Goal: Task Accomplishment & Management: Use online tool/utility

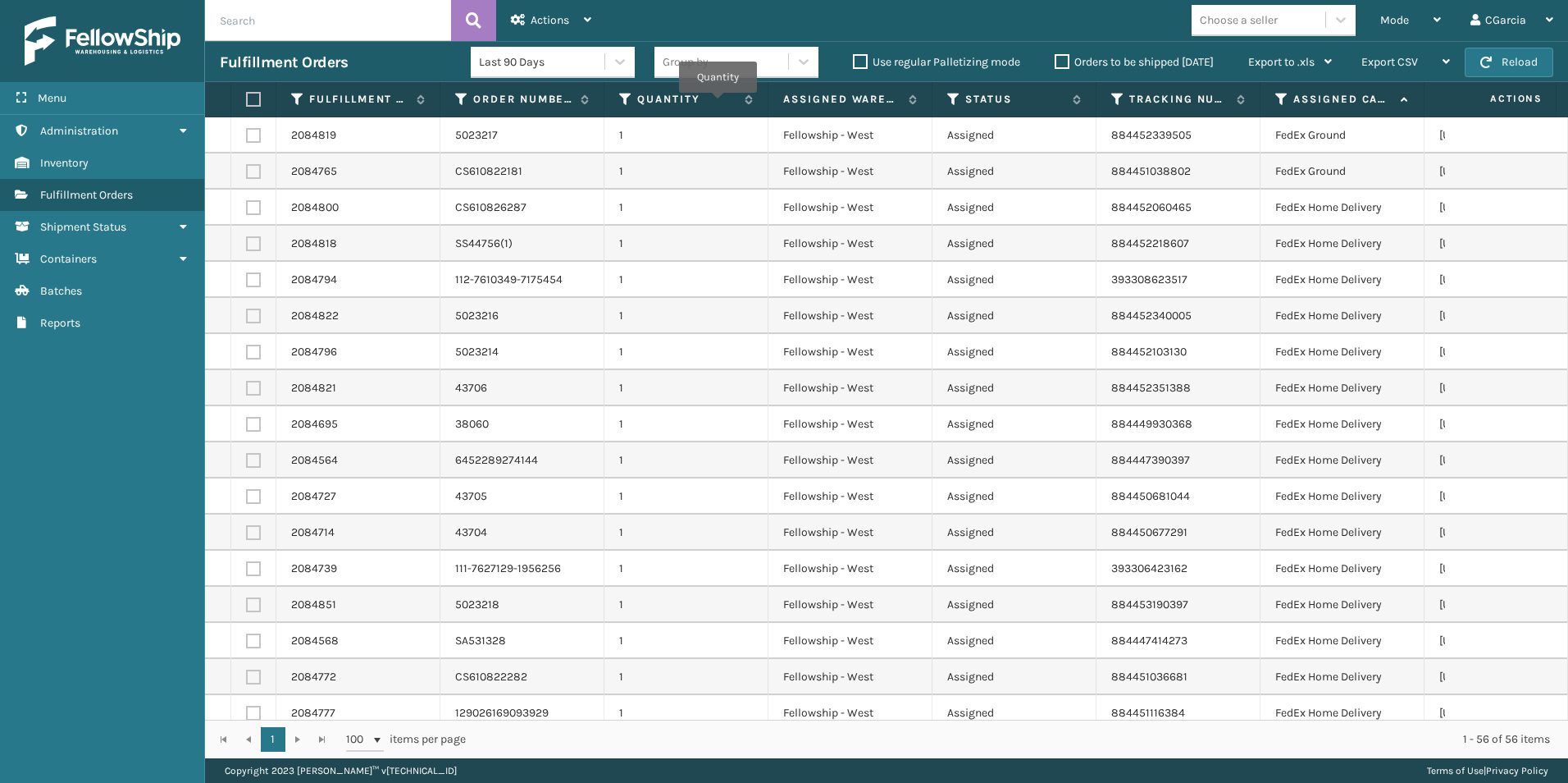
click at [1401, 21] on span "Mode" at bounding box center [1394, 20] width 29 height 14
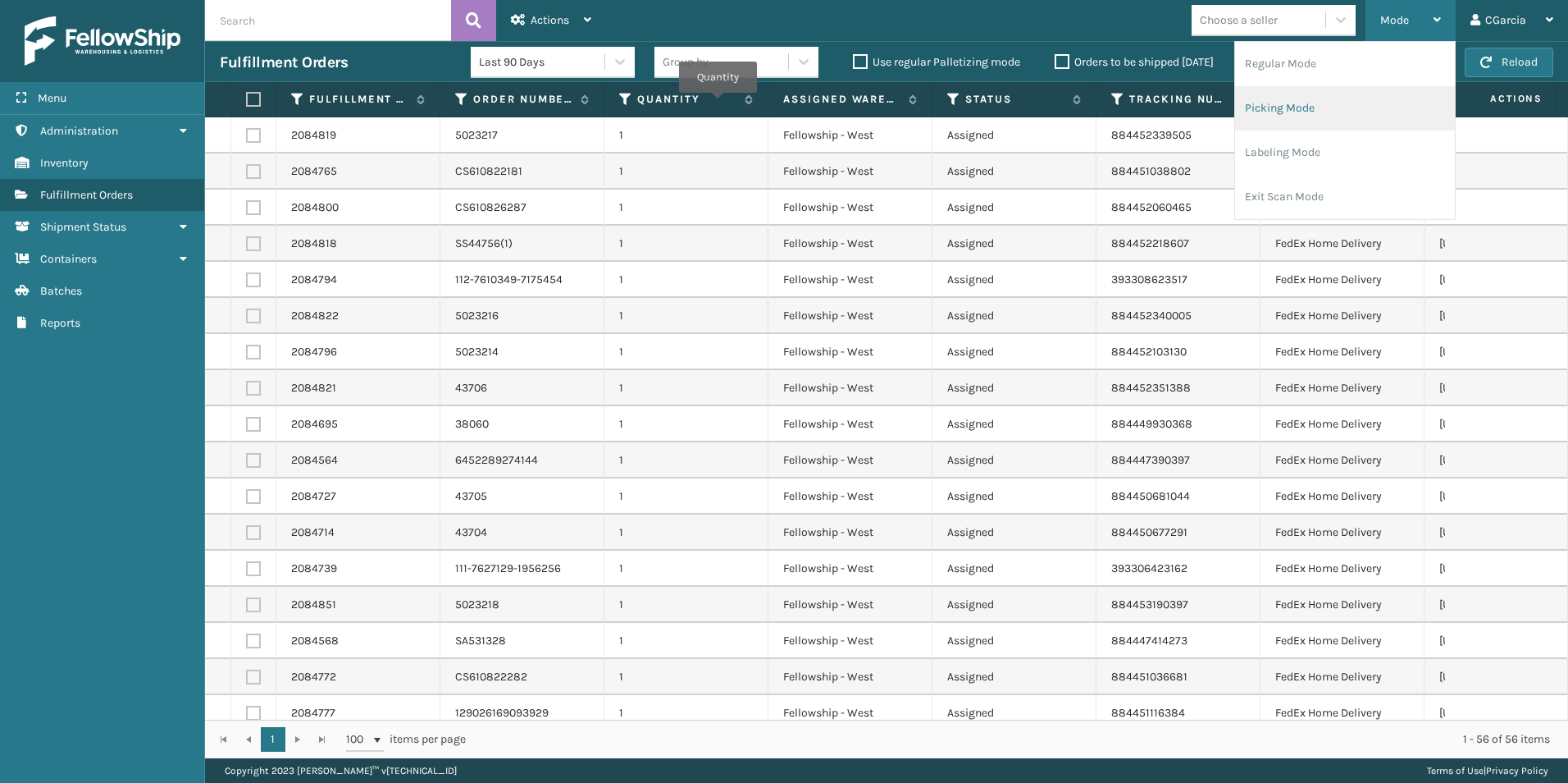
click at [1269, 105] on li "Picking Mode" at bounding box center [1344, 108] width 220 height 44
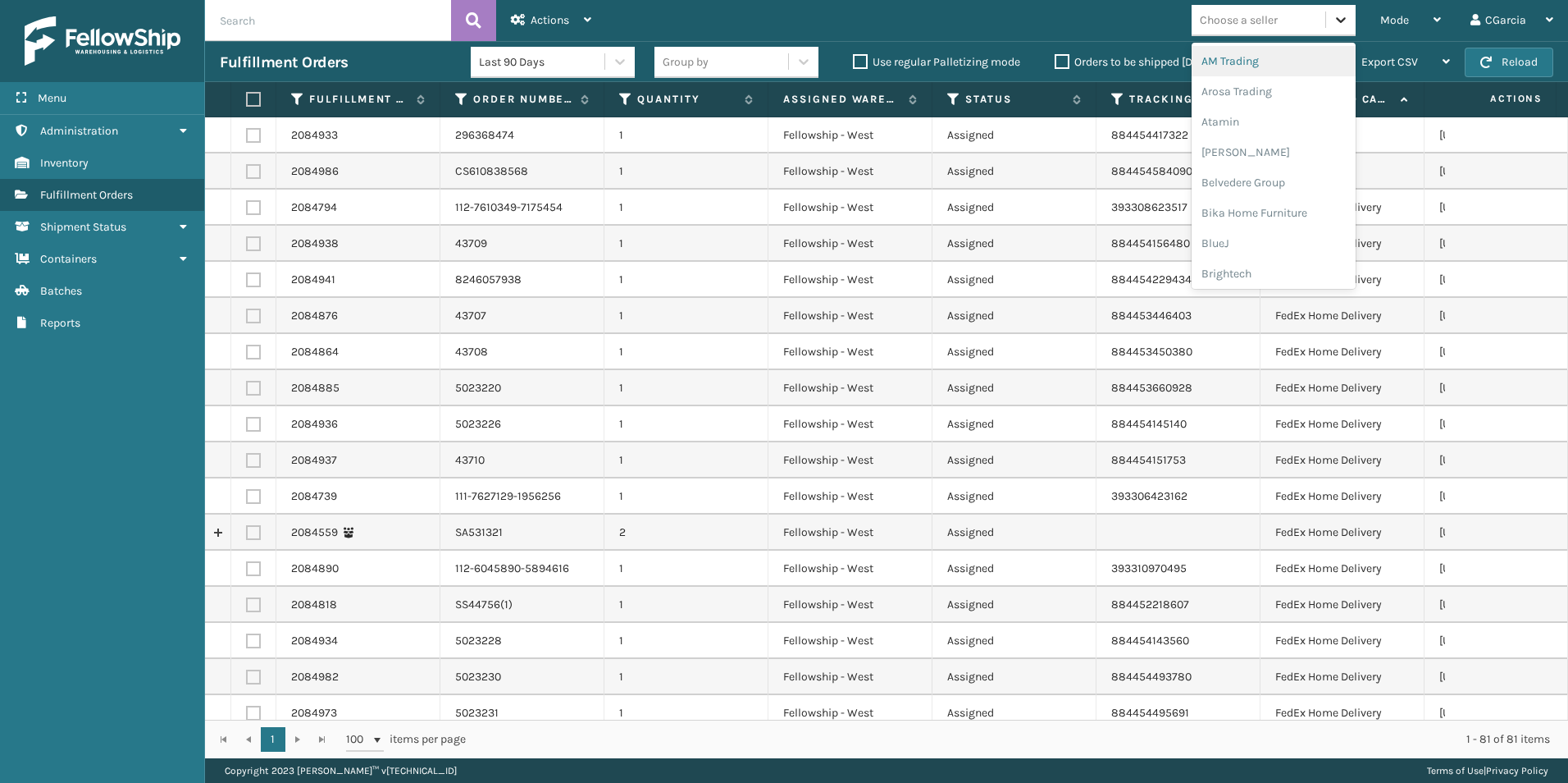
click at [1334, 23] on icon at bounding box center [1340, 20] width 17 height 17
click at [1227, 24] on div "Choose a seller" at bounding box center [1238, 20] width 78 height 17
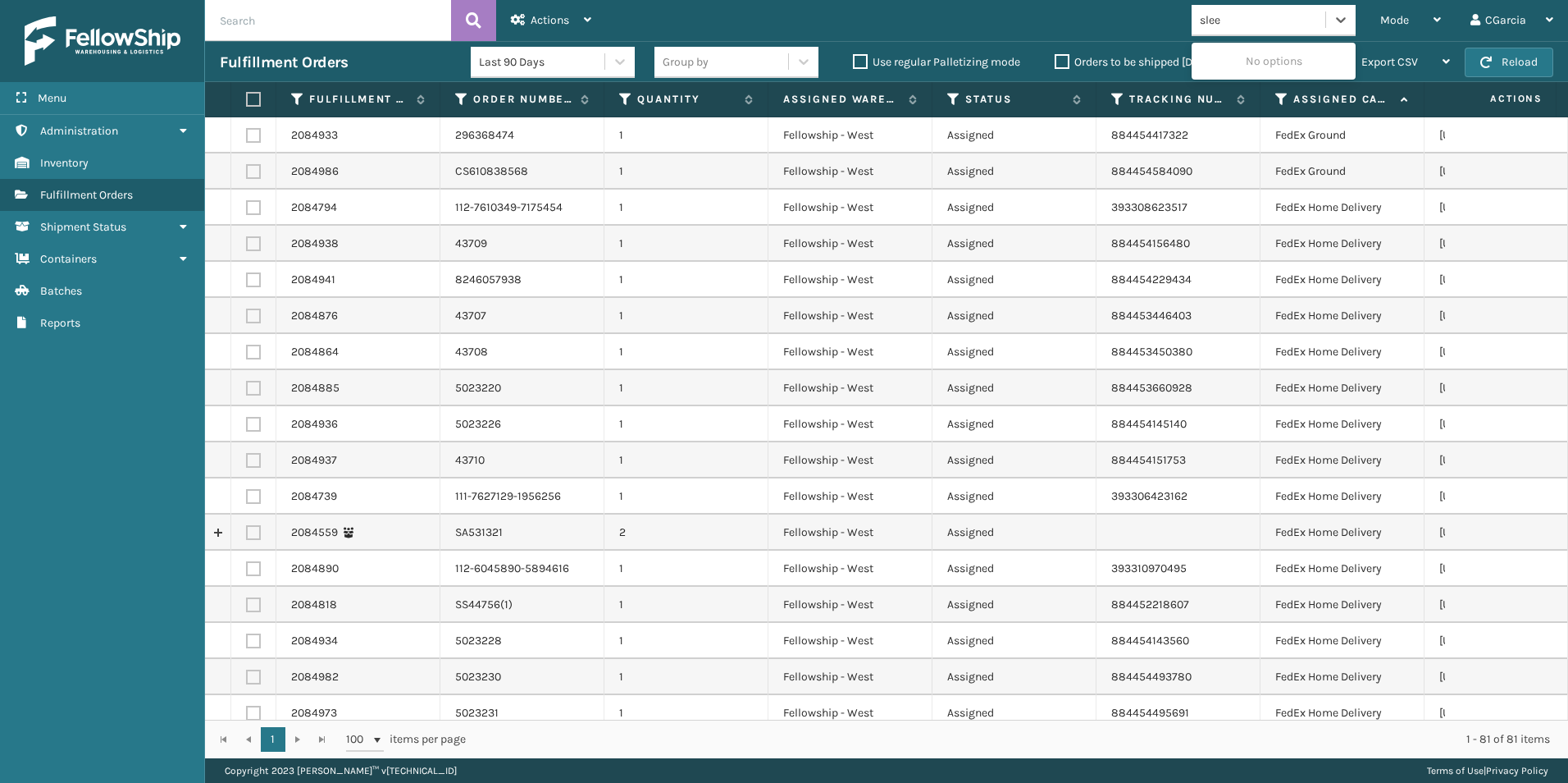
type input "sleep"
click at [1232, 53] on div "SleepGeekz" at bounding box center [1273, 61] width 164 height 31
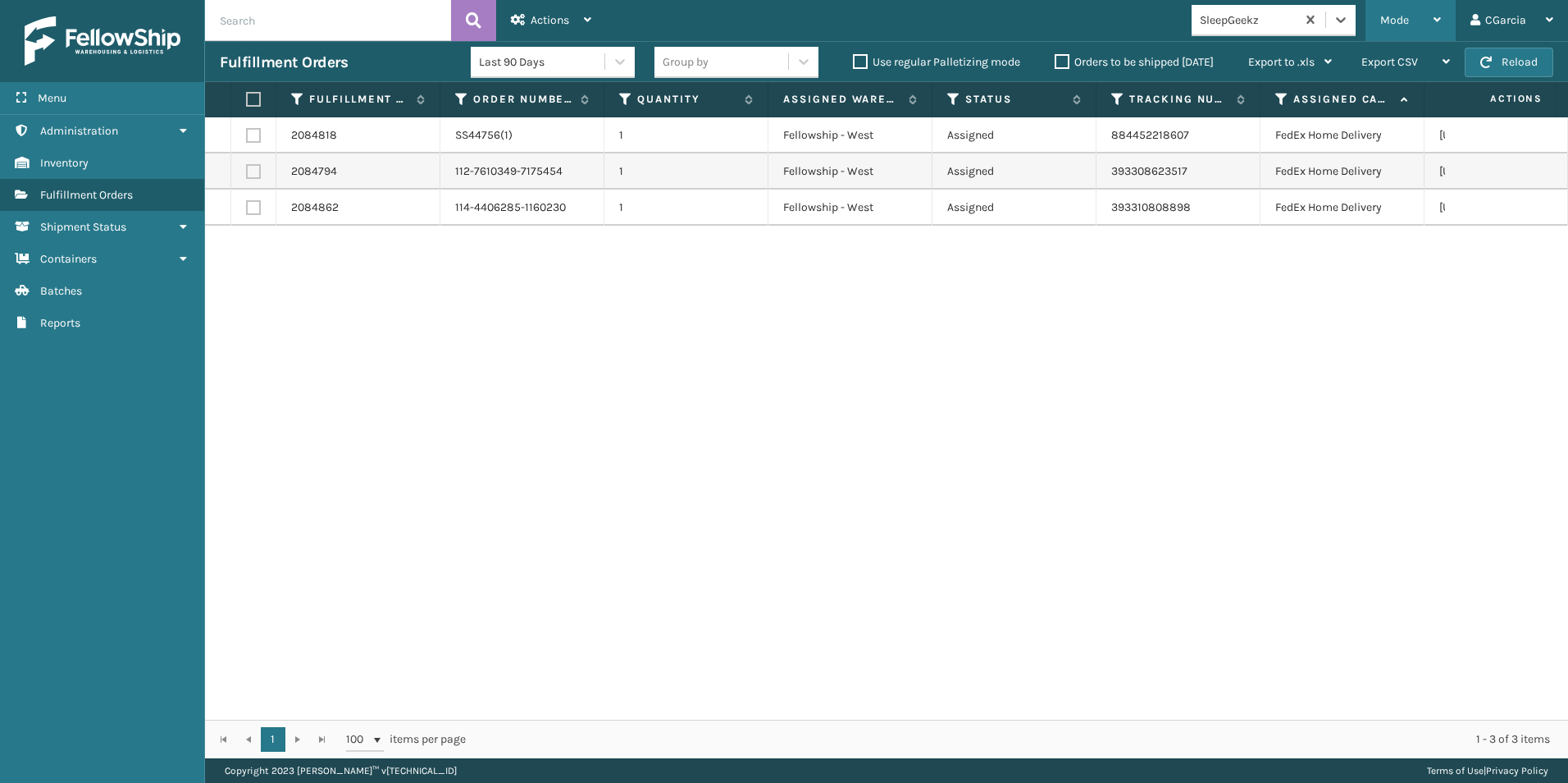
click at [1384, 15] on span "Mode" at bounding box center [1394, 20] width 29 height 14
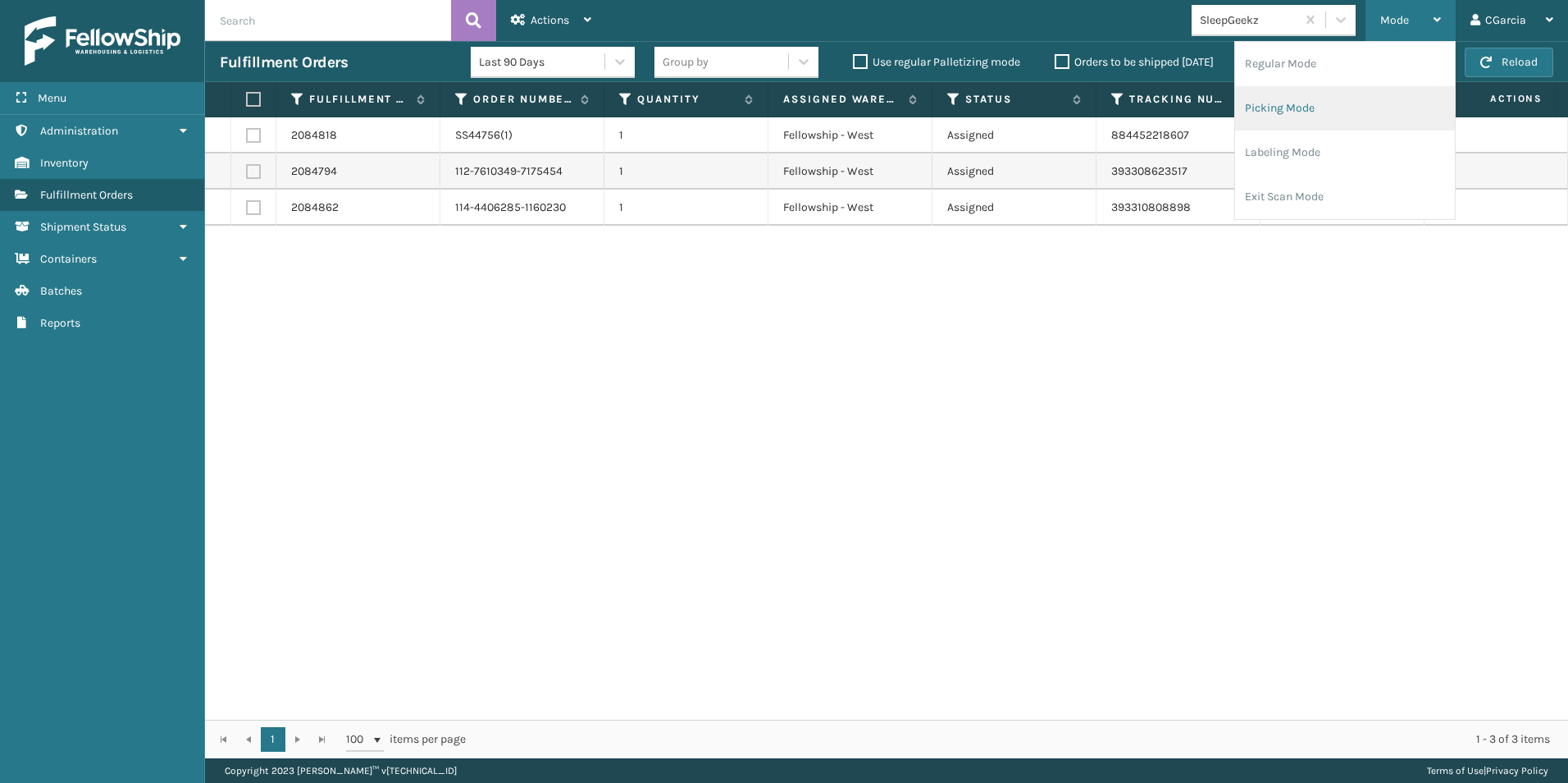
click at [1306, 100] on li "Picking Mode" at bounding box center [1344, 108] width 220 height 44
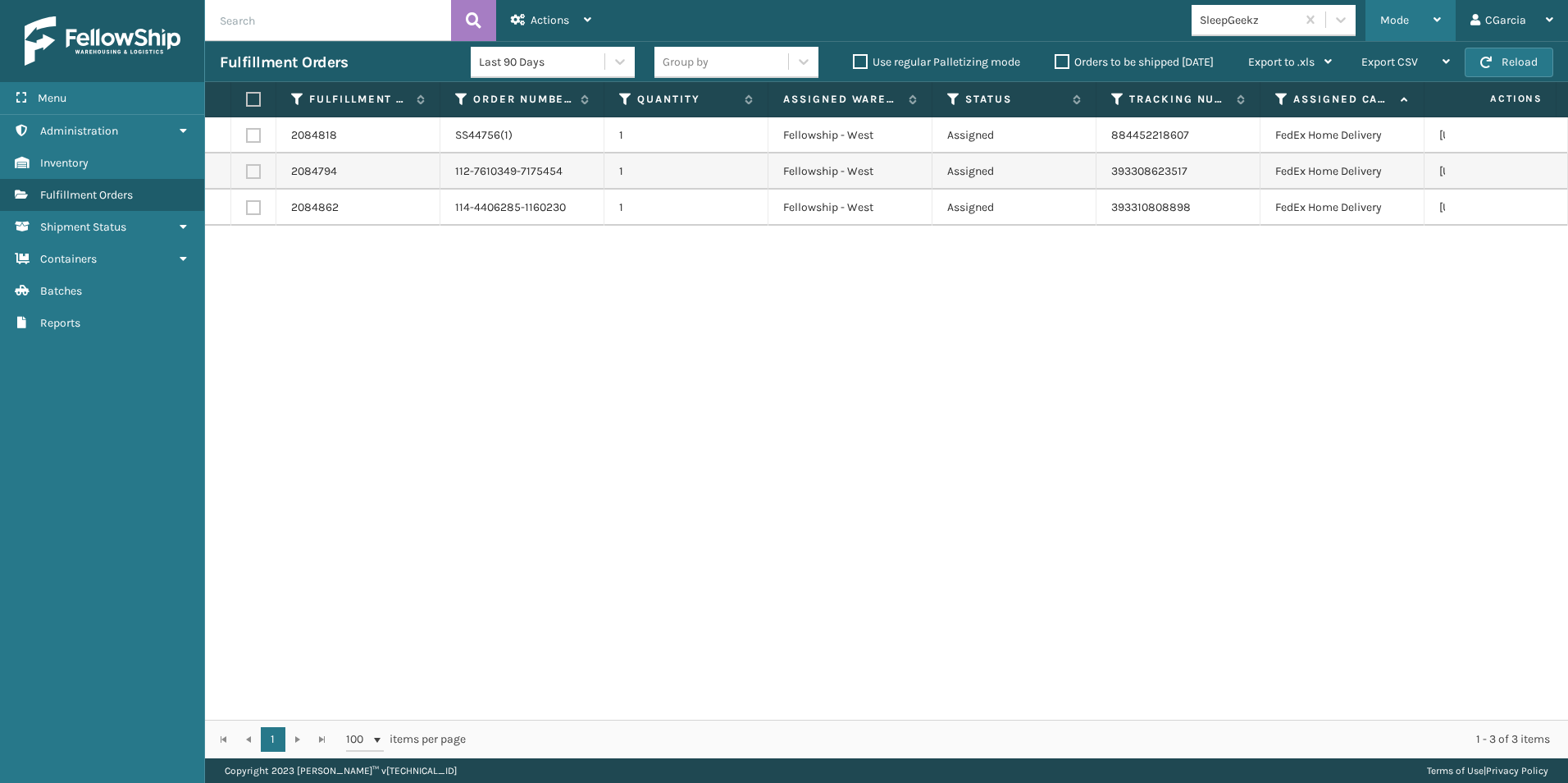
click at [1386, 17] on span "Mode" at bounding box center [1394, 20] width 29 height 14
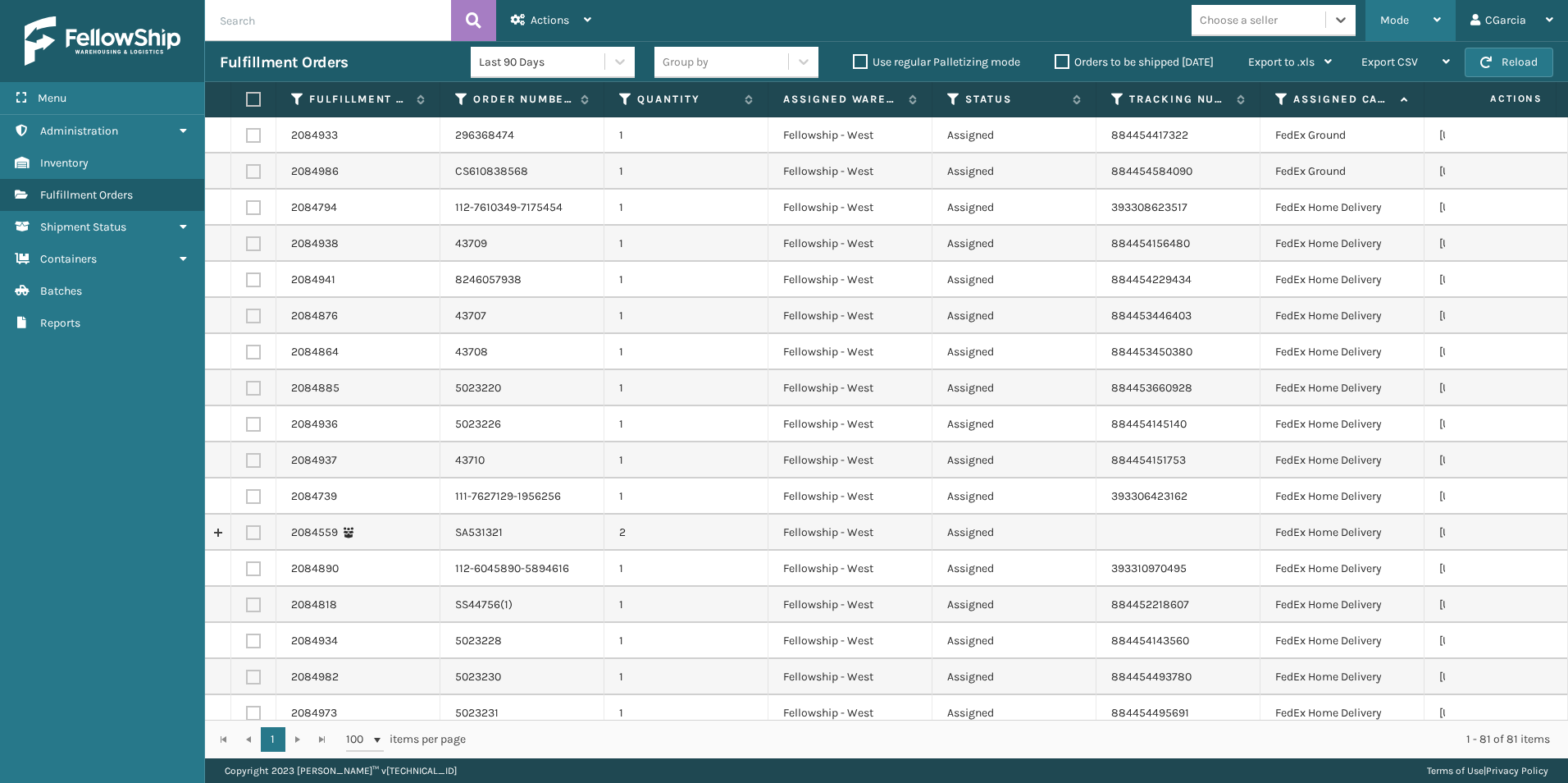
click at [1402, 18] on span "Mode" at bounding box center [1394, 20] width 29 height 14
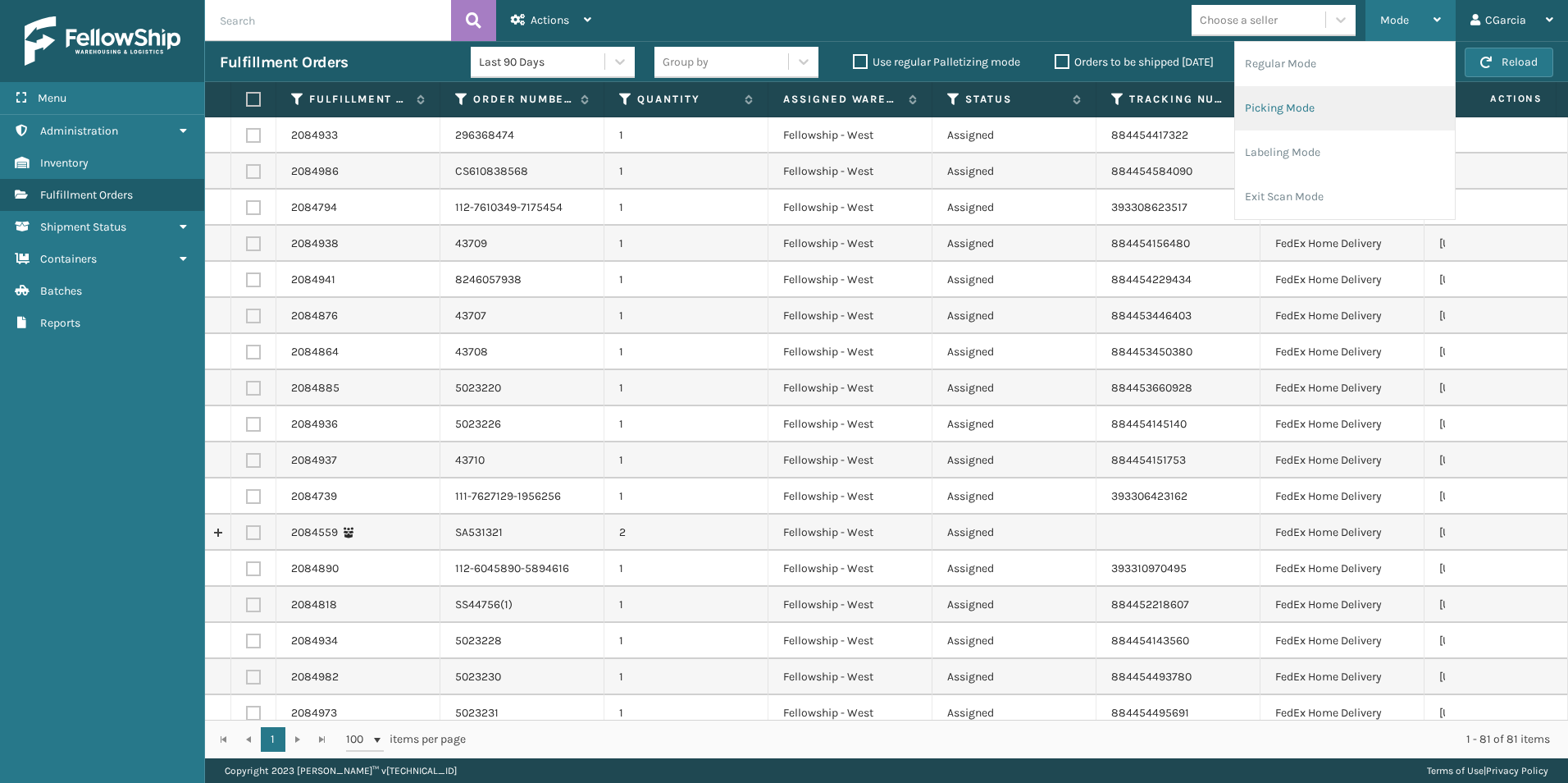
click at [1273, 97] on li "Picking Mode" at bounding box center [1344, 108] width 220 height 44
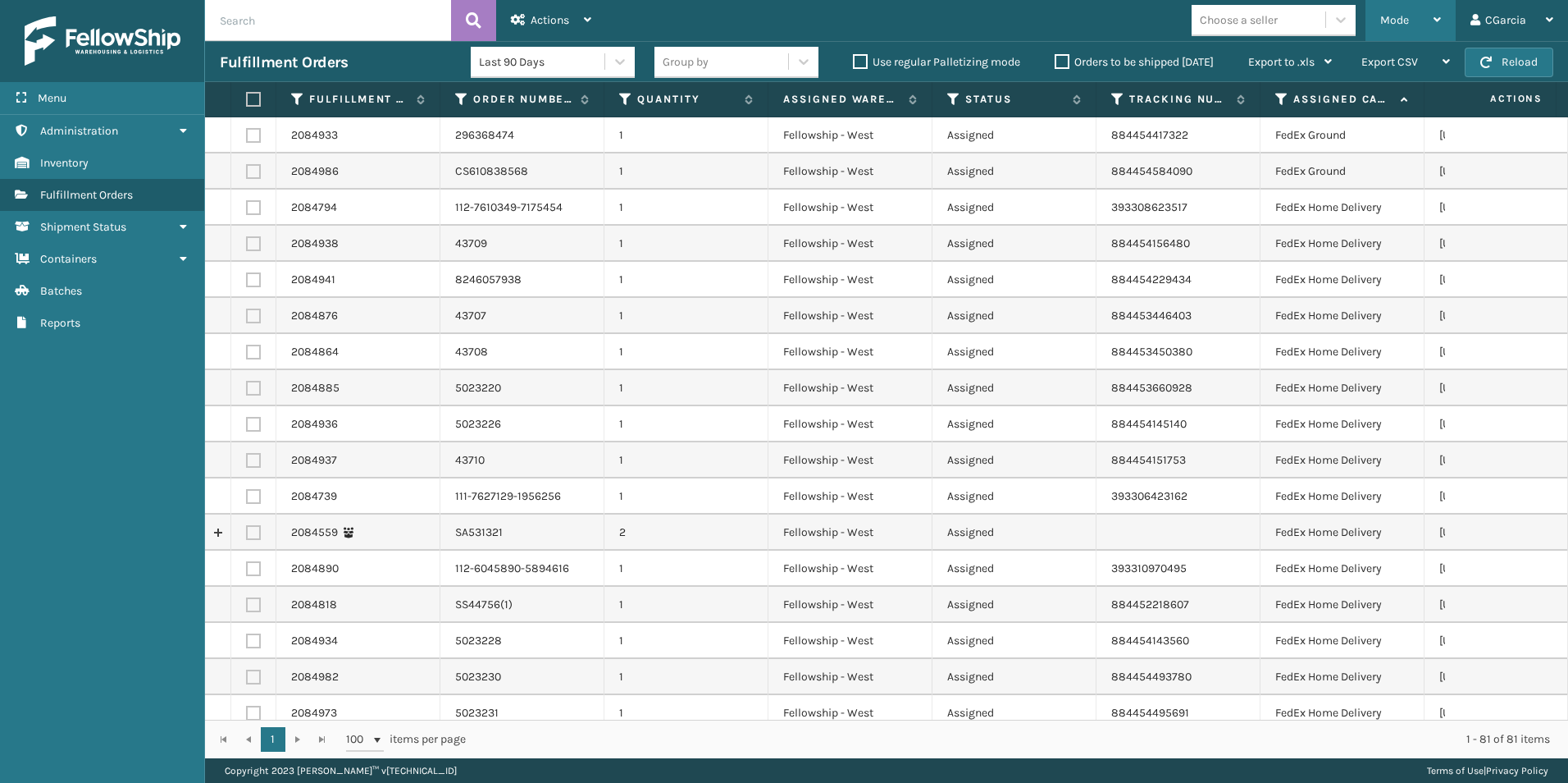
click at [1389, 15] on span "Mode" at bounding box center [1394, 20] width 29 height 14
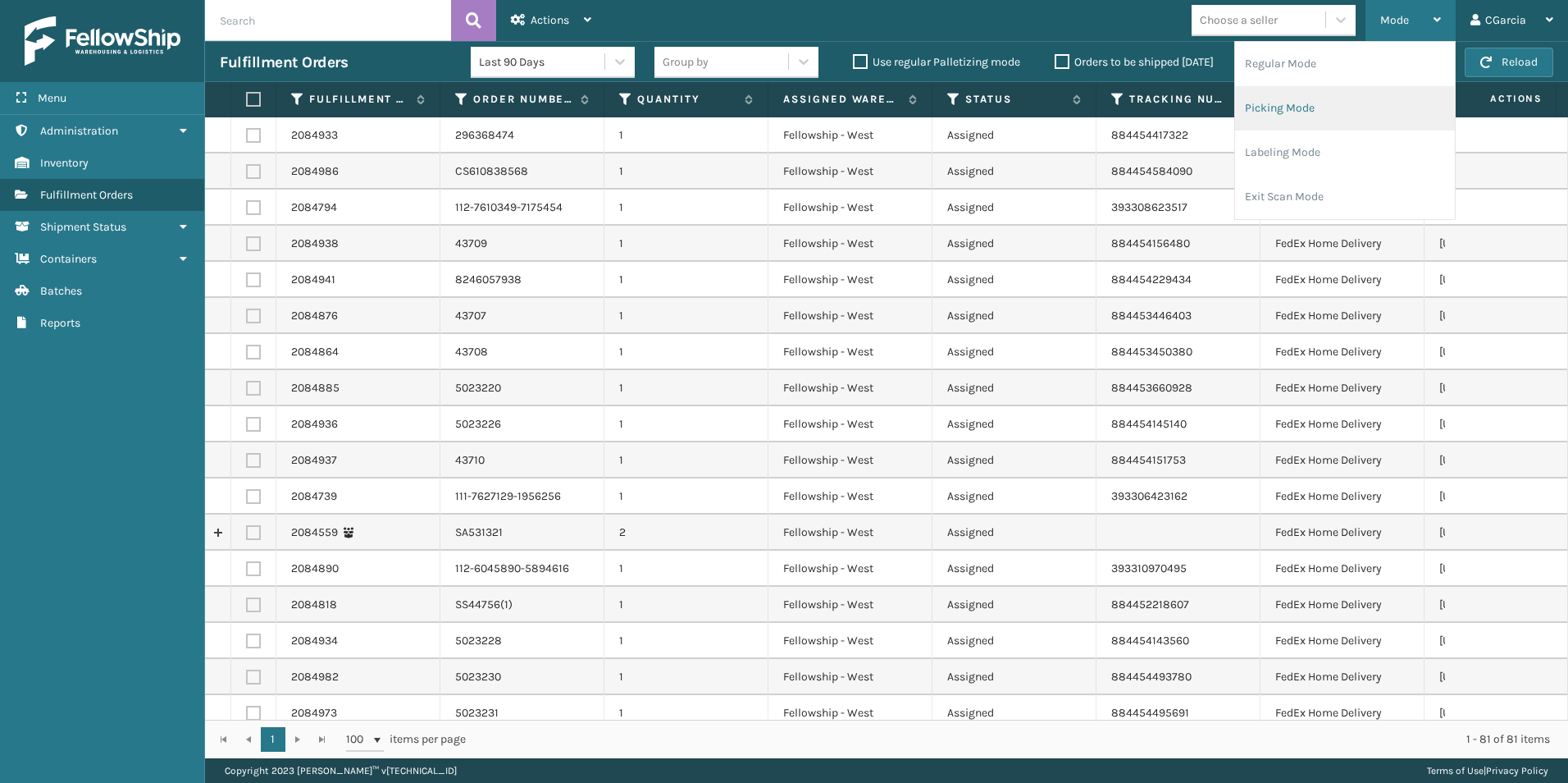
click at [1264, 111] on li "Picking Mode" at bounding box center [1344, 108] width 220 height 44
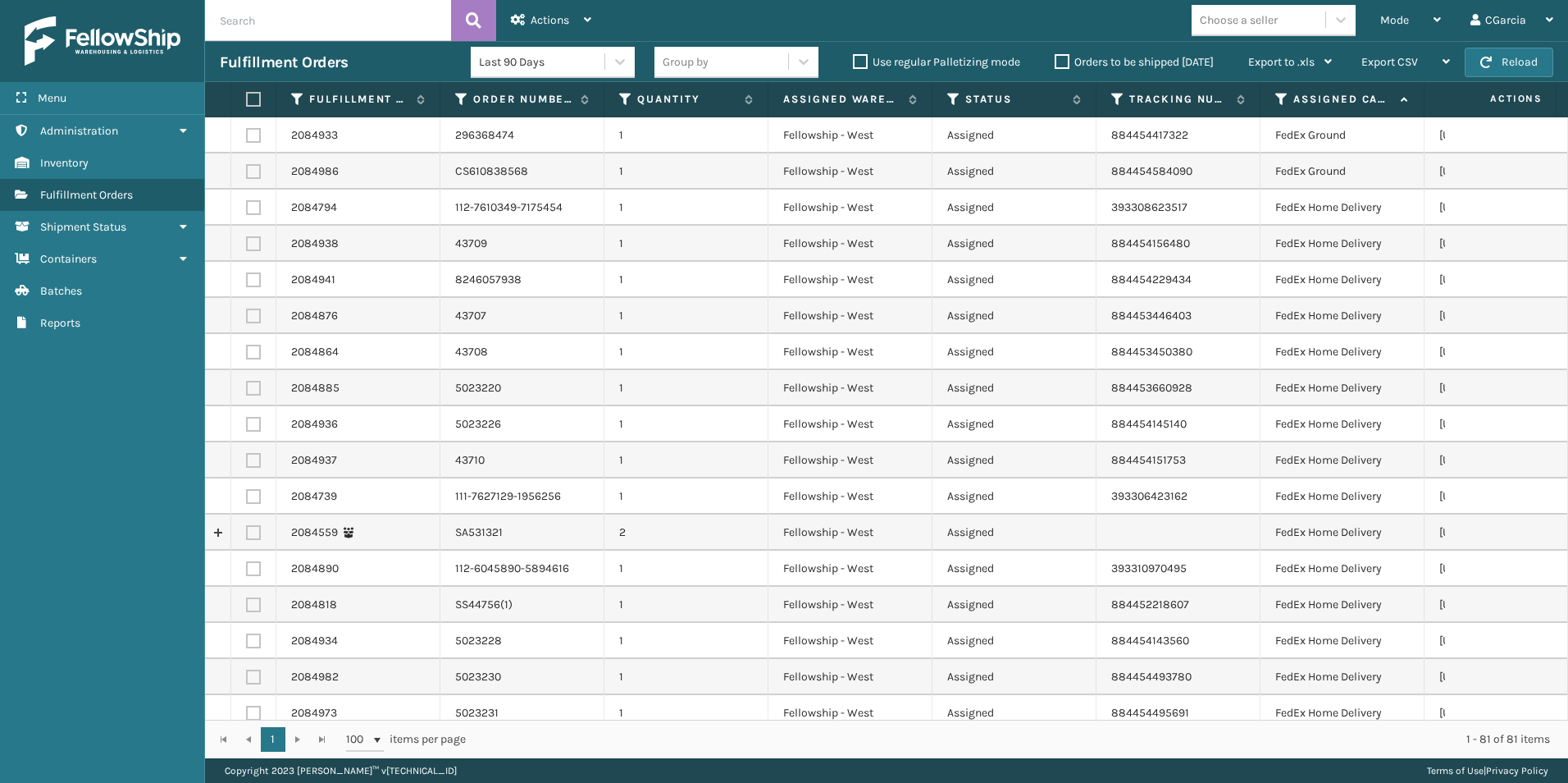
click at [1232, 26] on div "Choose a seller" at bounding box center [1238, 20] width 78 height 17
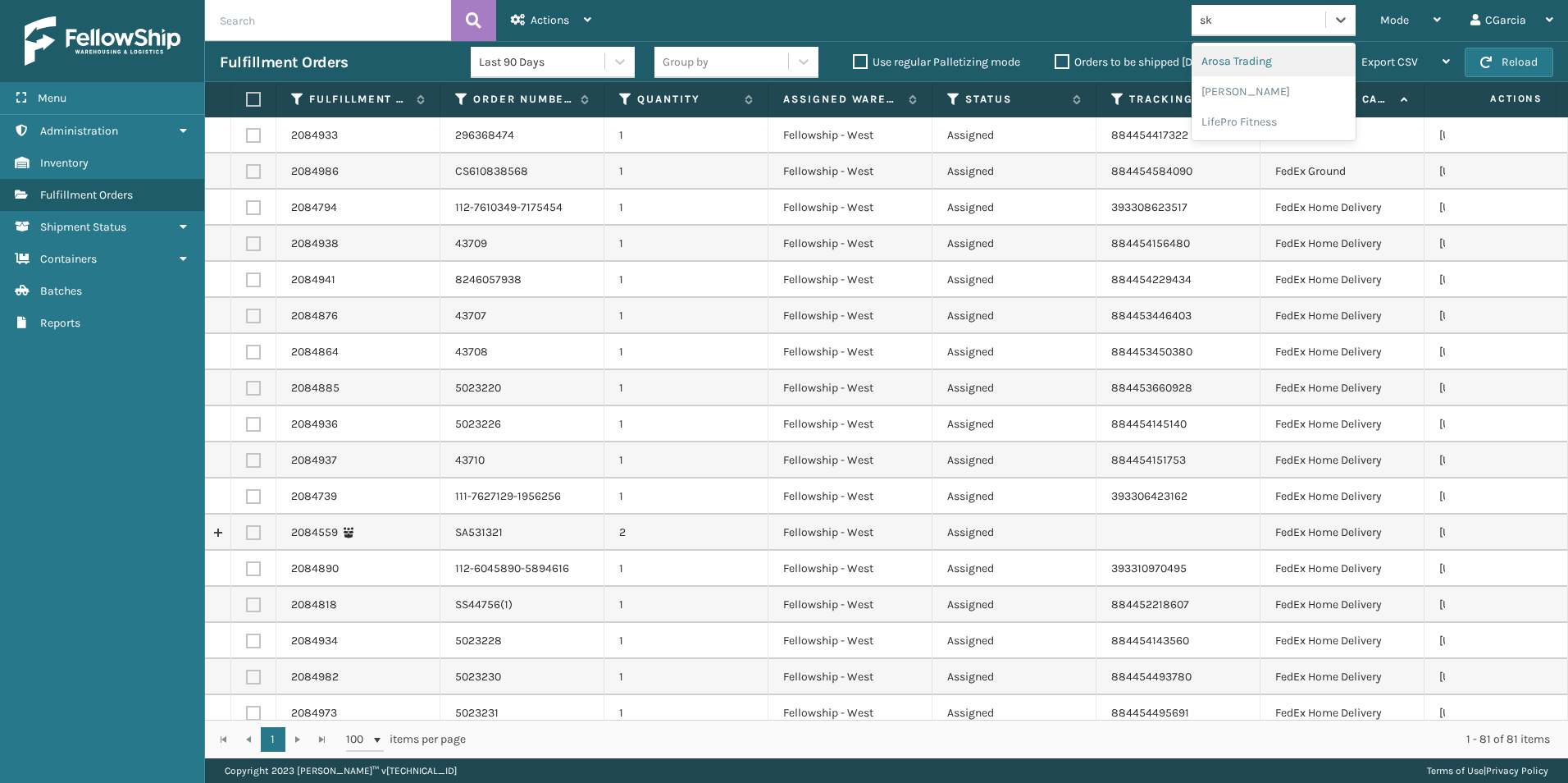
type input "s"
type input "sle"
click at [1228, 59] on div "SleepGeekz" at bounding box center [1273, 61] width 164 height 31
click at [1260, 17] on div "Choose a seller" at bounding box center [1238, 20] width 78 height 17
type input "kool"
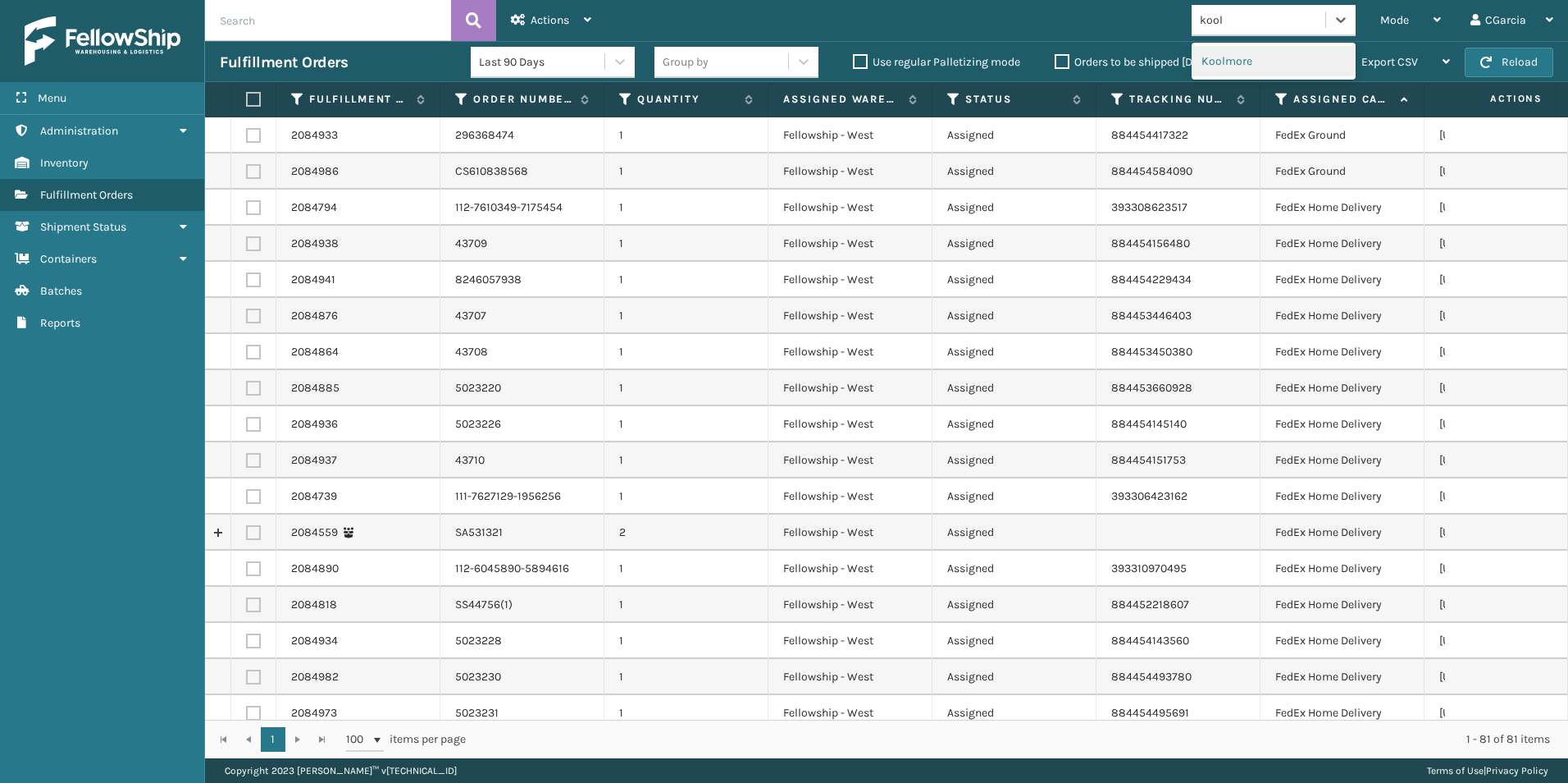
click at [1260, 56] on div "Koolmore" at bounding box center [1273, 61] width 164 height 31
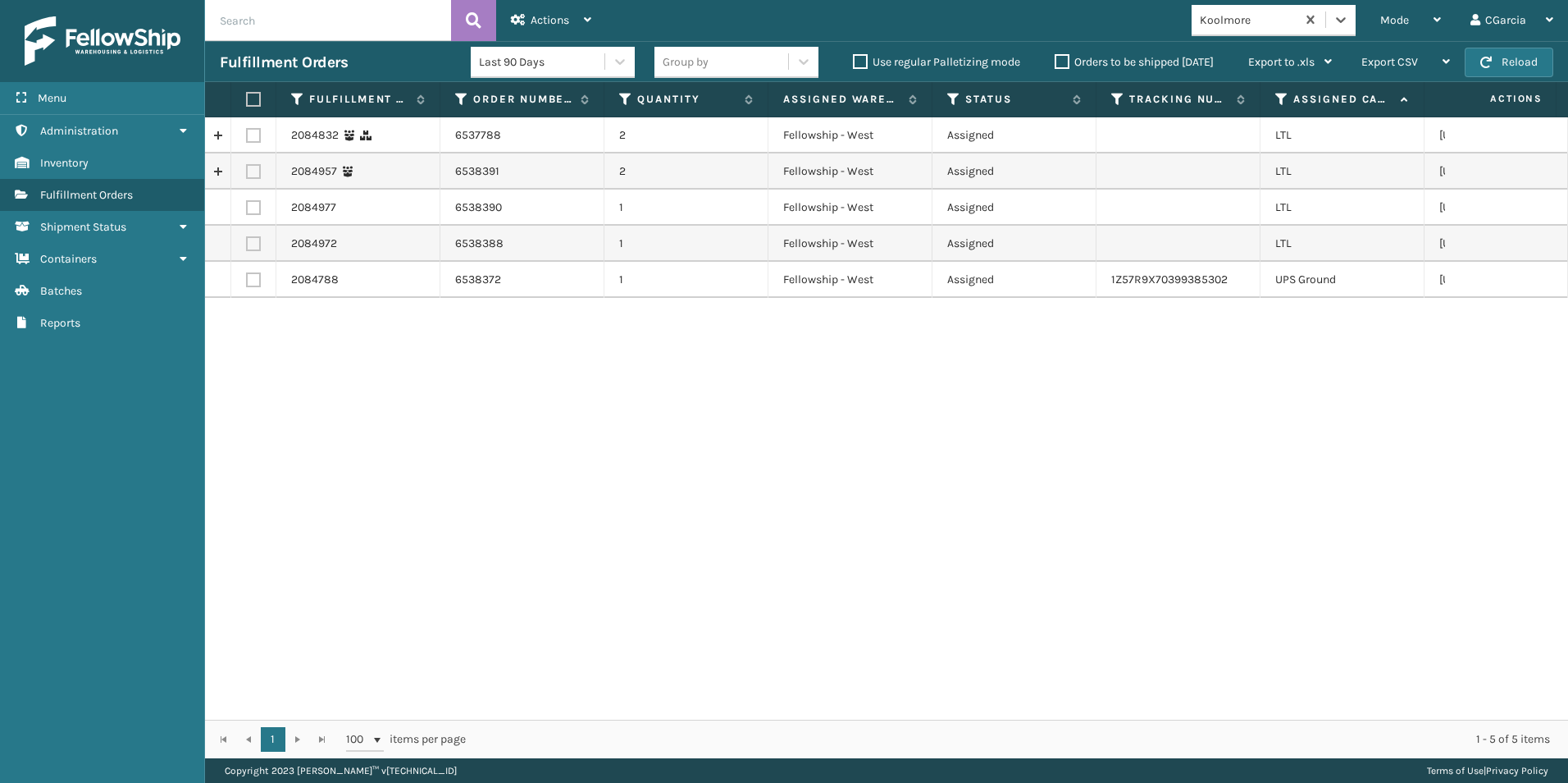
click at [242, 242] on td at bounding box center [254, 244] width 45 height 37
click at [251, 240] on label at bounding box center [253, 243] width 15 height 15
click at [247, 240] on input "checkbox" at bounding box center [246, 241] width 1 height 11
checkbox input "true"
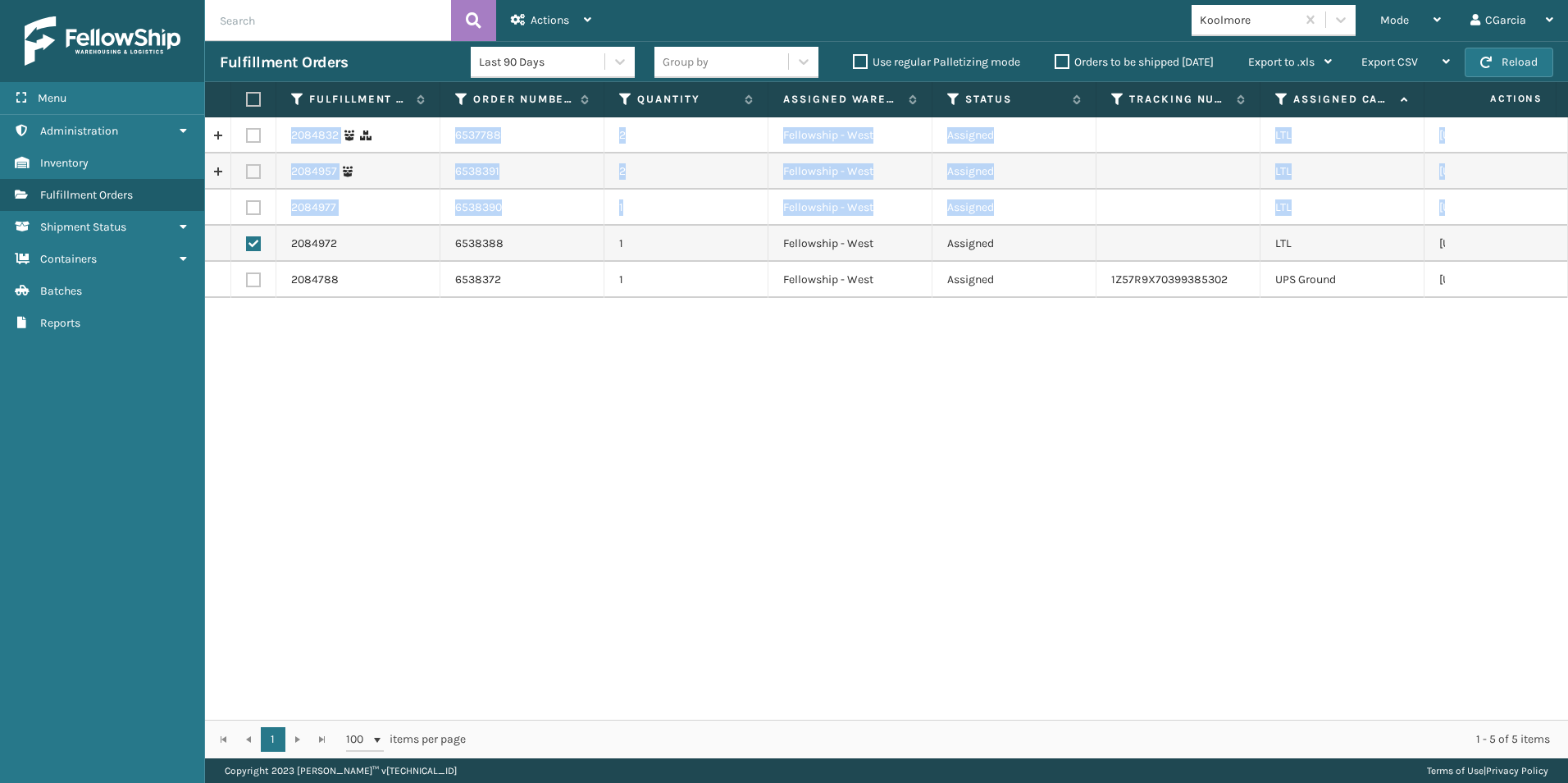
click at [255, 136] on label at bounding box center [253, 135] width 15 height 15
drag, startPoint x: 255, startPoint y: 136, endPoint x: 255, endPoint y: 92, distance: 44.0
click at [255, 92] on label at bounding box center [251, 99] width 10 height 15
click at [247, 95] on input "checkbox" at bounding box center [246, 100] width 1 height 11
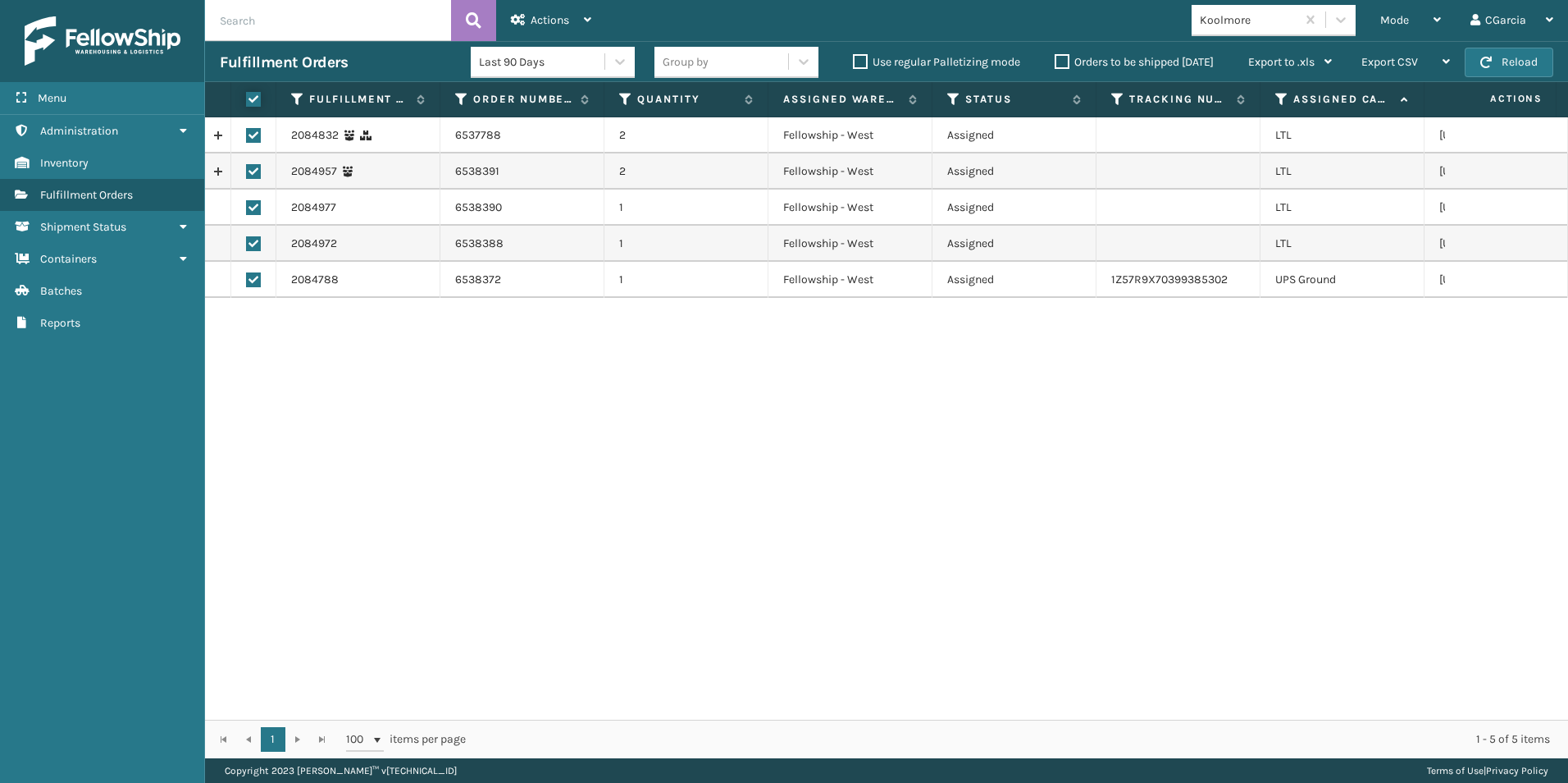
checkbox input "true"
click at [251, 281] on label at bounding box center [253, 279] width 15 height 15
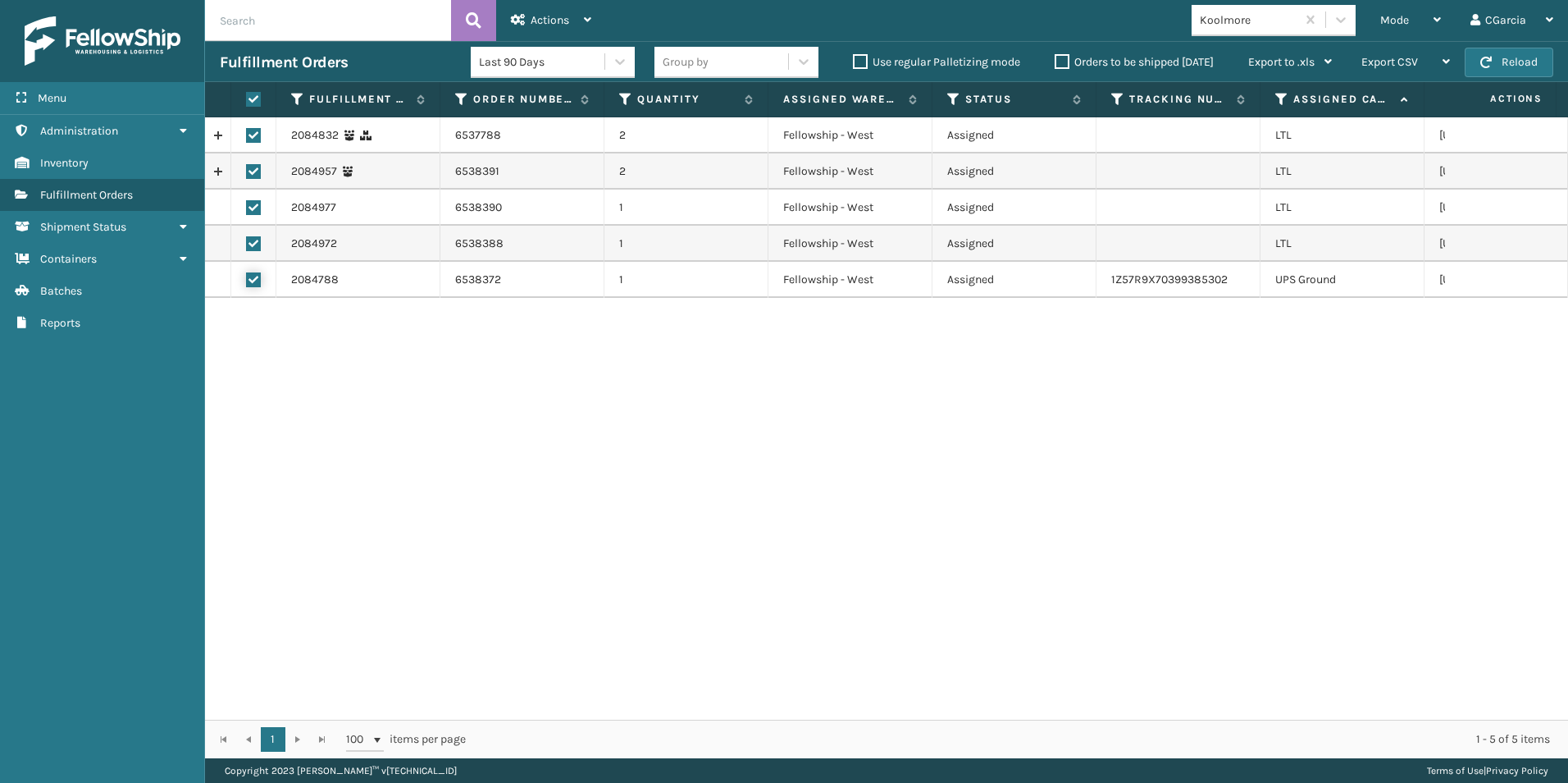
click at [247, 281] on input "checkbox" at bounding box center [246, 277] width 1 height 11
checkbox input "false"
click at [561, 15] on span "Actions" at bounding box center [550, 20] width 38 height 14
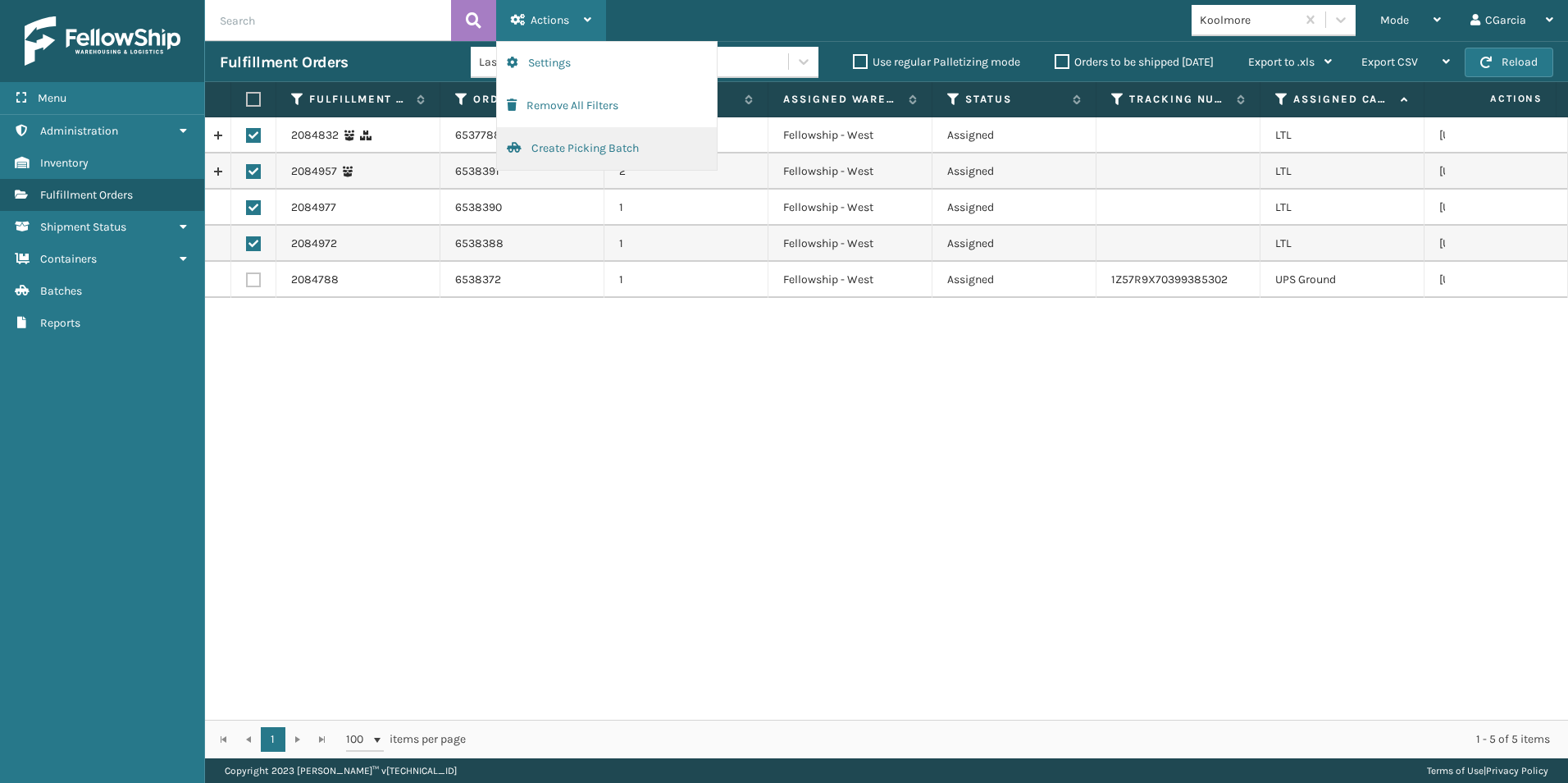
click at [536, 149] on button "Create Picking Batch" at bounding box center [607, 148] width 220 height 42
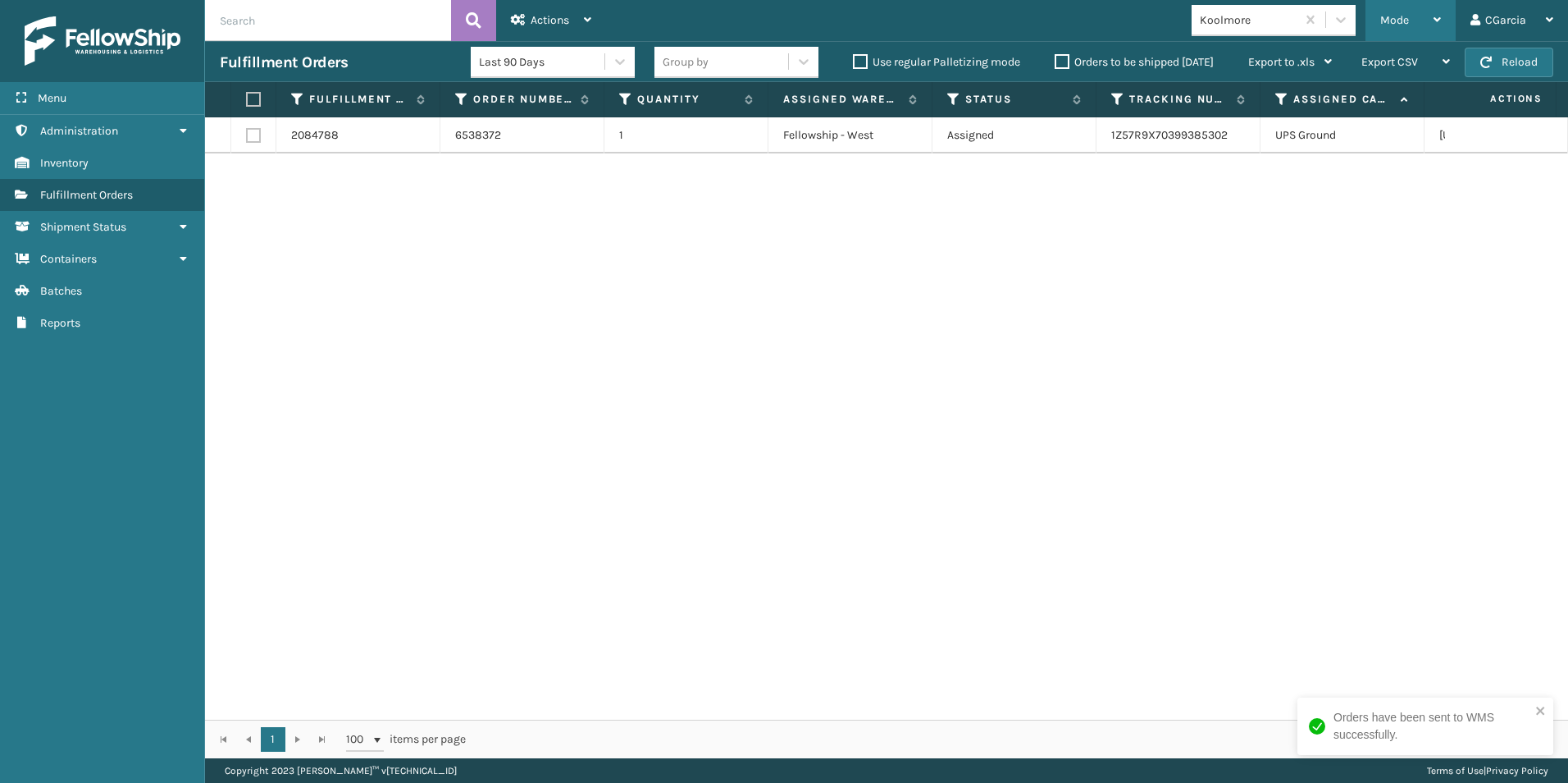
click at [1383, 17] on span "Mode" at bounding box center [1394, 20] width 29 height 14
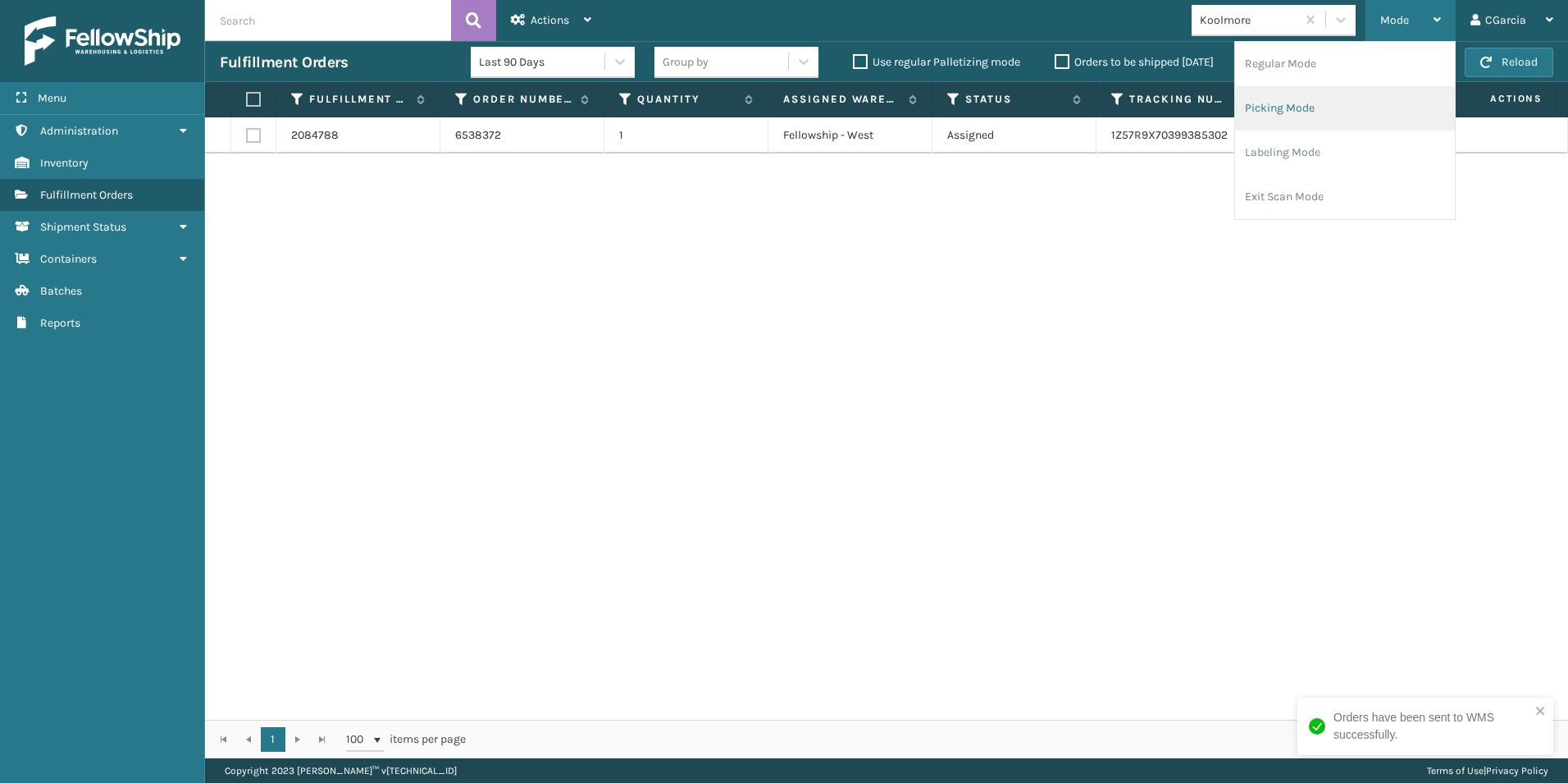
click at [1292, 96] on li "Picking Mode" at bounding box center [1344, 108] width 220 height 44
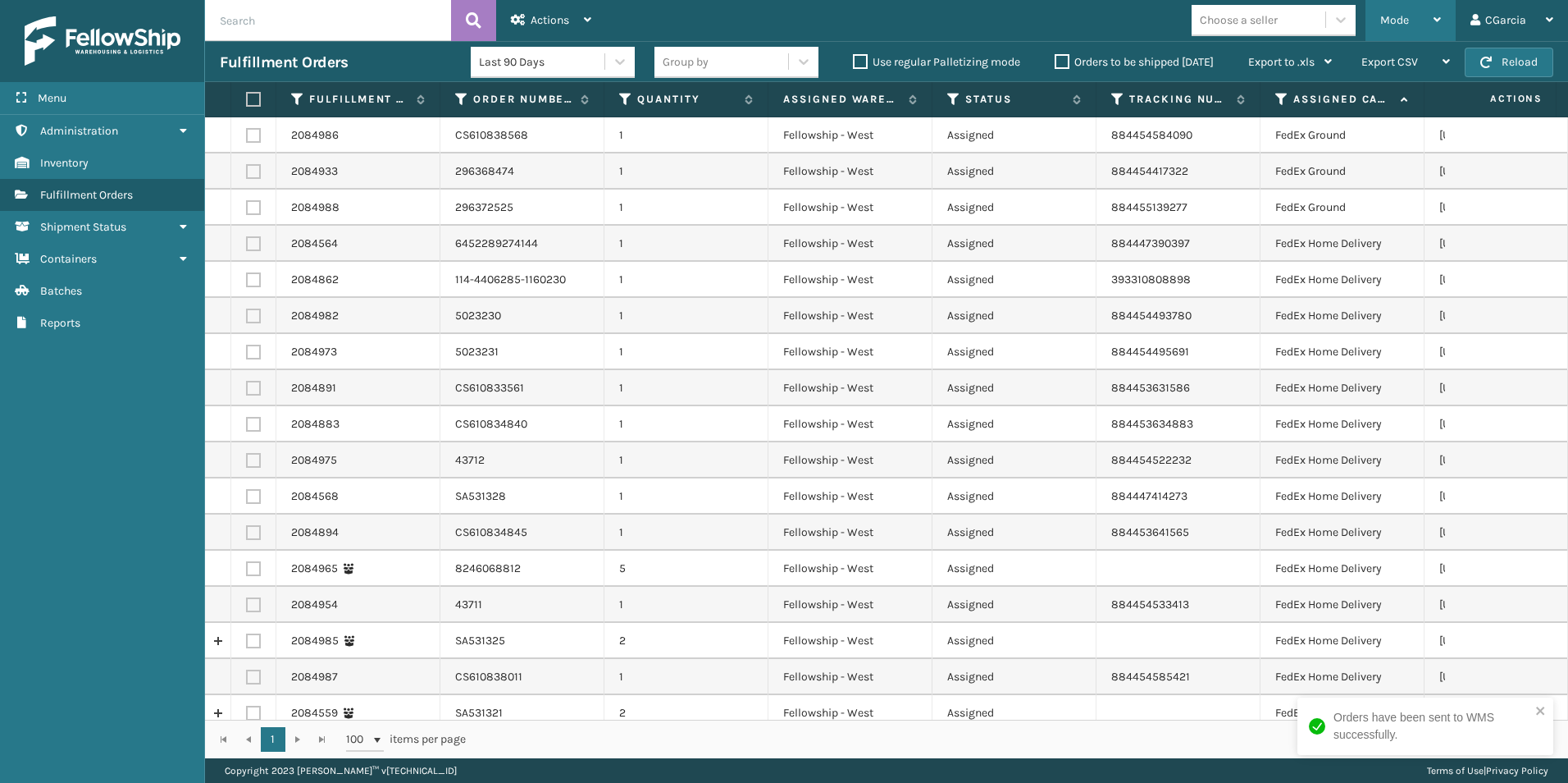
click at [1395, 16] on span "Mode" at bounding box center [1394, 20] width 29 height 14
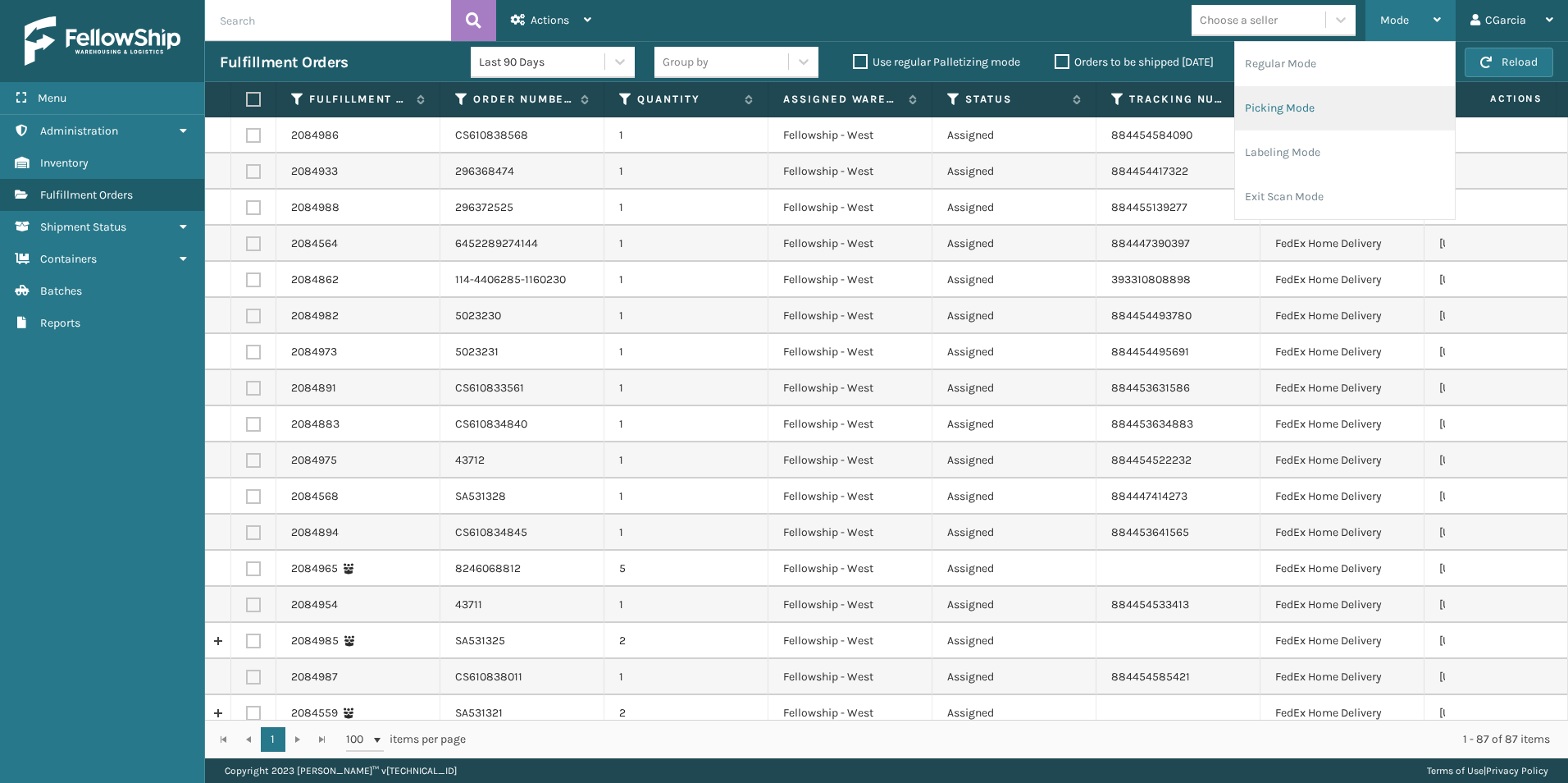
click at [1283, 95] on li "Picking Mode" at bounding box center [1344, 108] width 220 height 44
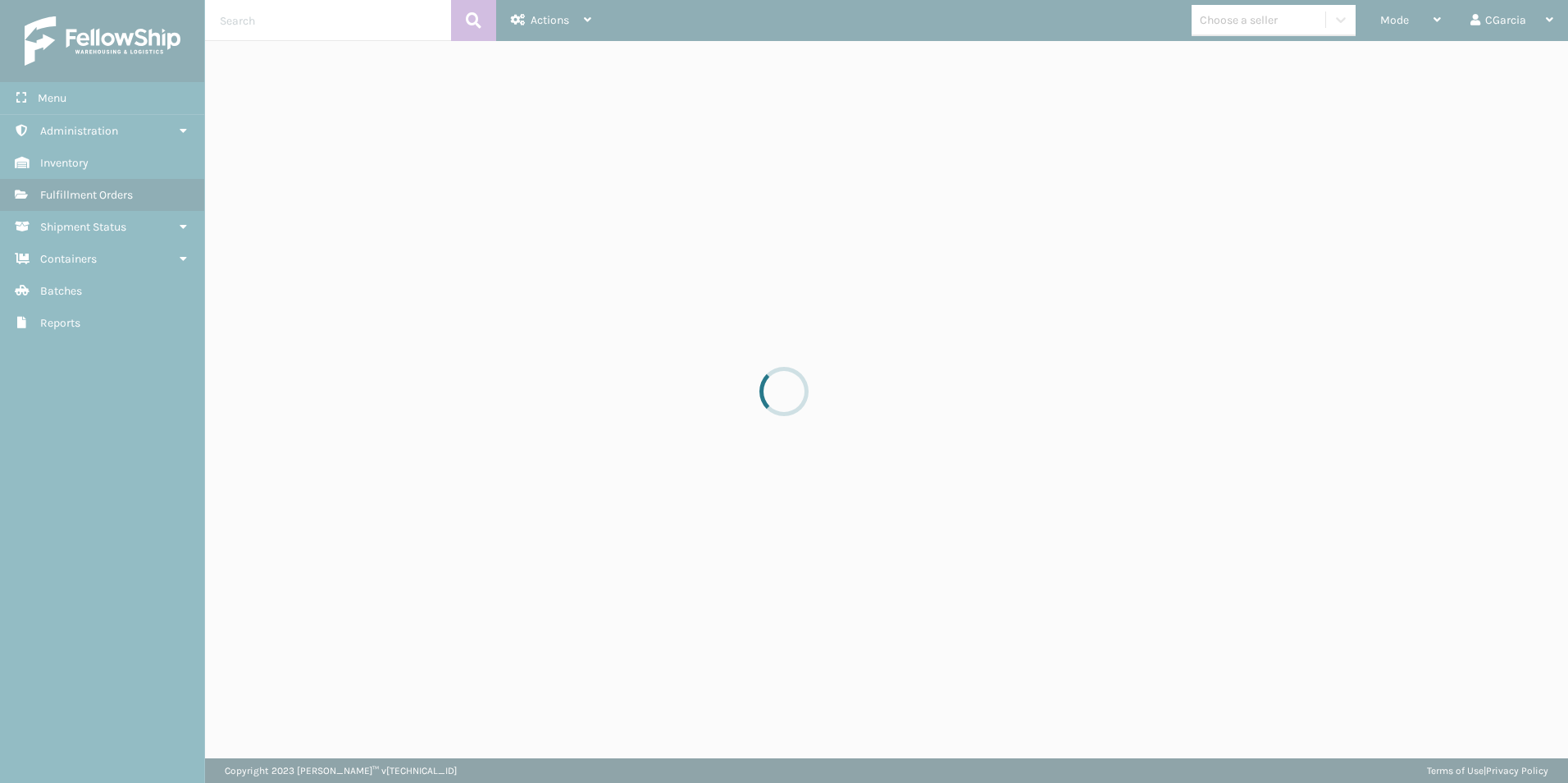
click at [1247, 12] on div "Choose a seller" at bounding box center [1238, 20] width 78 height 17
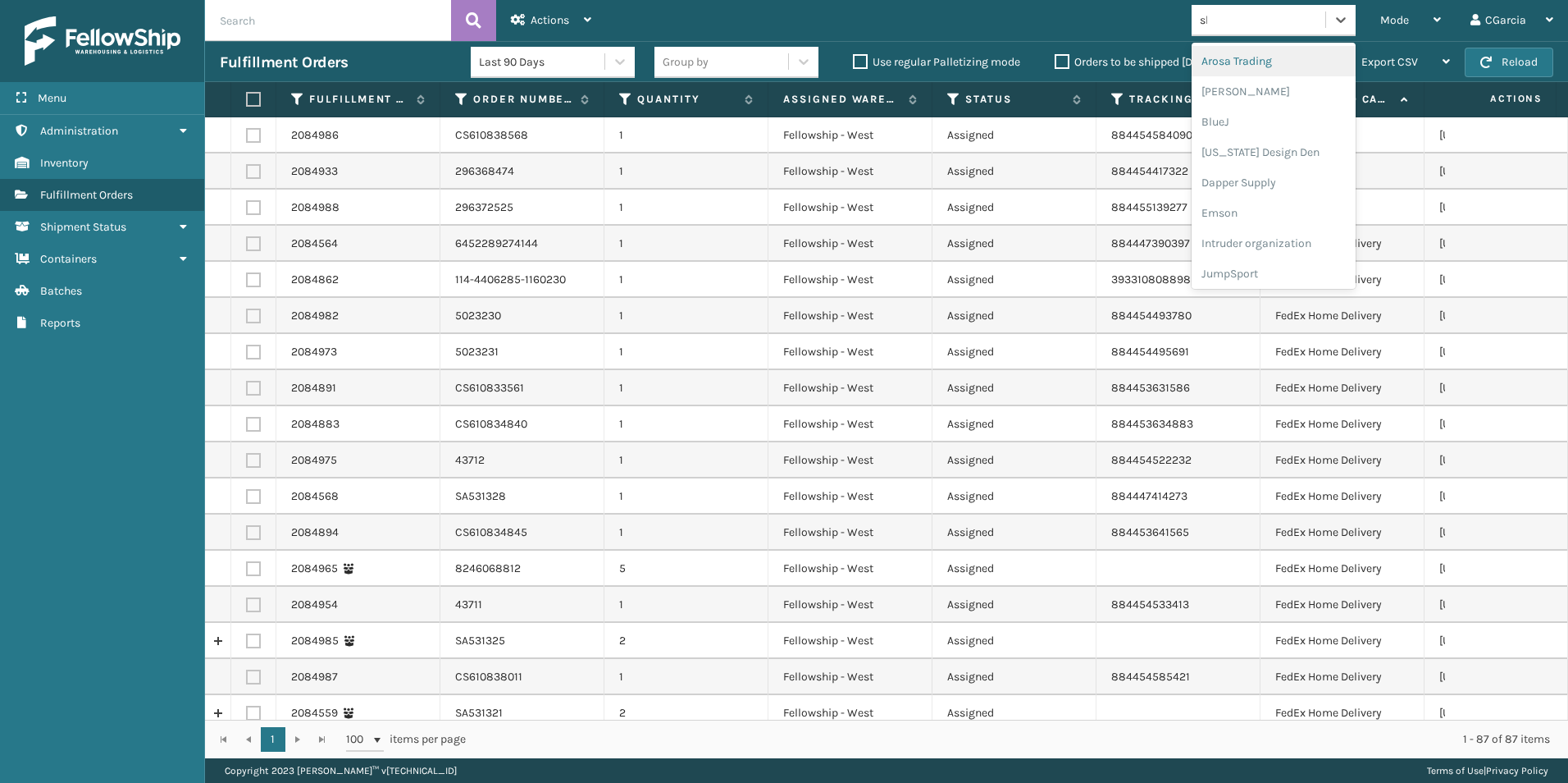
type input "sle"
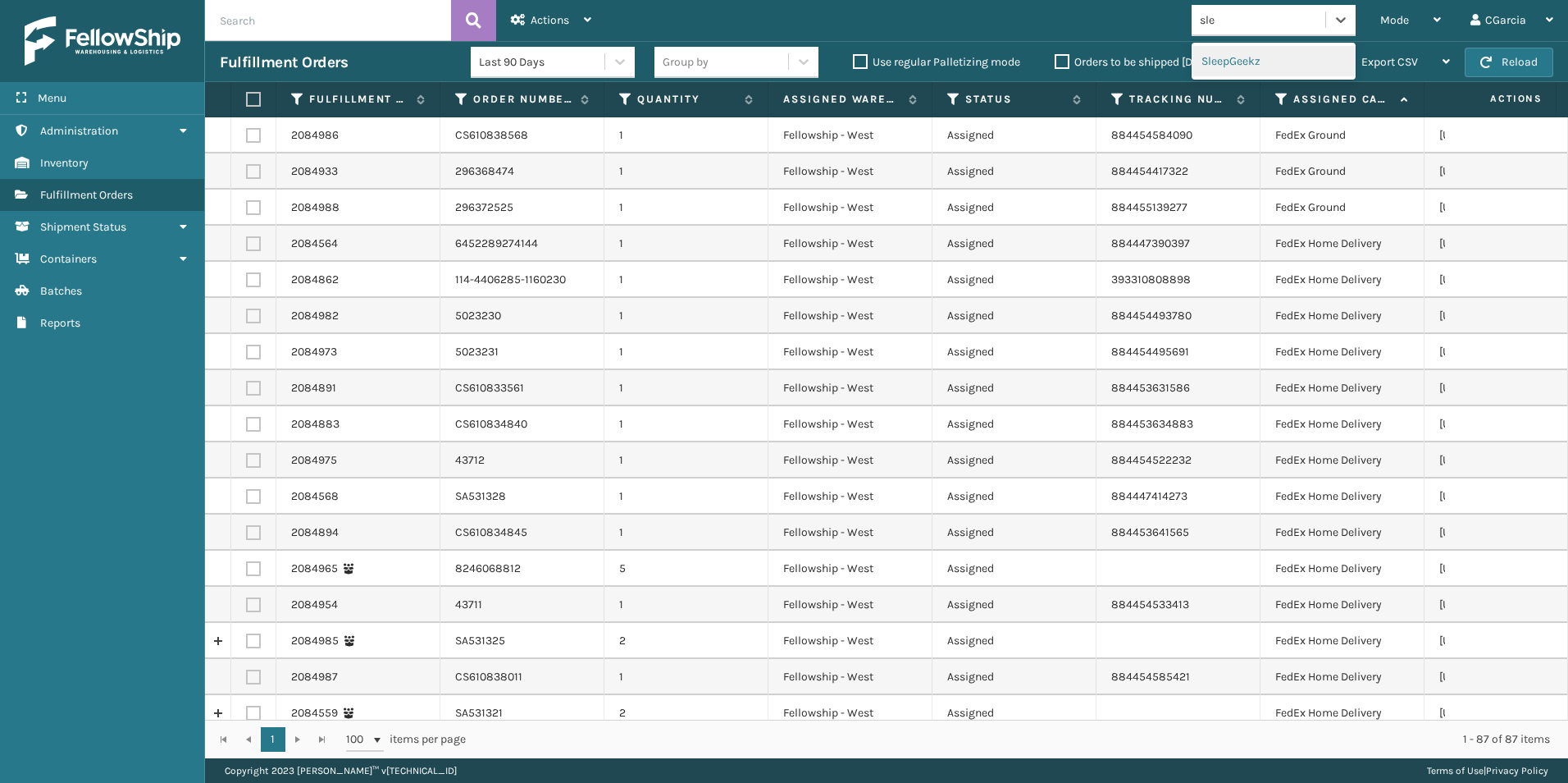
click at [1257, 60] on div "SleepGeekz" at bounding box center [1273, 61] width 164 height 31
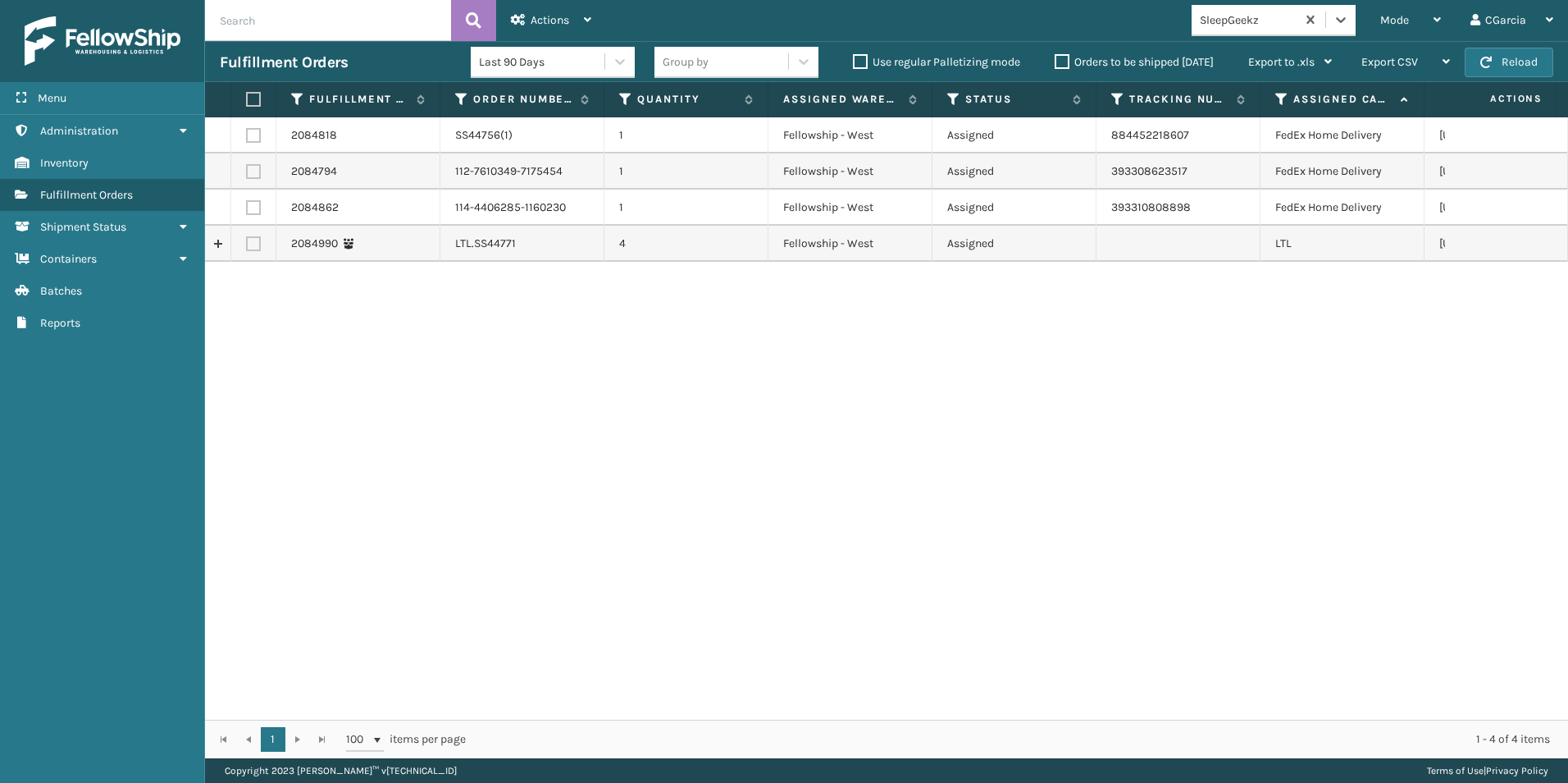
click at [254, 242] on label at bounding box center [253, 243] width 15 height 15
click at [247, 242] on input "checkbox" at bounding box center [246, 241] width 1 height 11
checkbox input "true"
click at [579, 19] on div "Actions" at bounding box center [551, 21] width 80 height 41
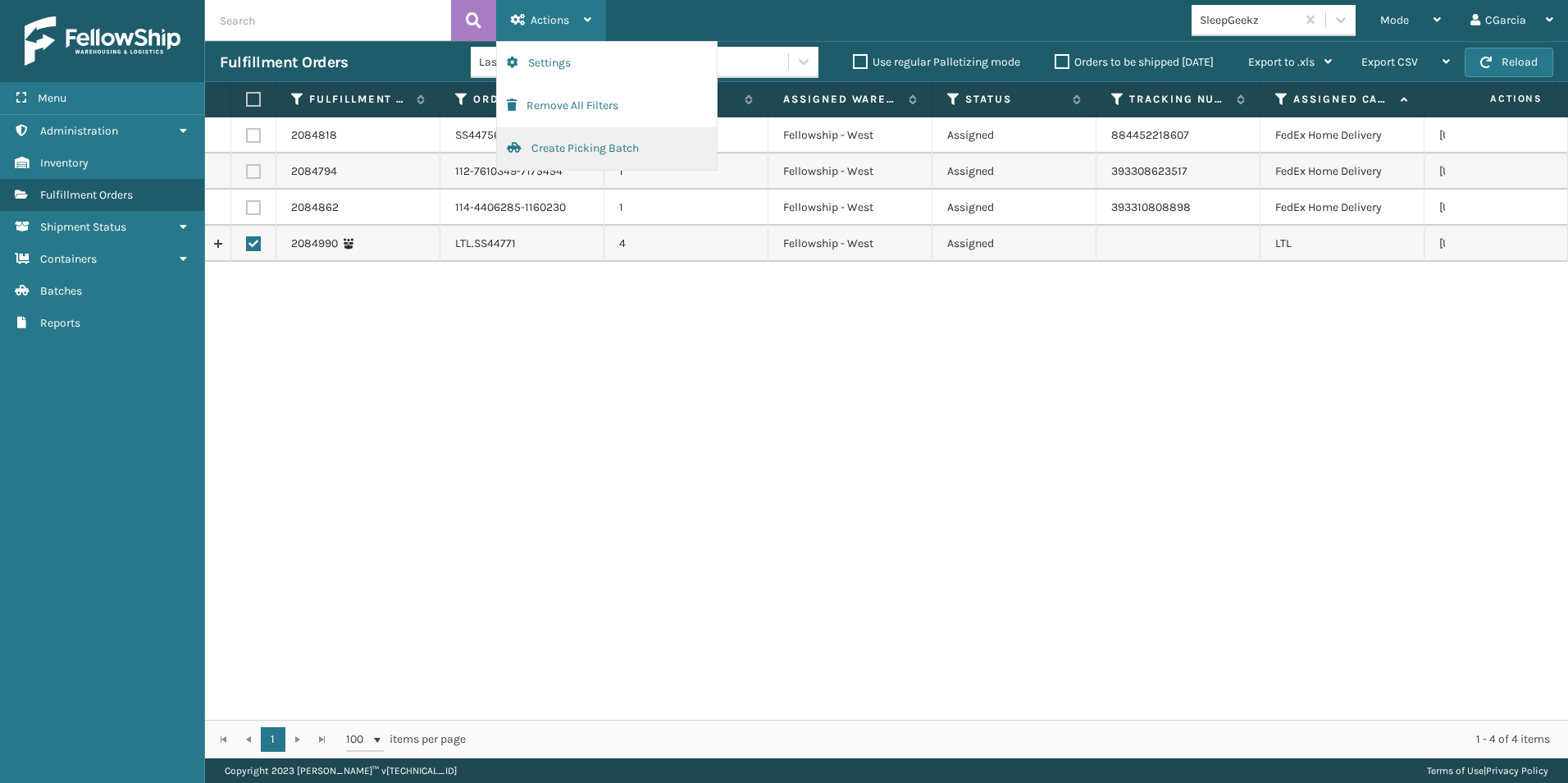
click at [560, 158] on button "Create Picking Batch" at bounding box center [607, 148] width 220 height 42
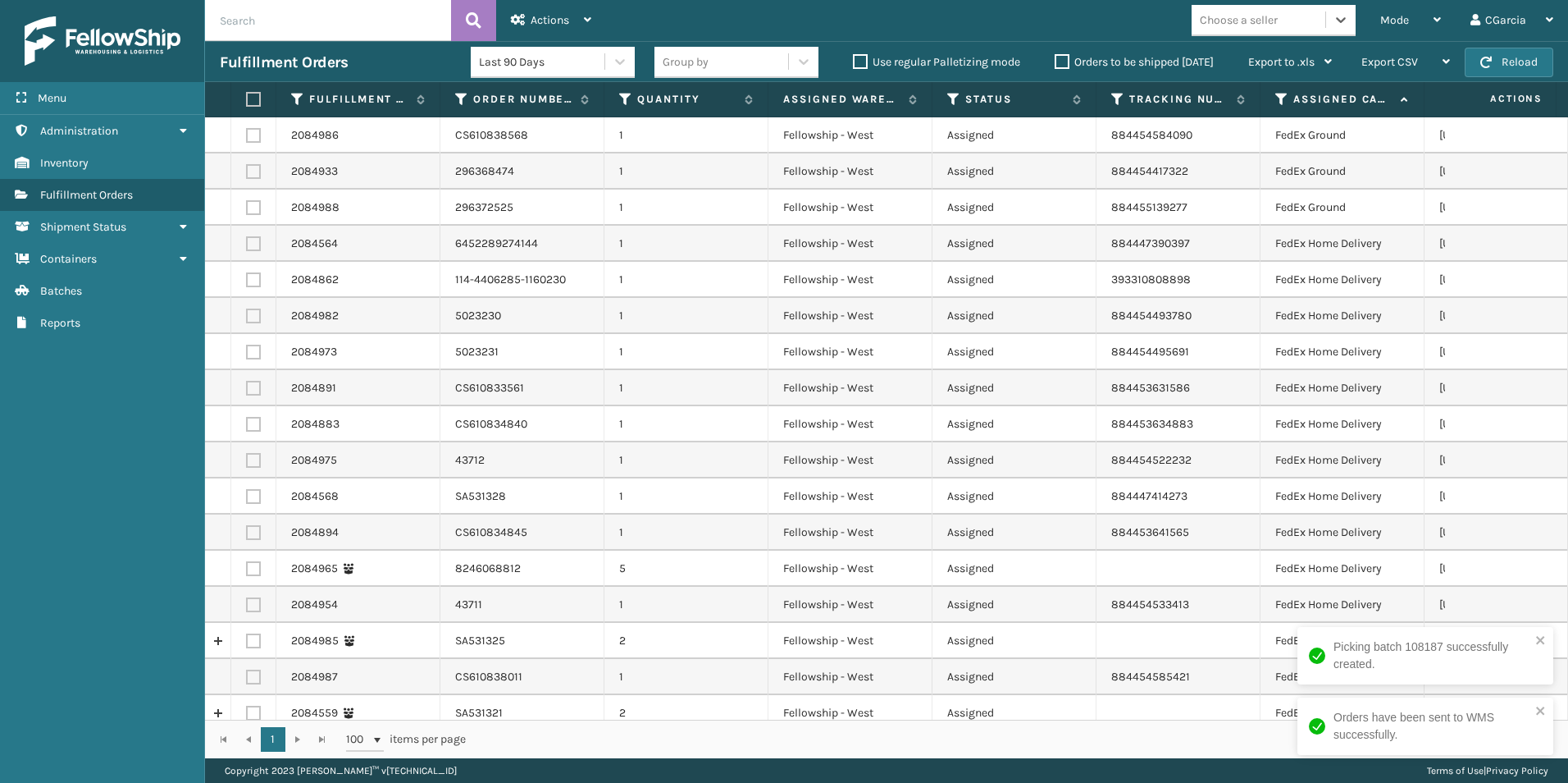
click at [1279, 16] on div "Choose a seller" at bounding box center [1257, 20] width 133 height 27
type input "kool"
click at [1238, 60] on div "Koolmore" at bounding box center [1273, 61] width 164 height 31
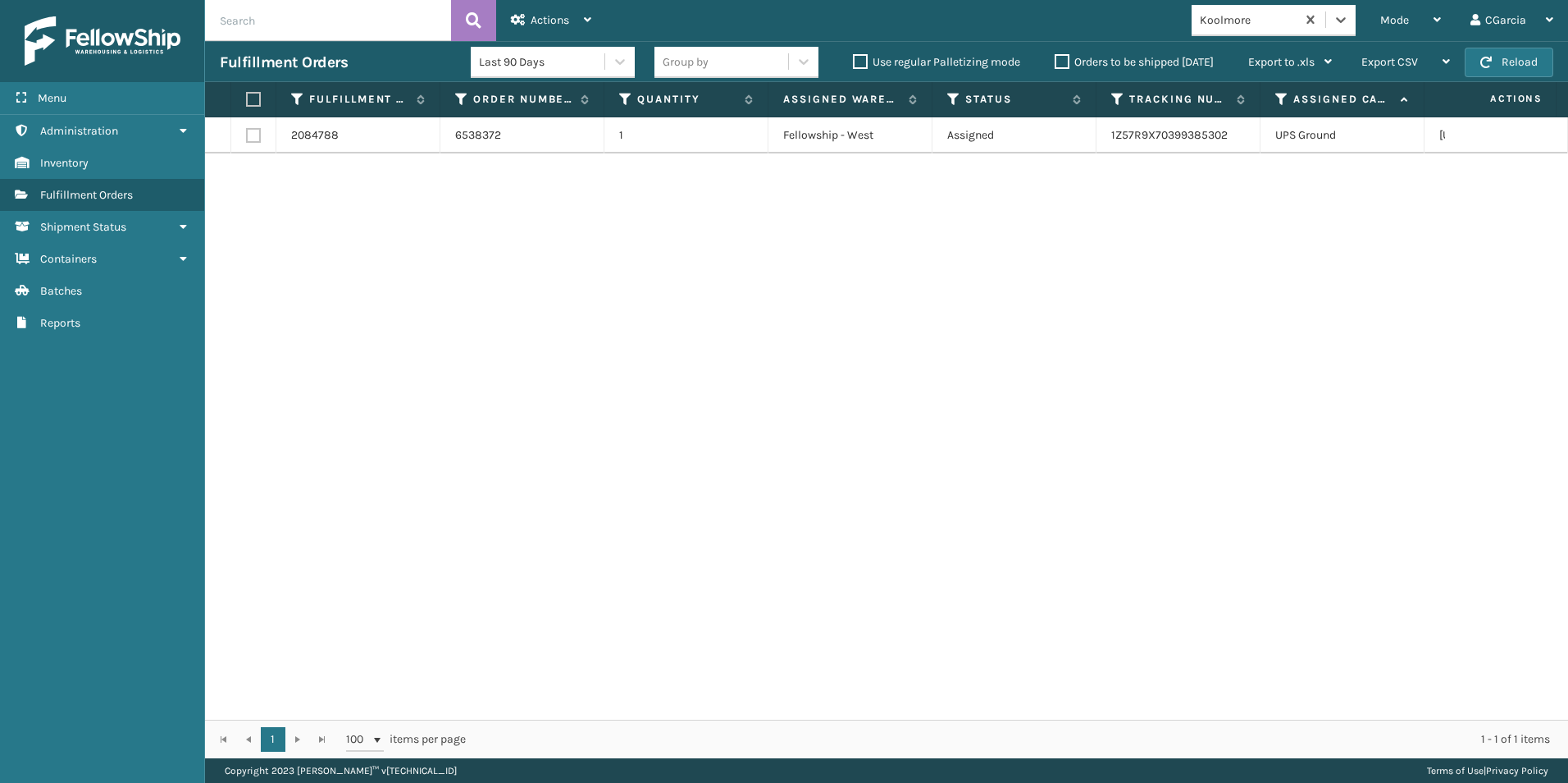
click at [238, 32] on input "text" at bounding box center [328, 21] width 246 height 41
paste input "2084972"
type input "2084972"
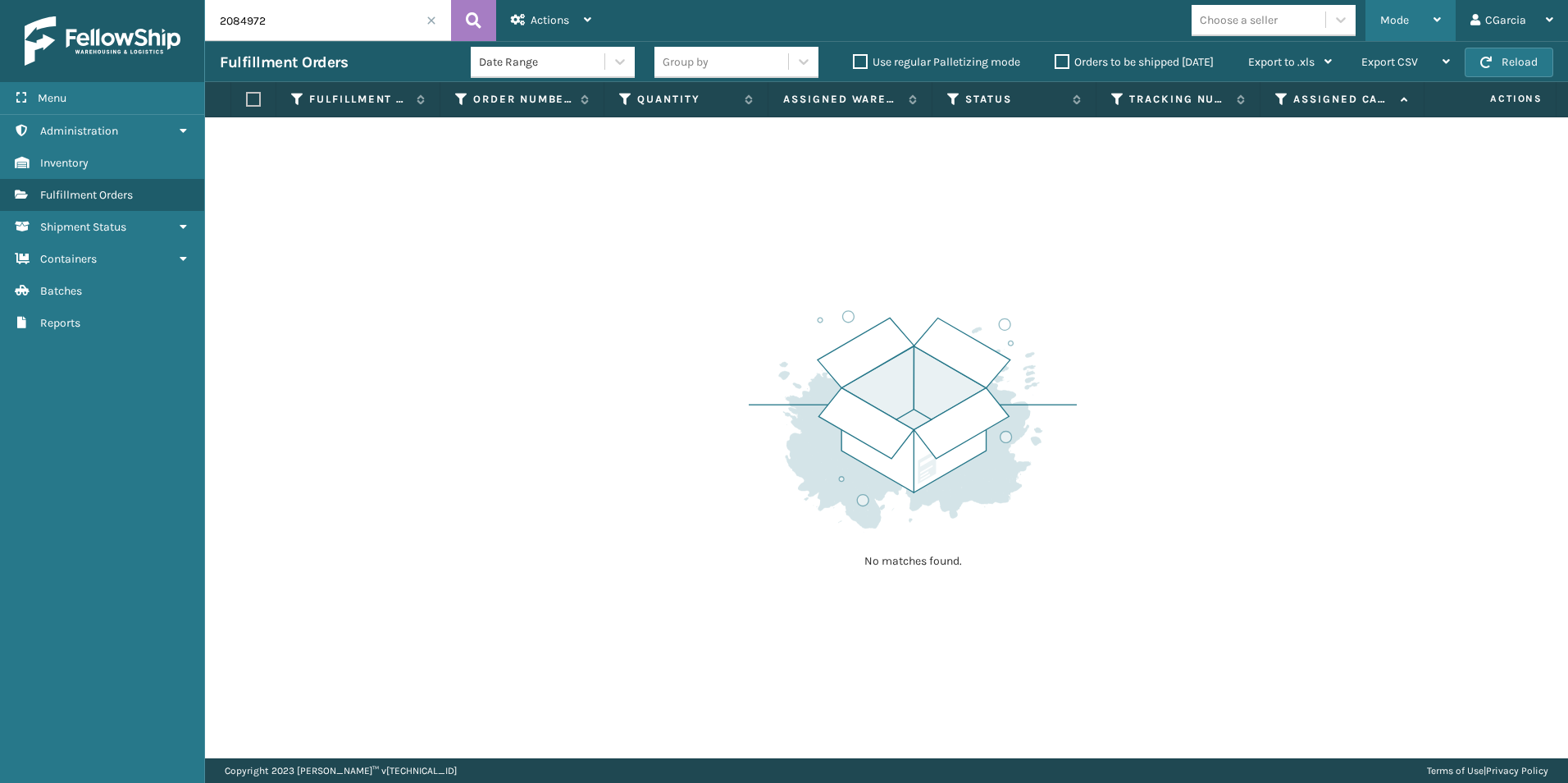
click at [1399, 6] on div "Mode" at bounding box center [1410, 21] width 60 height 41
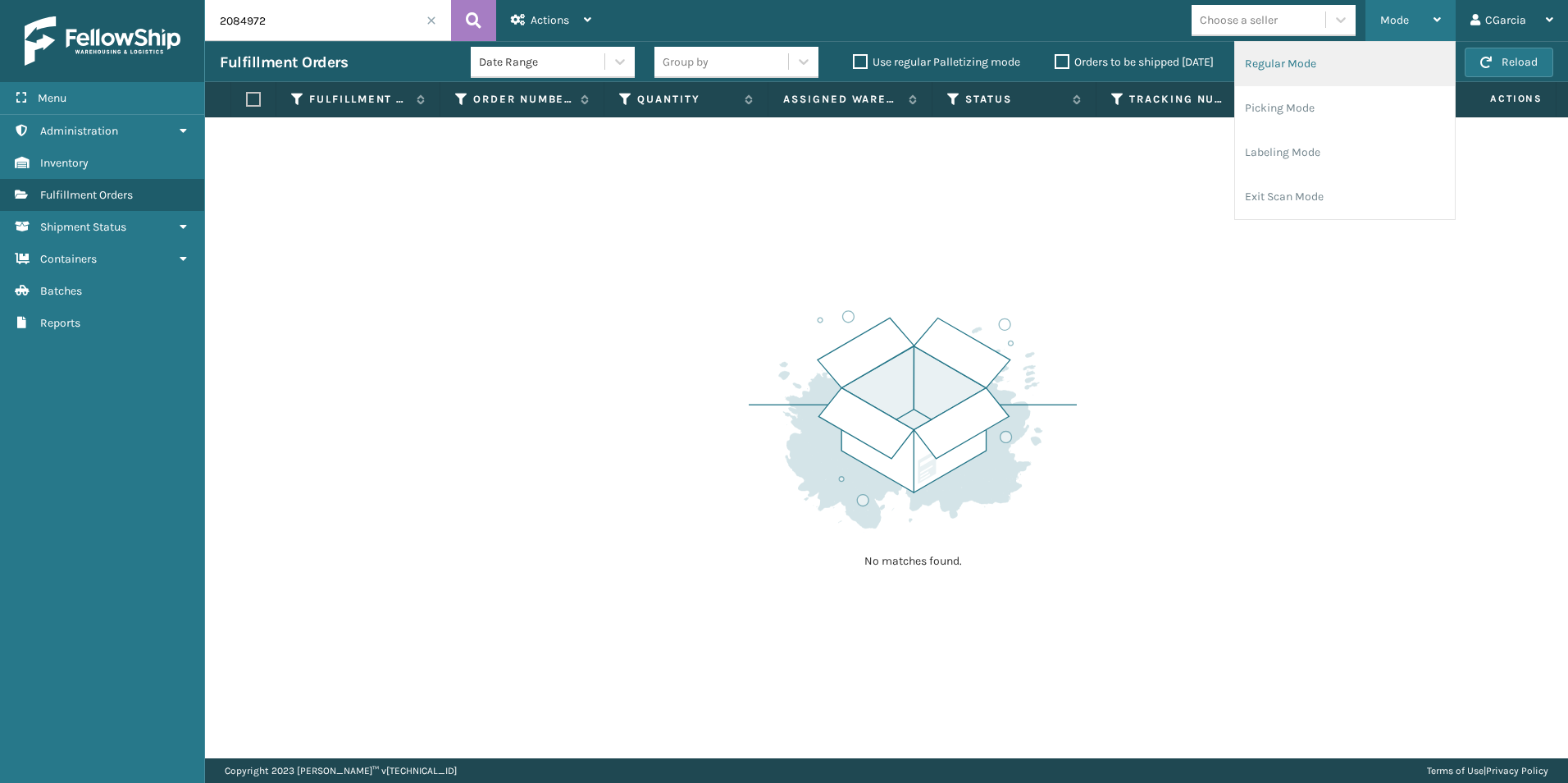
click at [1292, 52] on li "Regular Mode" at bounding box center [1344, 63] width 220 height 44
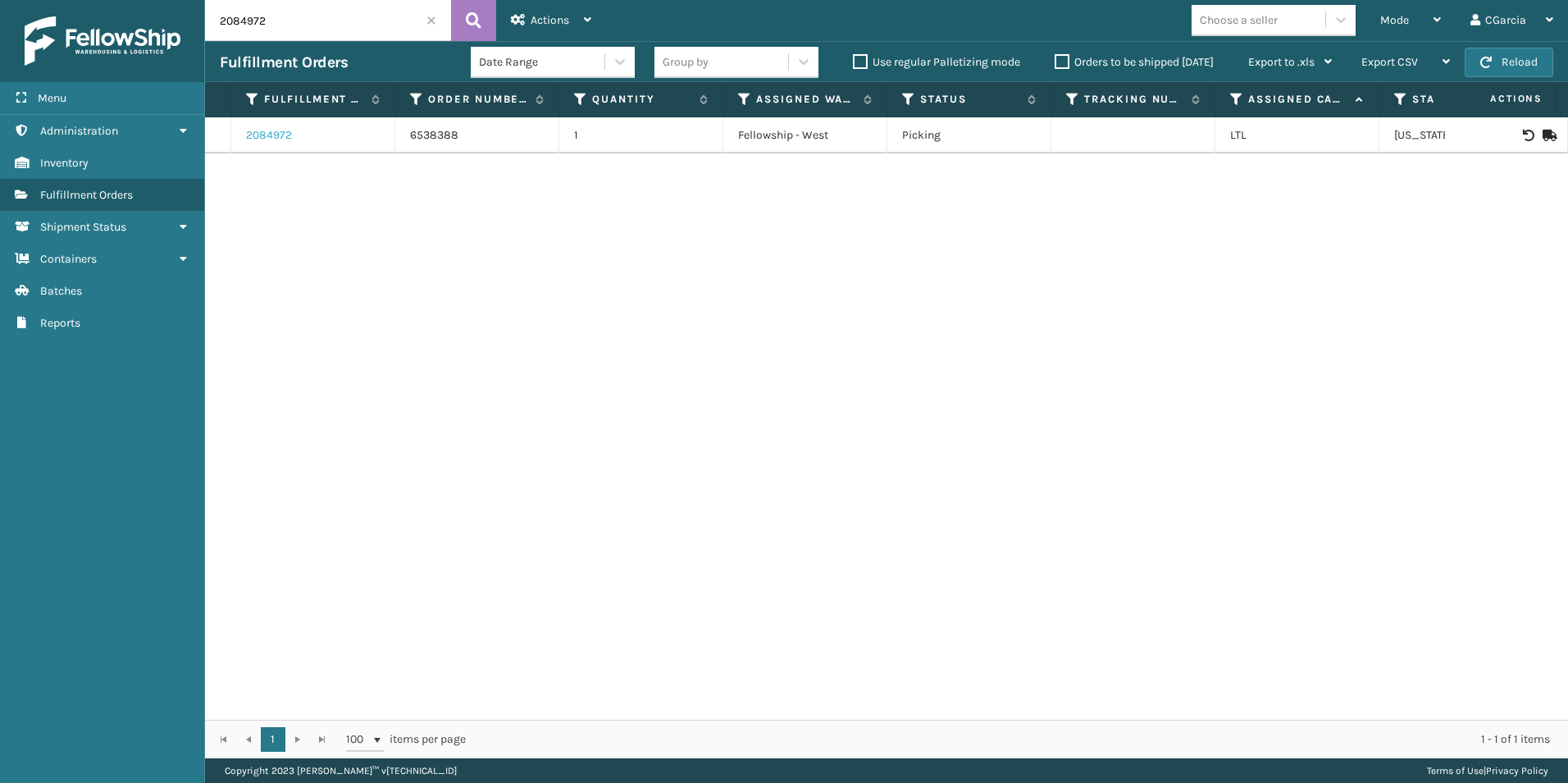
click at [264, 131] on link "2084972" at bounding box center [268, 135] width 46 height 17
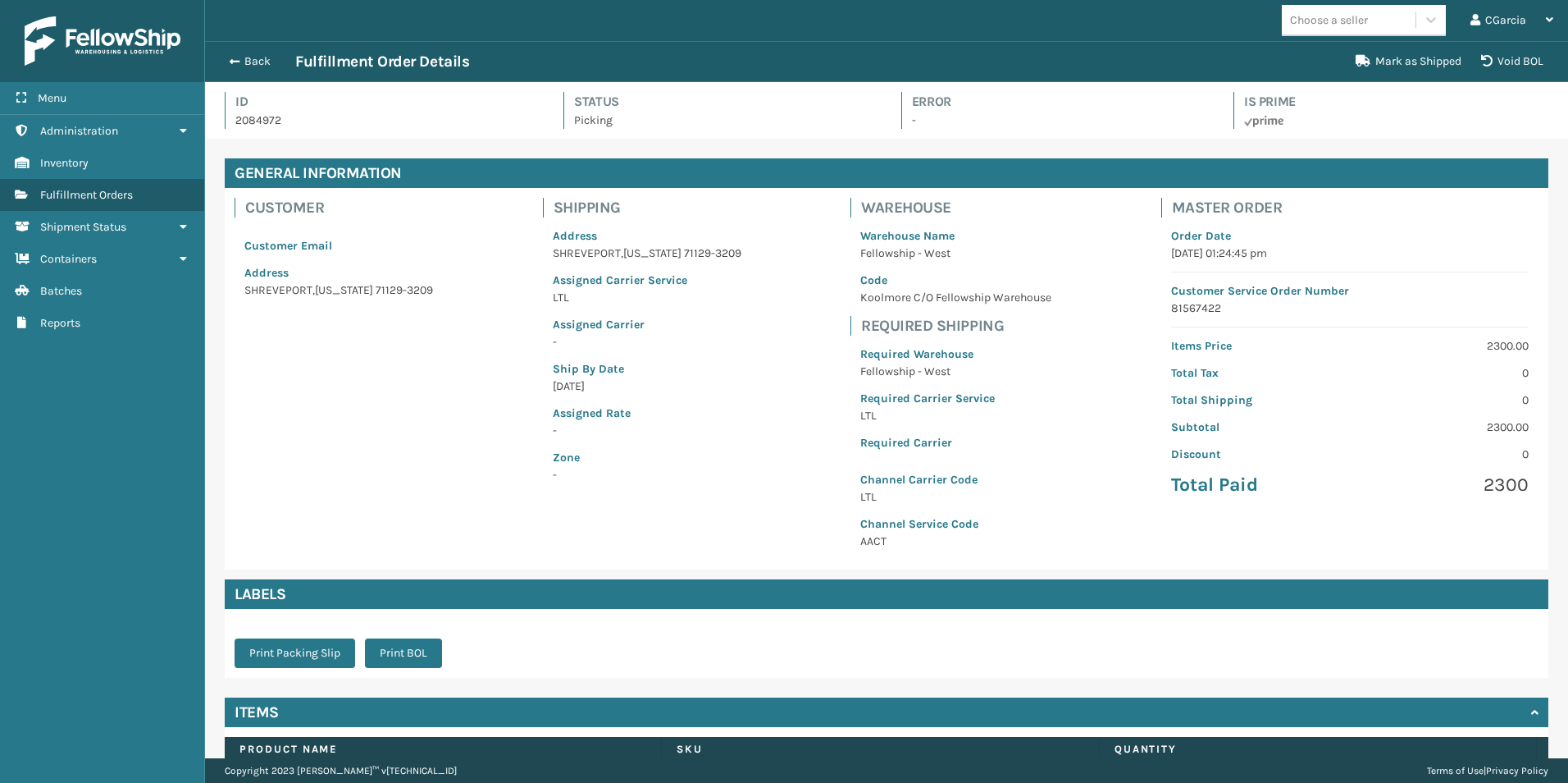
scroll to position [39, 1363]
click at [434, 640] on button "Print BOL" at bounding box center [404, 653] width 77 height 30
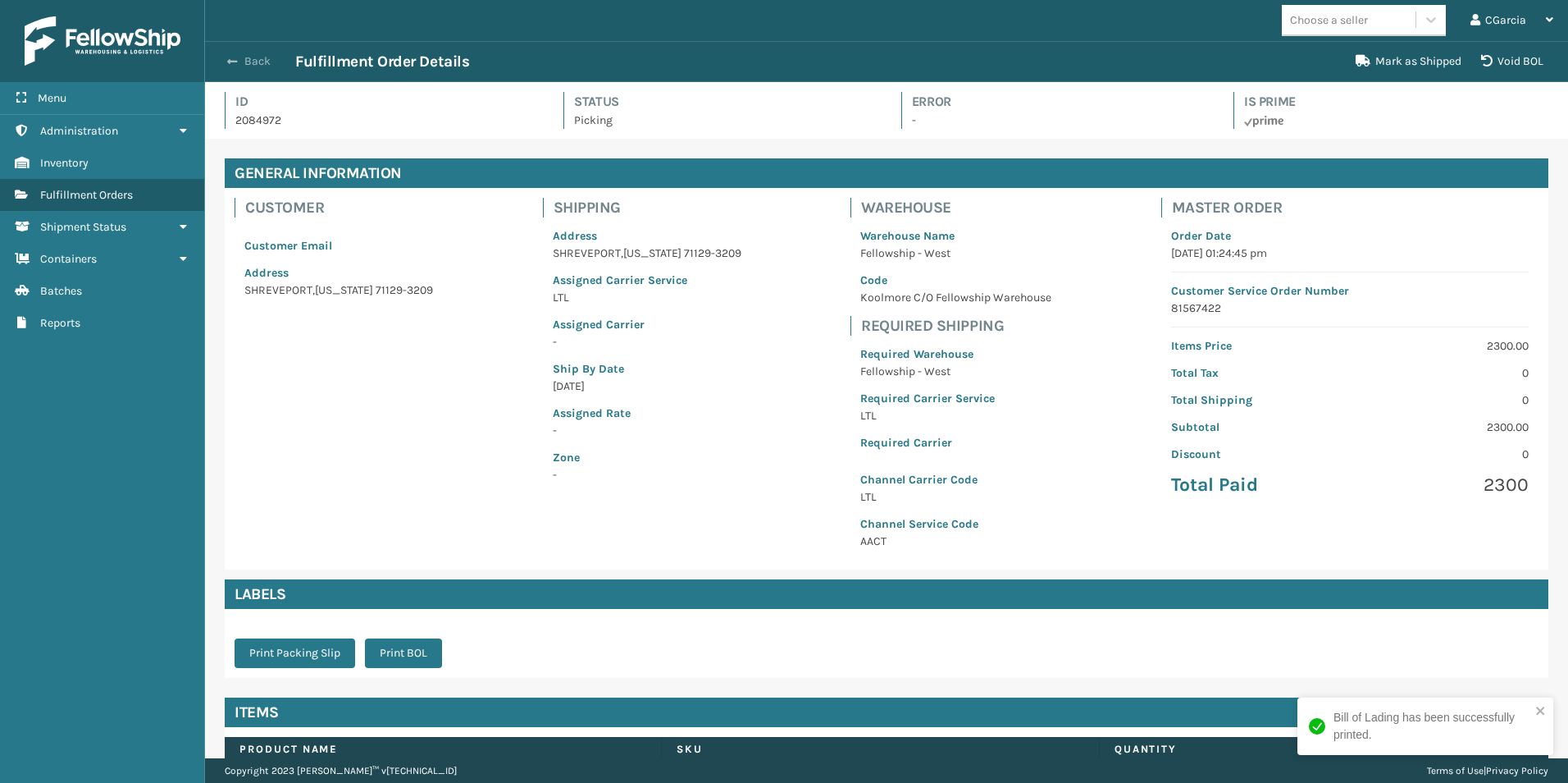
click at [241, 65] on button "Back" at bounding box center [258, 61] width 75 height 15
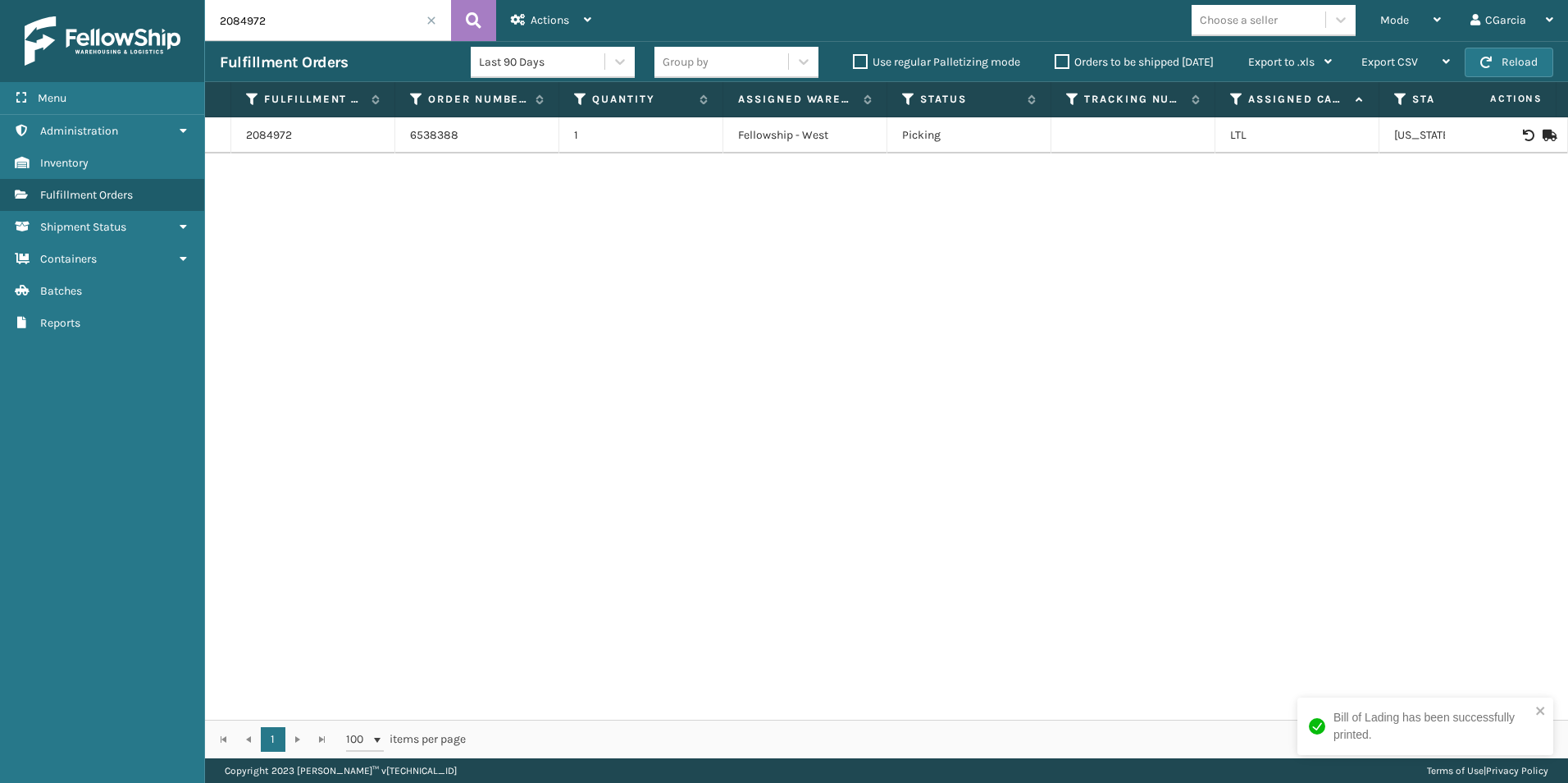
click at [1342, 18] on icon at bounding box center [1340, 20] width 17 height 17
click at [1283, 27] on div "Choose a seller" at bounding box center [1257, 20] width 133 height 27
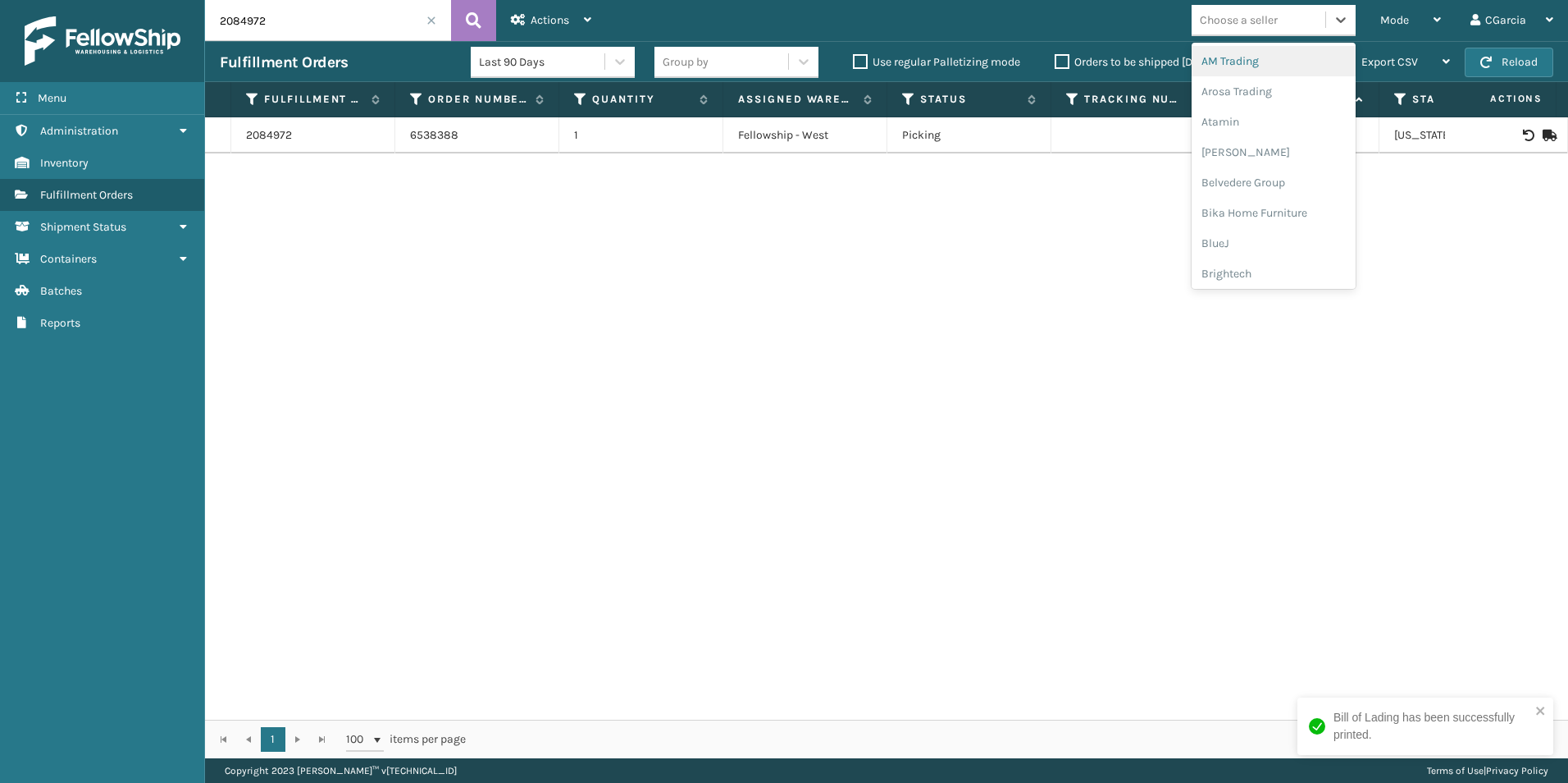
click at [1259, 22] on div "Choose a seller" at bounding box center [1238, 20] width 78 height 17
paste input "2084832"
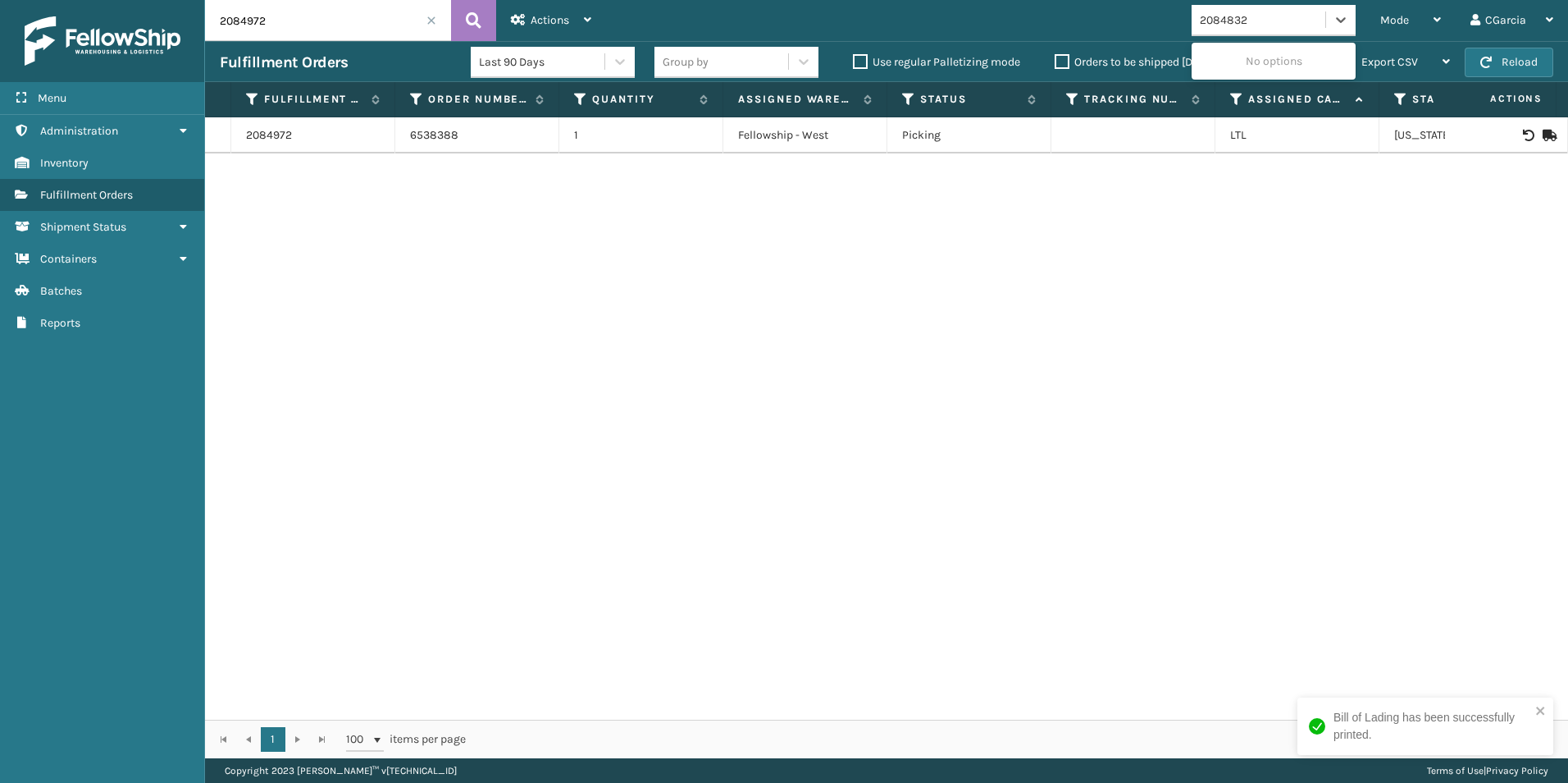
type input "2084832"
click at [344, 20] on input "2084972" at bounding box center [328, 21] width 246 height 41
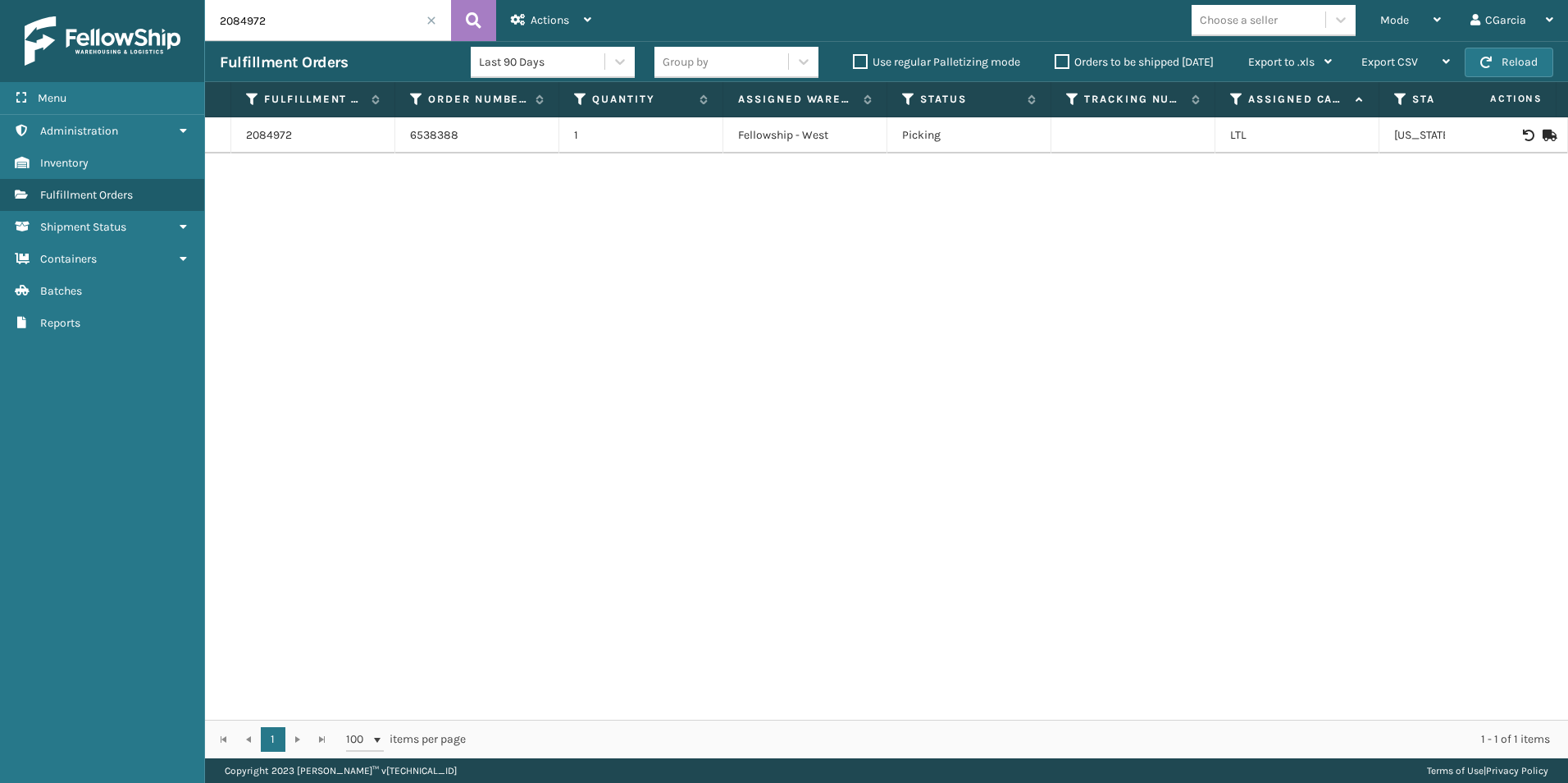
click at [344, 20] on input "2084972" at bounding box center [328, 21] width 246 height 41
paste input "83"
type input "2084832"
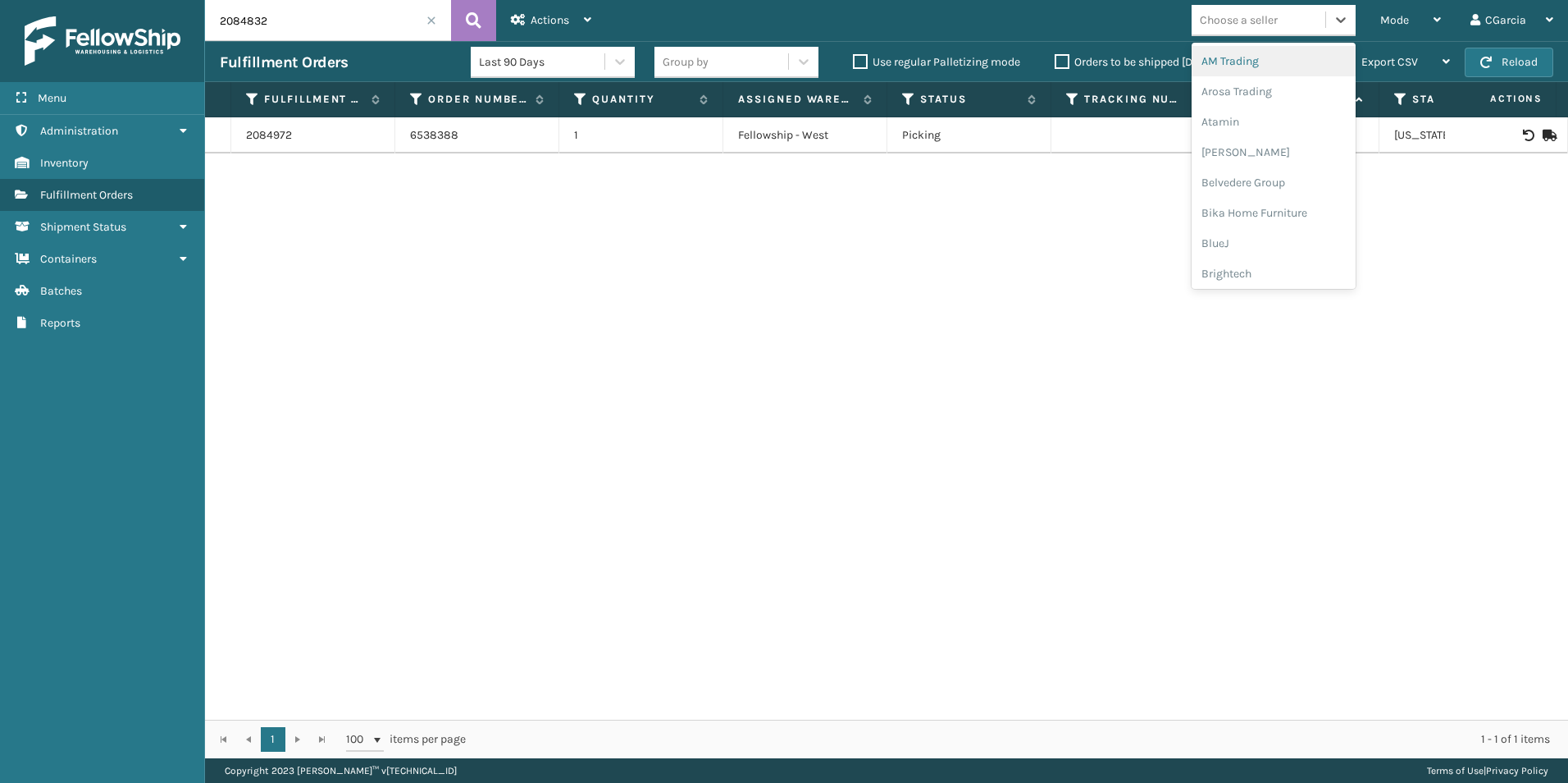
click at [1297, 12] on div "Choose a seller" at bounding box center [1257, 20] width 133 height 27
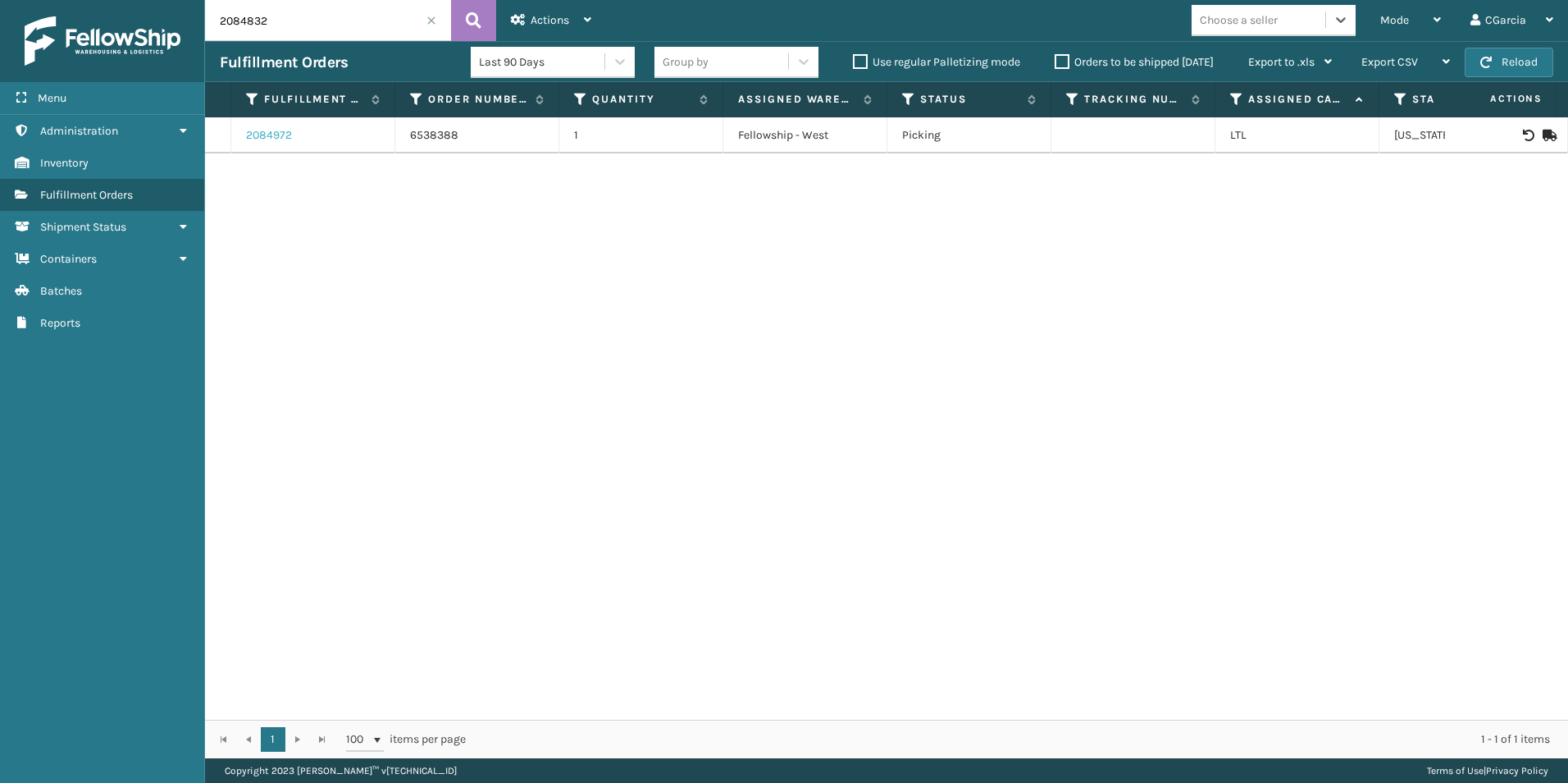
click at [278, 131] on link "2084972" at bounding box center [268, 135] width 46 height 17
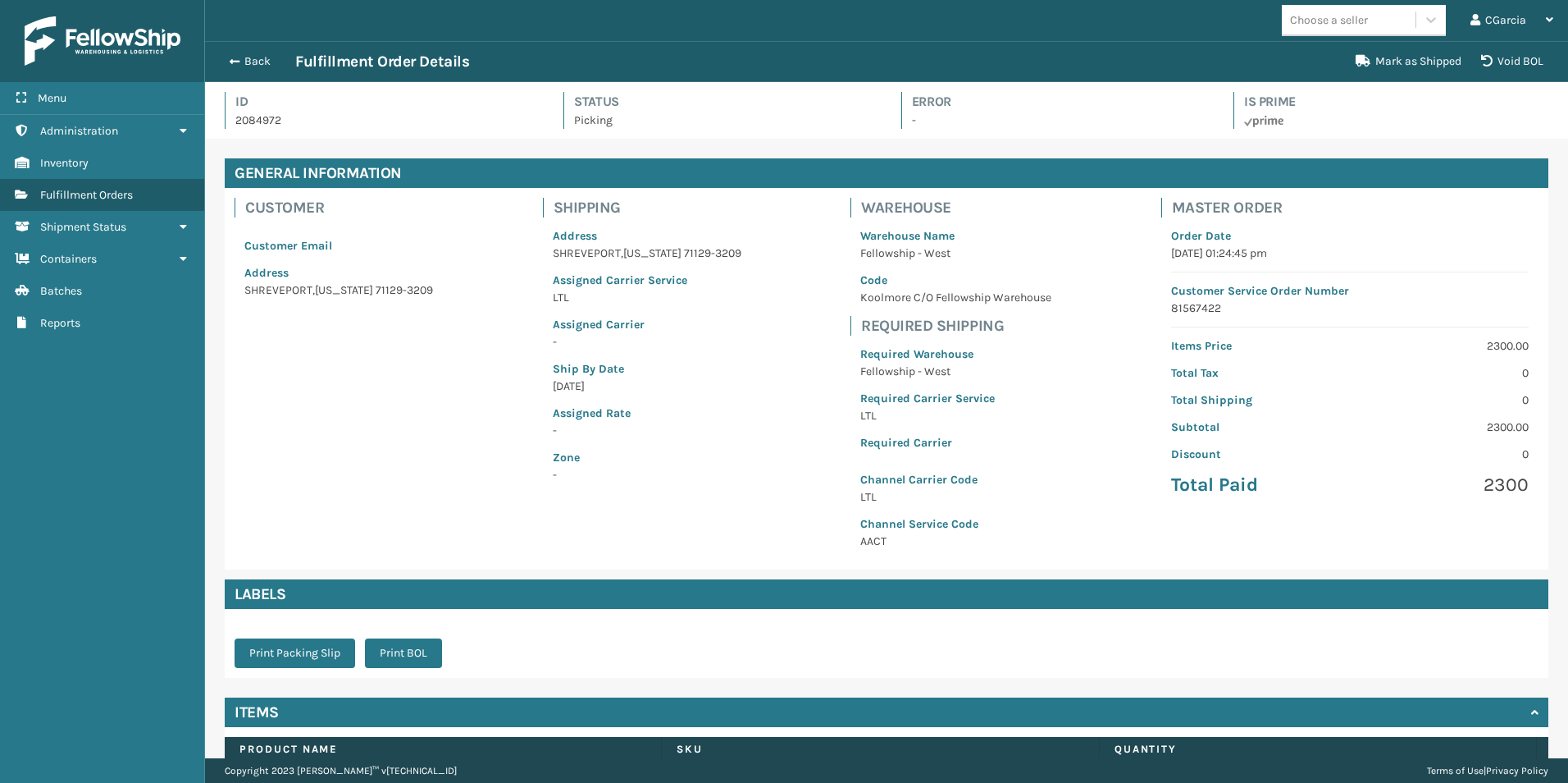
scroll to position [39, 1363]
click at [242, 75] on div "Back Fulfillment Order Details Mark as Shipped Void BOL" at bounding box center [886, 62] width 1363 height 41
click at [253, 56] on button "Back" at bounding box center [258, 61] width 75 height 15
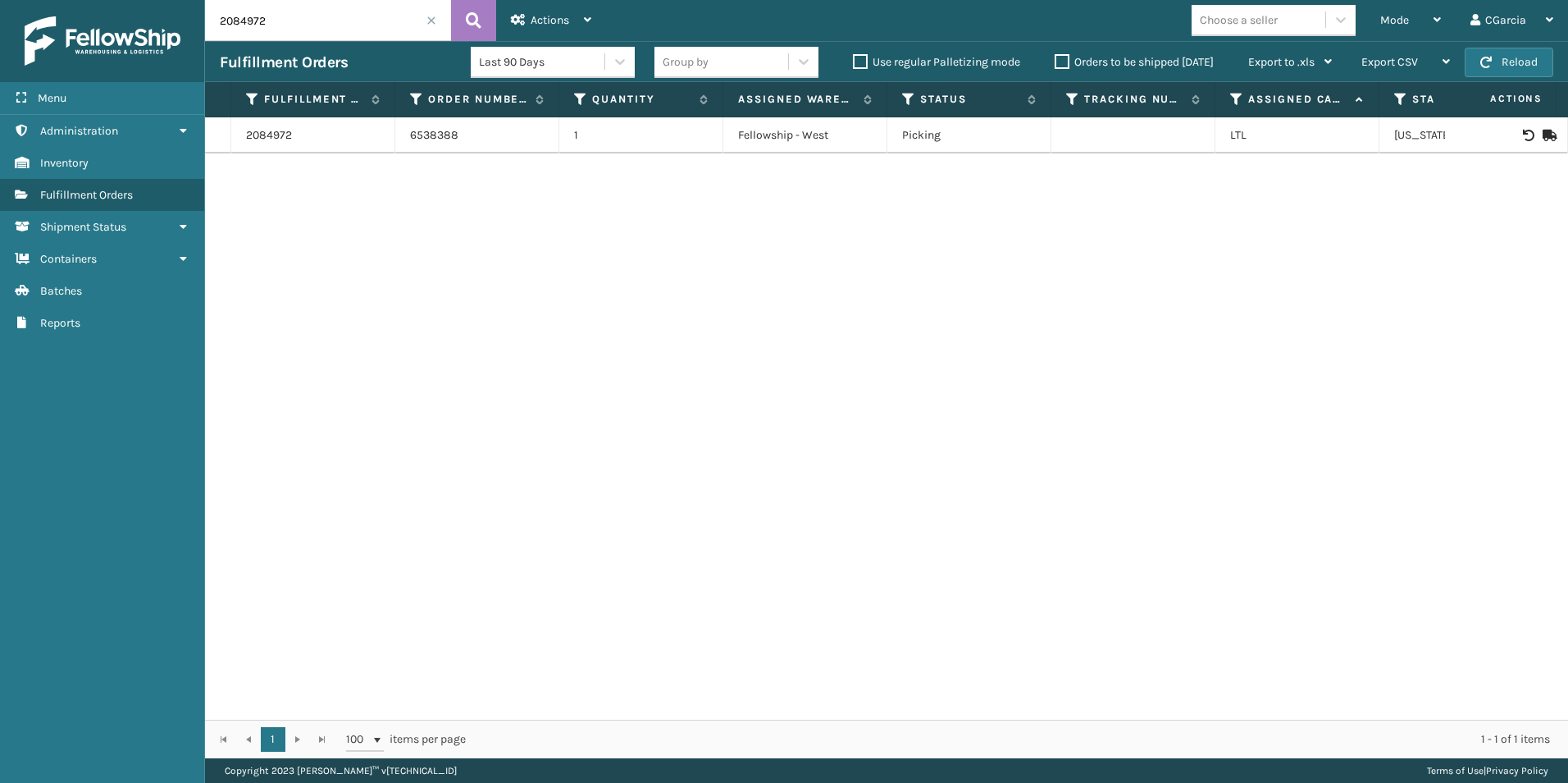
click at [439, 19] on input "2084972" at bounding box center [328, 21] width 246 height 41
click at [437, 22] on input "2084972" at bounding box center [328, 21] width 246 height 41
click at [428, 22] on span at bounding box center [431, 21] width 10 height 10
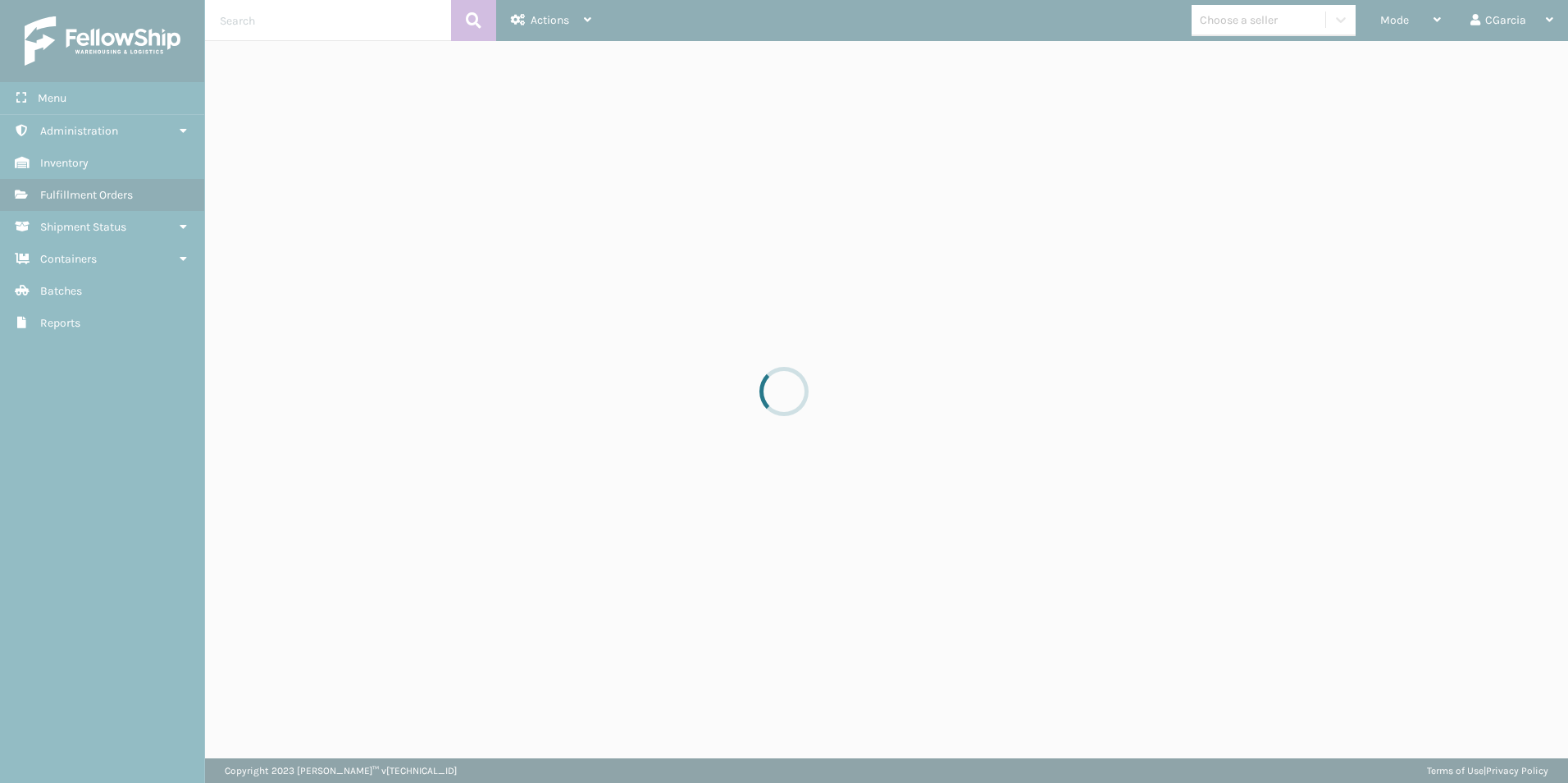
click at [1258, 7] on div at bounding box center [784, 391] width 1568 height 783
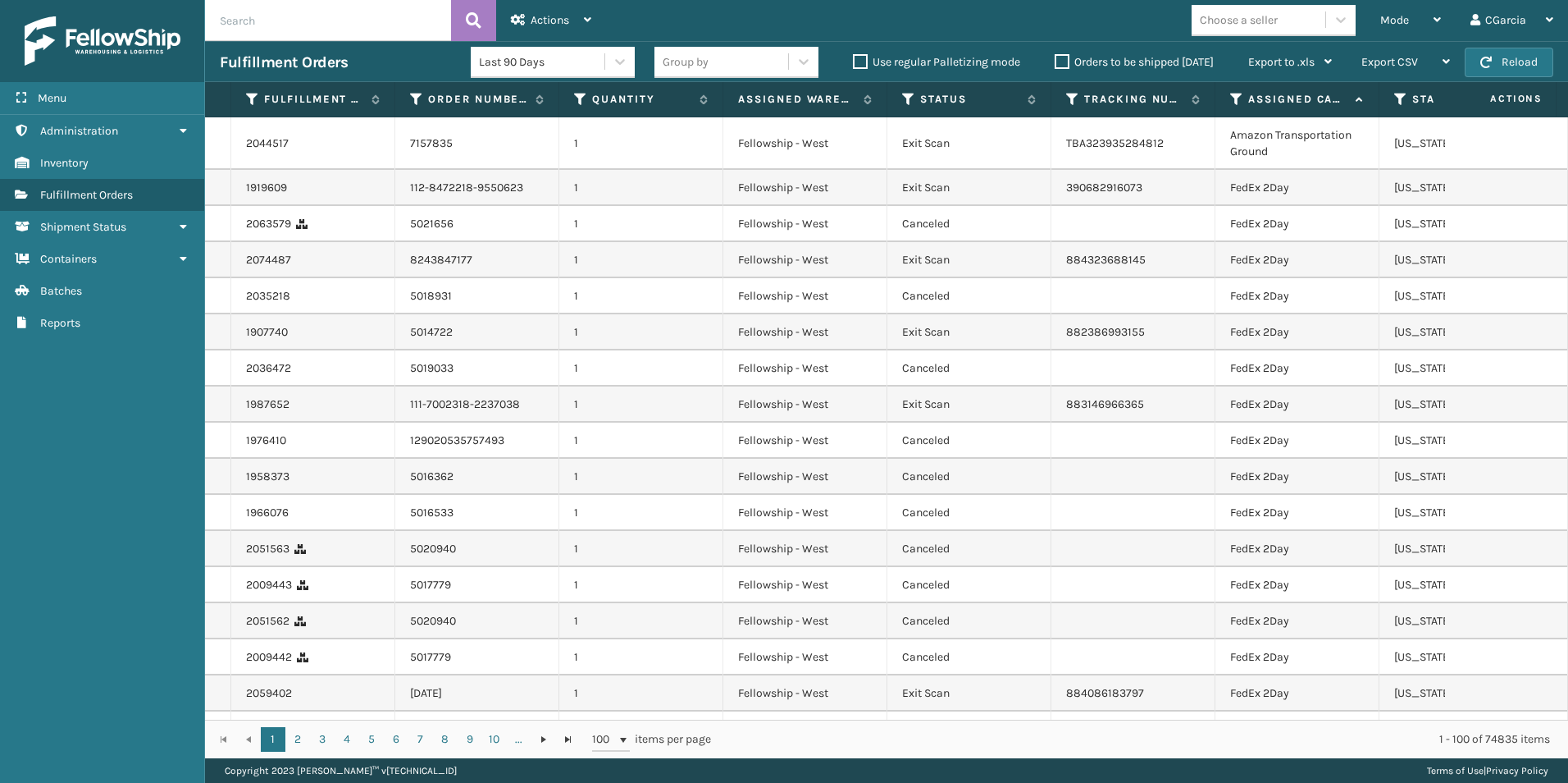
click at [1258, 7] on div "Choose a seller" at bounding box center [1257, 20] width 133 height 27
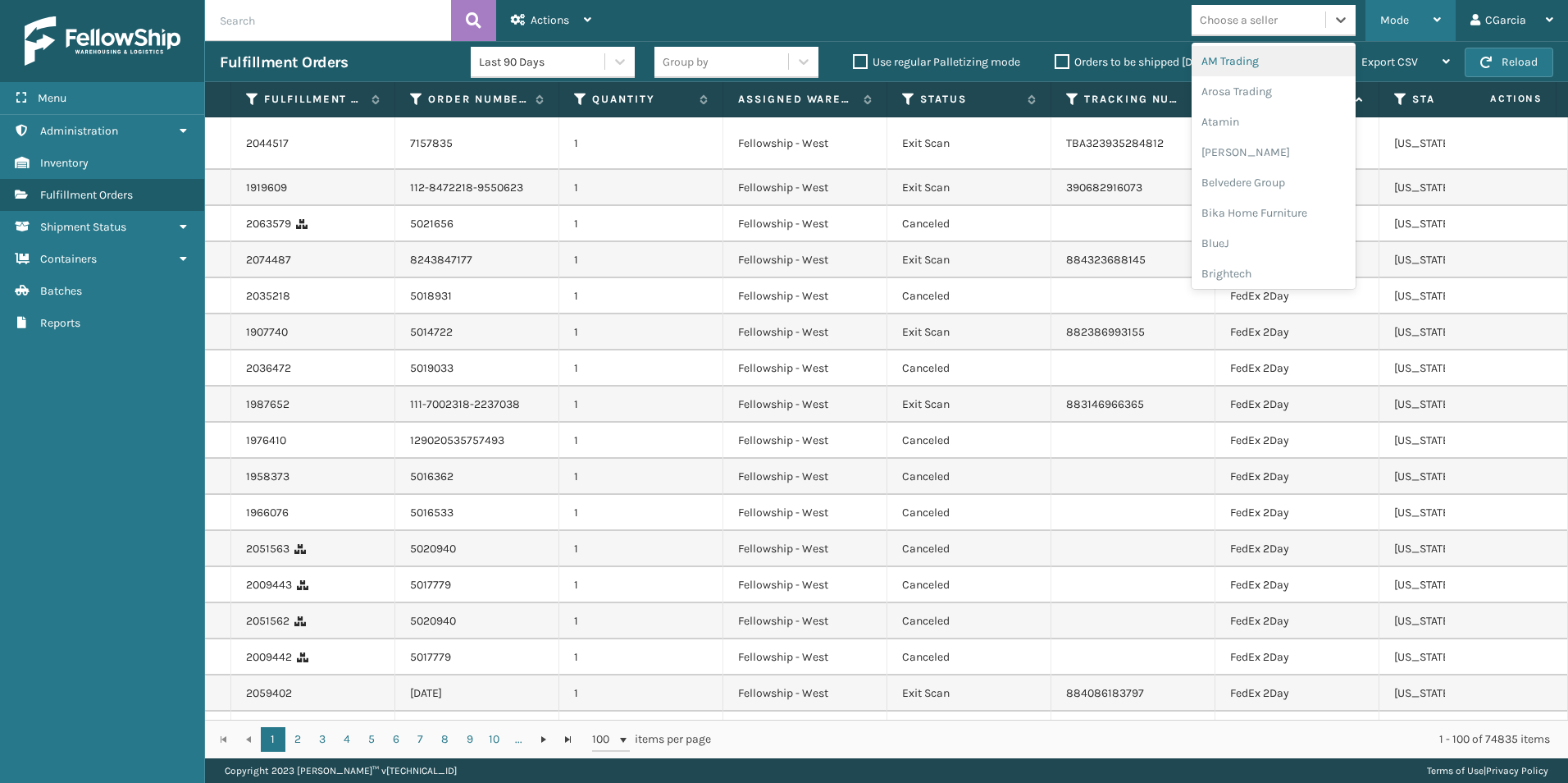
click at [1399, 23] on span "Mode" at bounding box center [1394, 20] width 29 height 14
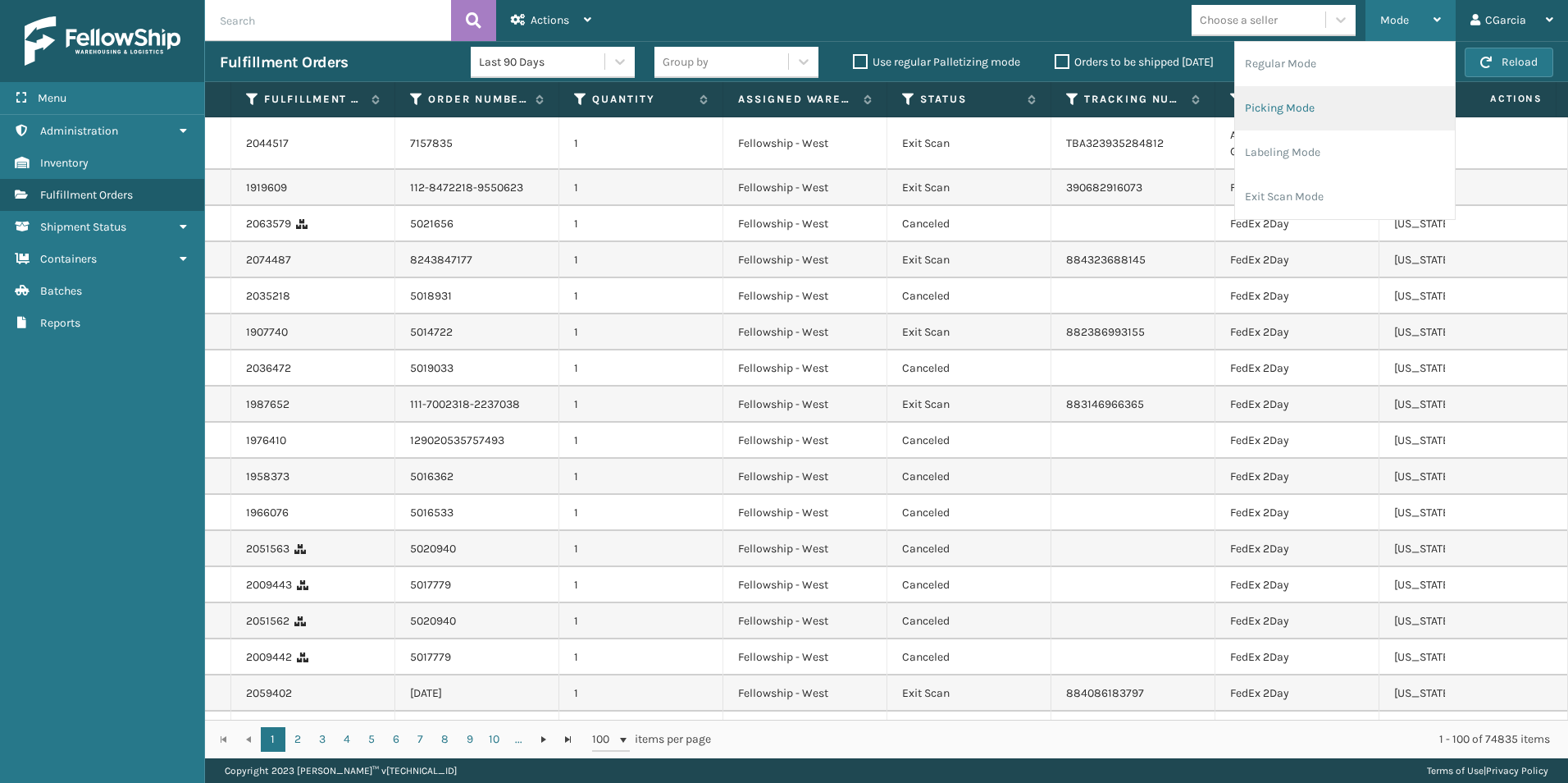
click at [1273, 105] on li "Picking Mode" at bounding box center [1344, 108] width 220 height 44
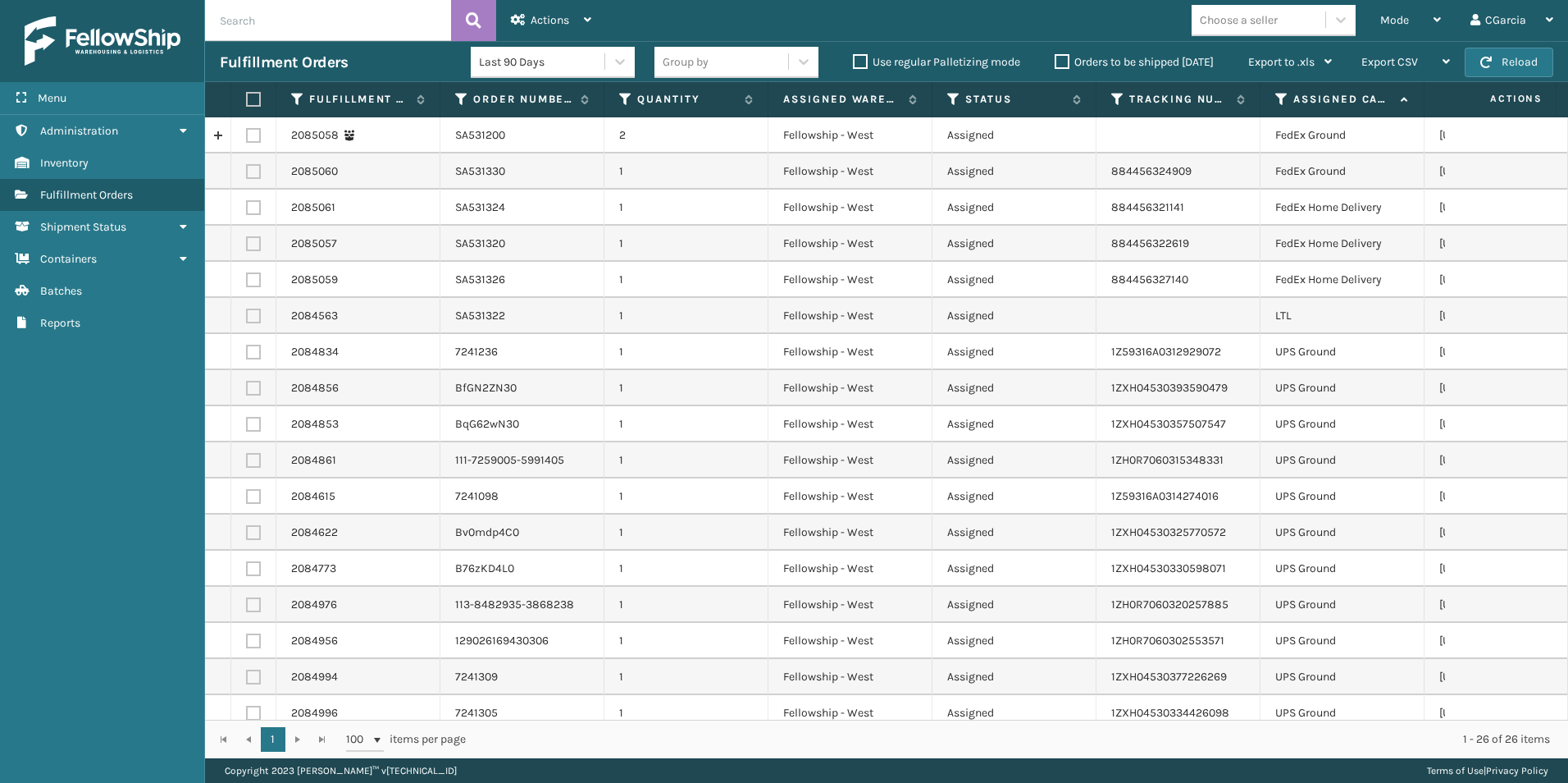
click at [1257, 24] on div "Choose a seller" at bounding box center [1238, 20] width 78 height 17
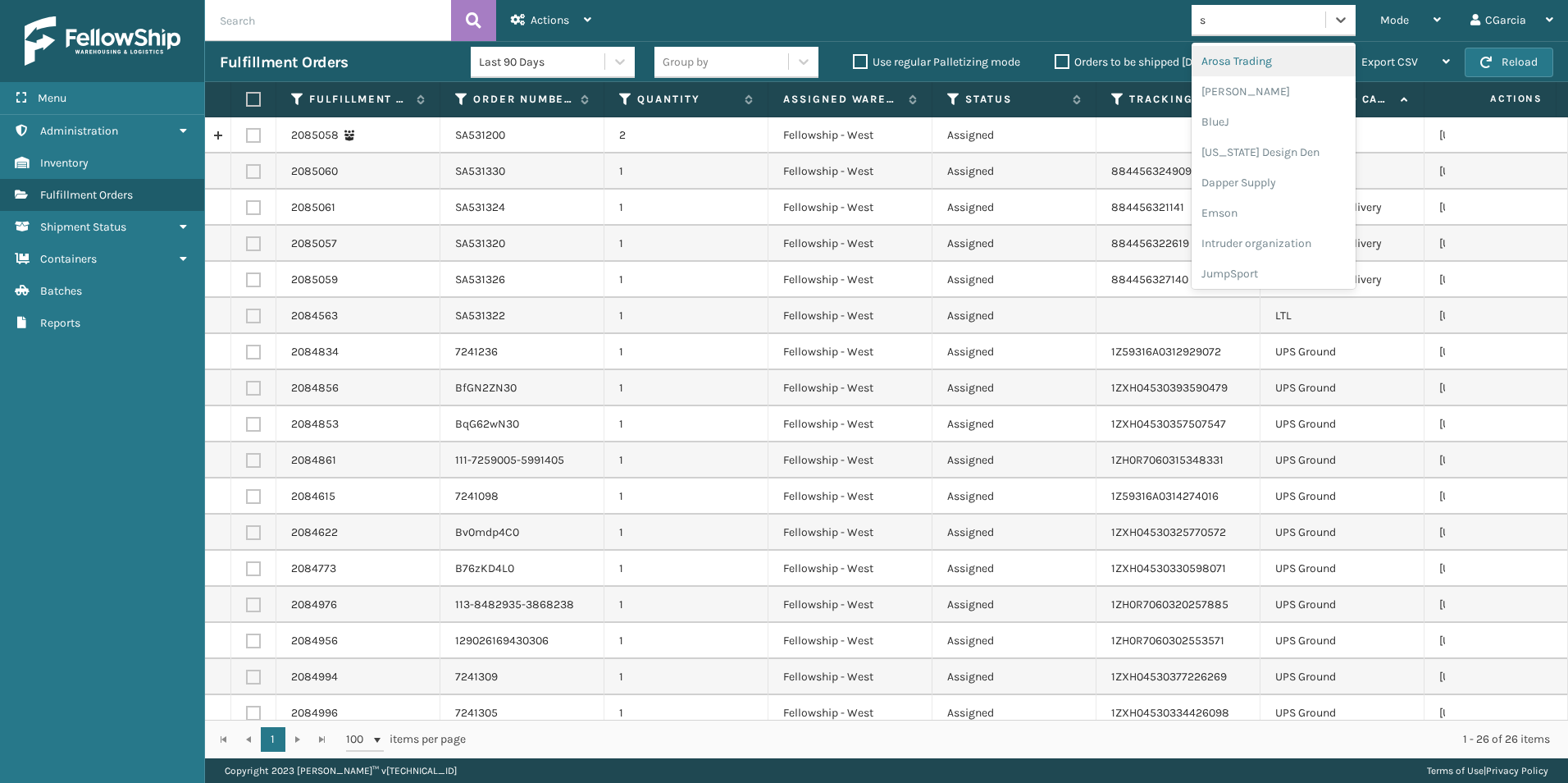
type input "sl"
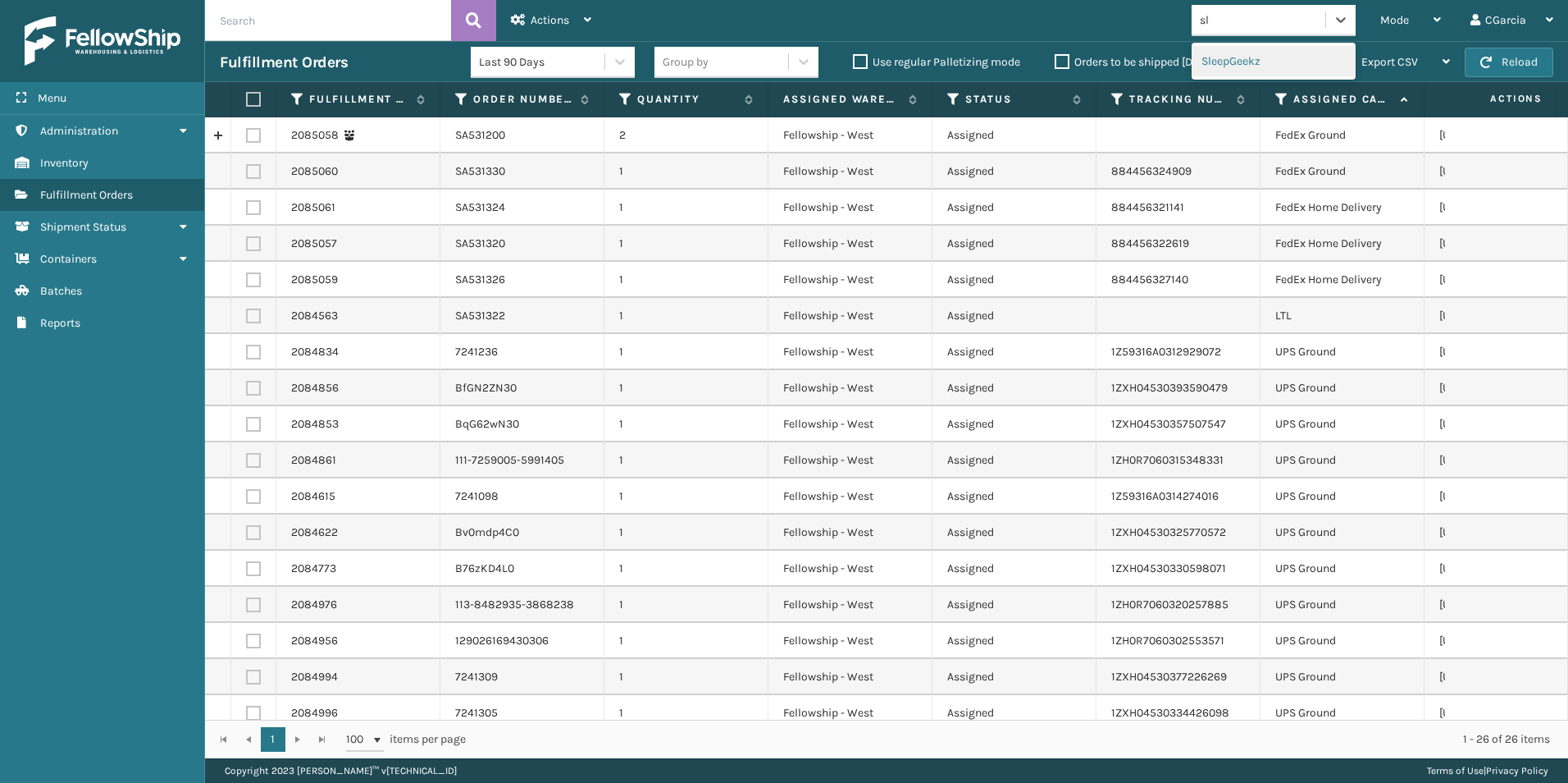
click at [1245, 61] on div "SleepGeekz" at bounding box center [1273, 61] width 164 height 31
click at [1303, 23] on div "Choose a seller" at bounding box center [1257, 20] width 133 height 27
type input "kool"
click at [1264, 50] on div "Koolmore" at bounding box center [1273, 61] width 164 height 31
click at [1403, 17] on span "Mode" at bounding box center [1394, 20] width 29 height 14
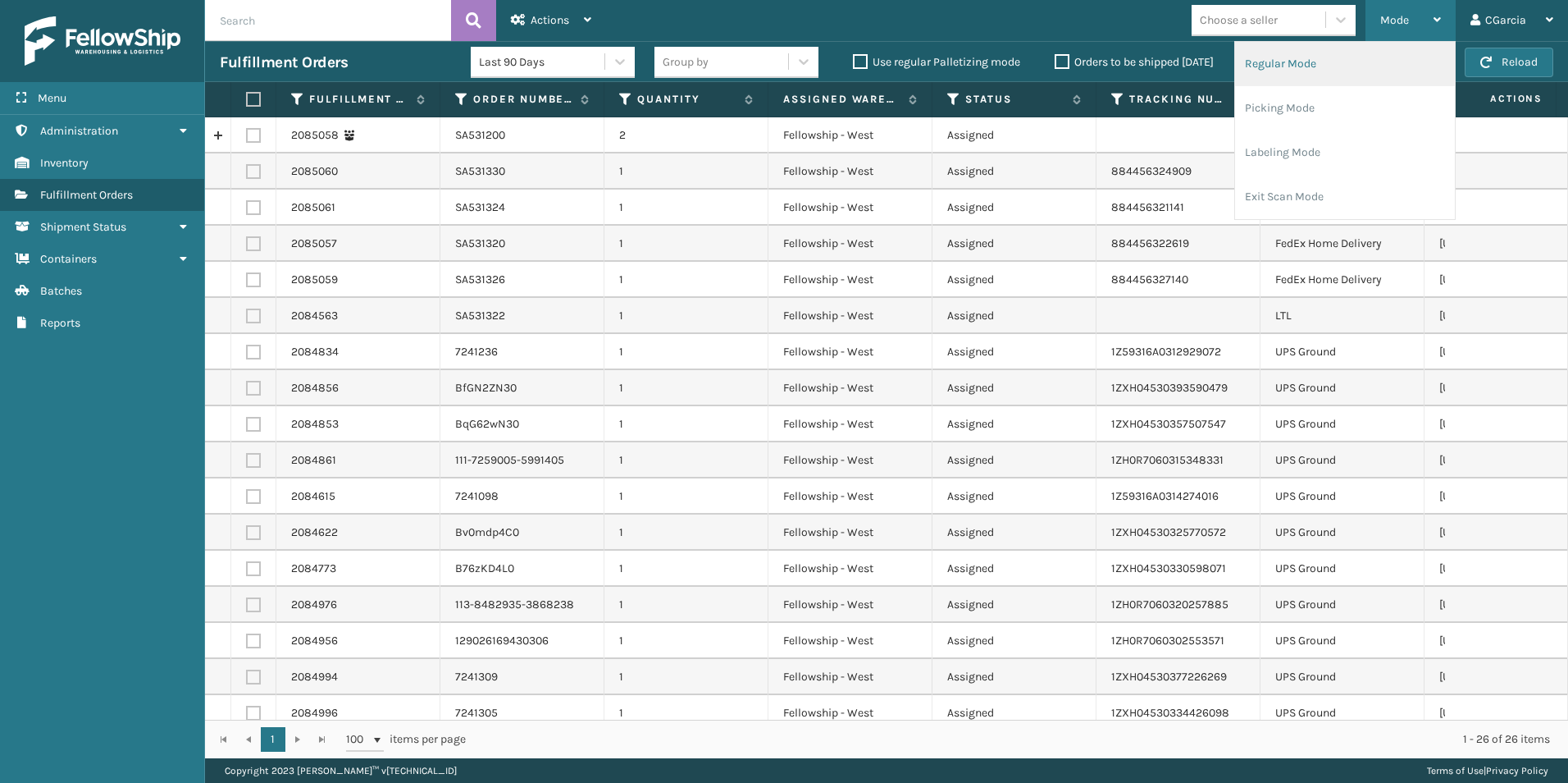
click at [1248, 62] on li "Regular Mode" at bounding box center [1344, 63] width 220 height 44
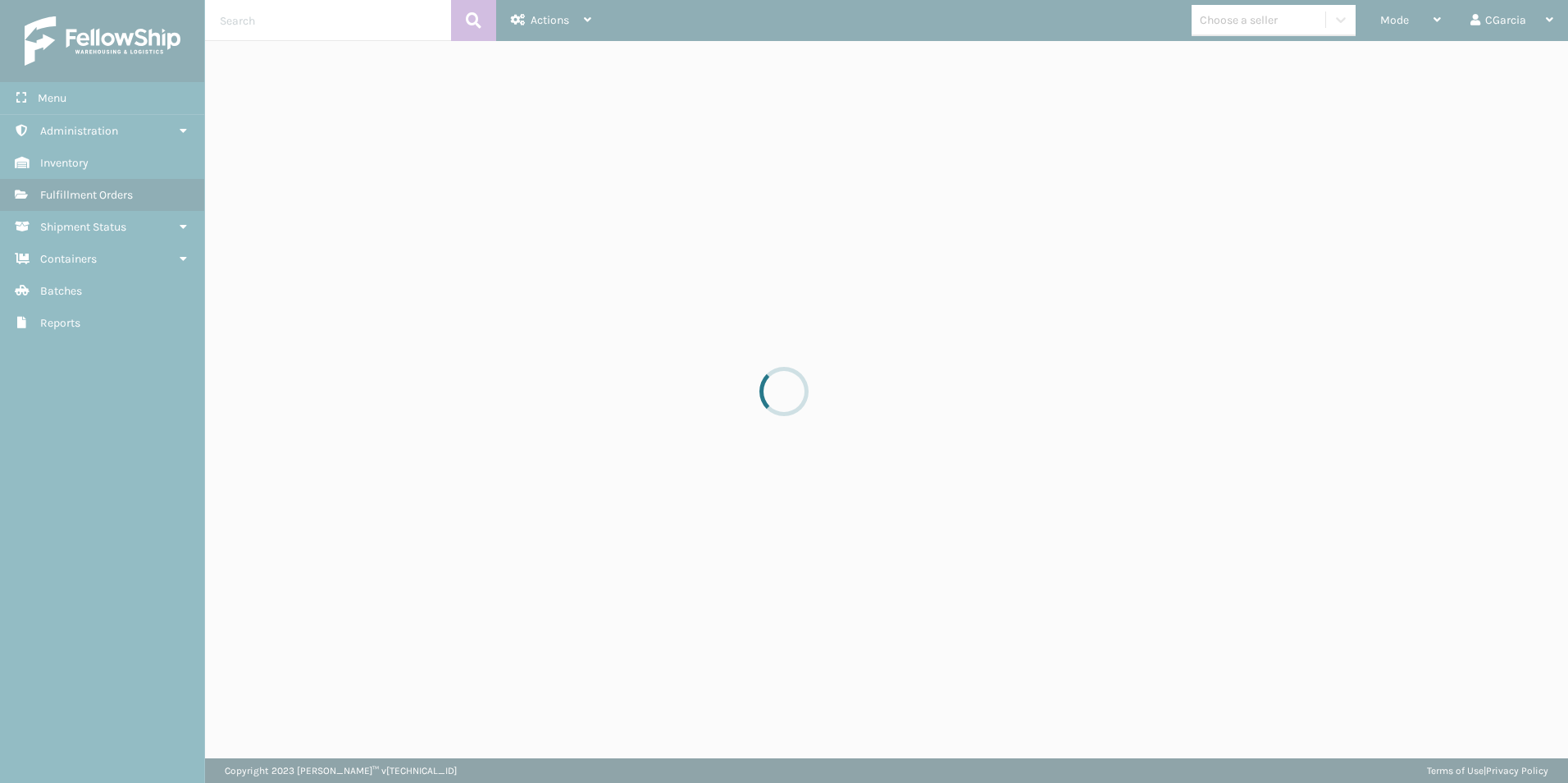
click at [1230, 18] on div at bounding box center [784, 391] width 1568 height 783
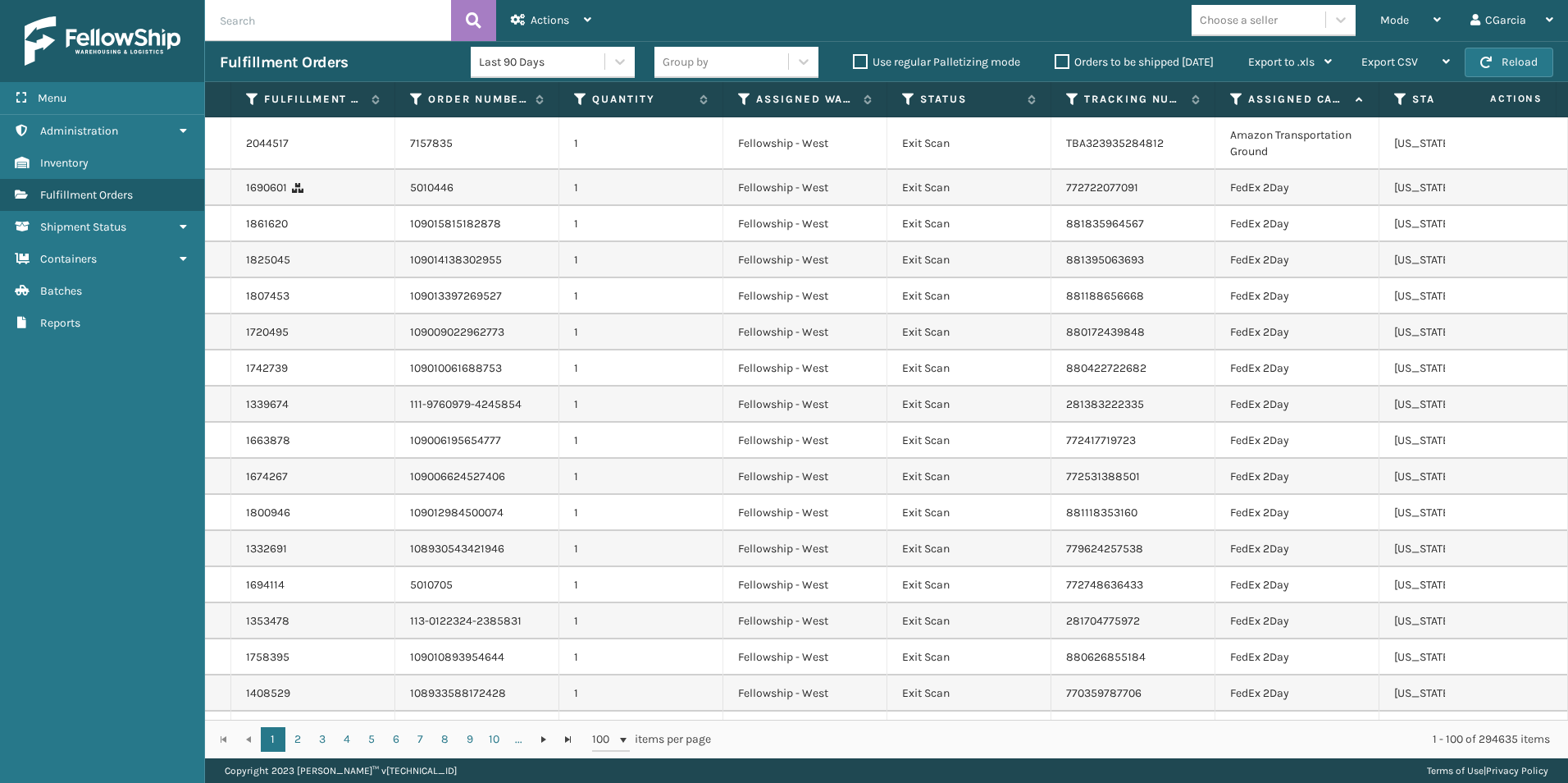
click at [276, 22] on input "text" at bounding box center [328, 21] width 246 height 41
paste input "2084832"
type input "2084832"
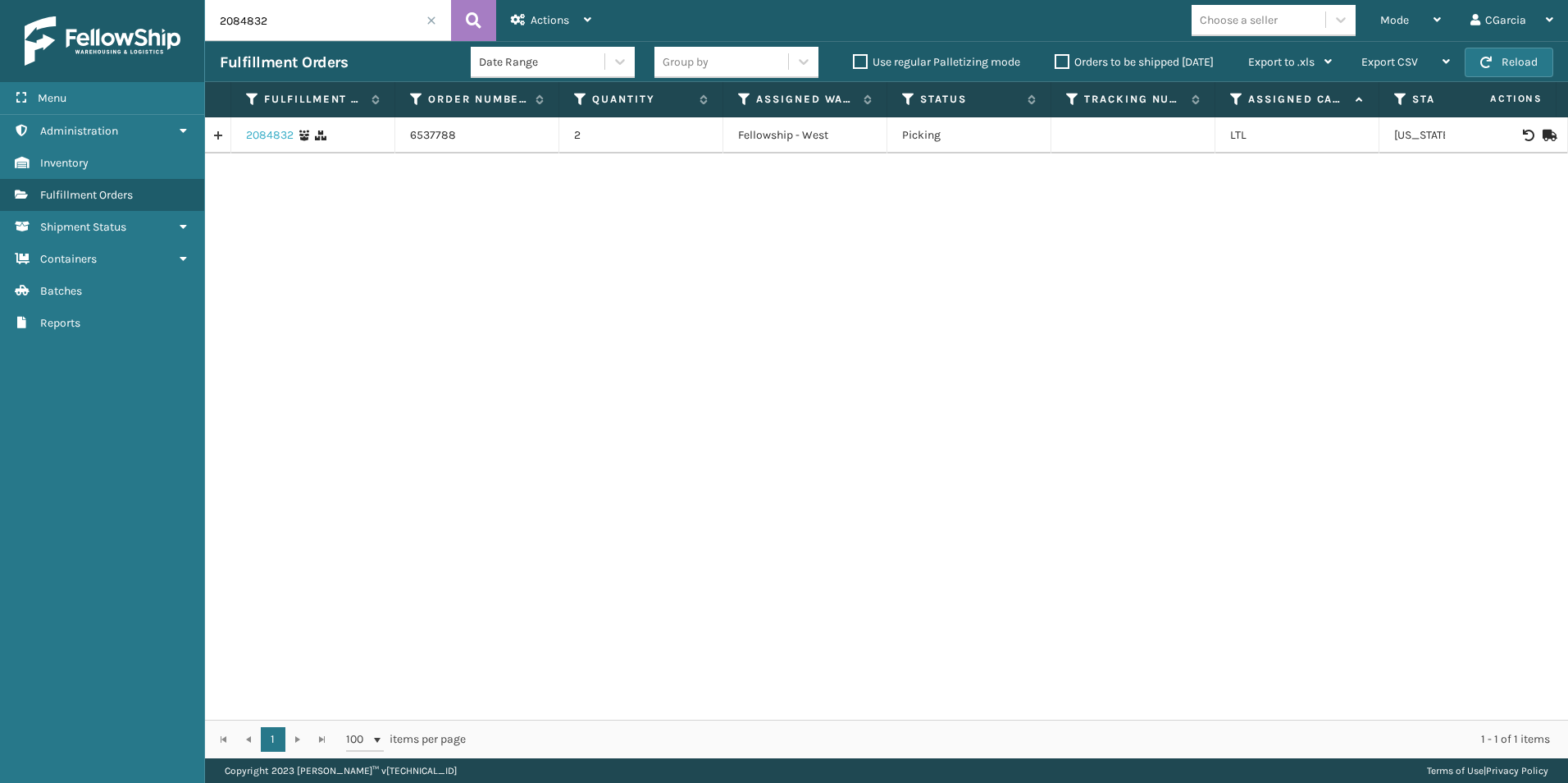
click at [284, 128] on link "2084832" at bounding box center [269, 135] width 47 height 17
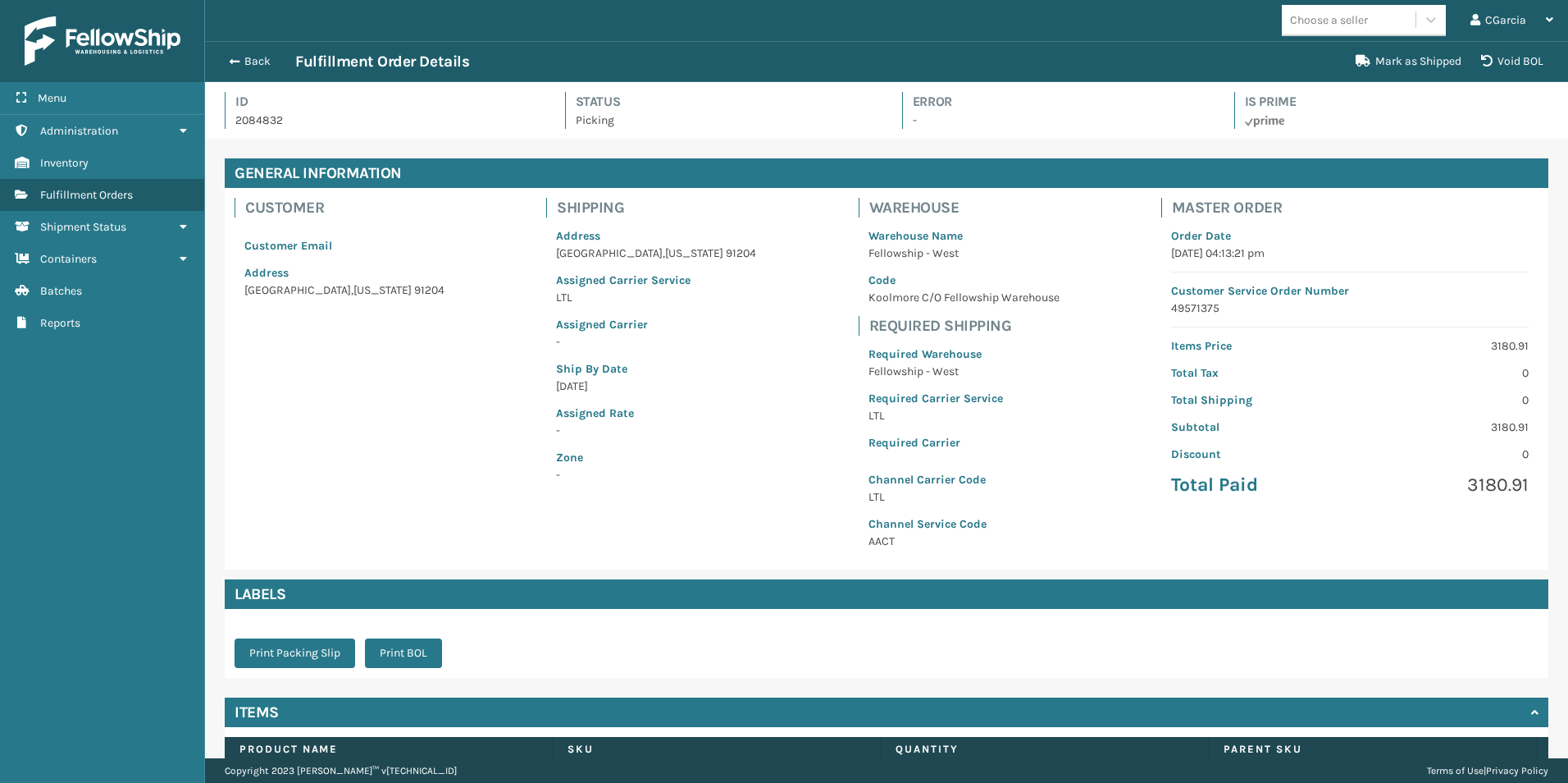
scroll to position [39, 1363]
click at [414, 639] on button "Print BOL" at bounding box center [404, 653] width 77 height 30
click at [249, 64] on button "Back" at bounding box center [258, 61] width 75 height 15
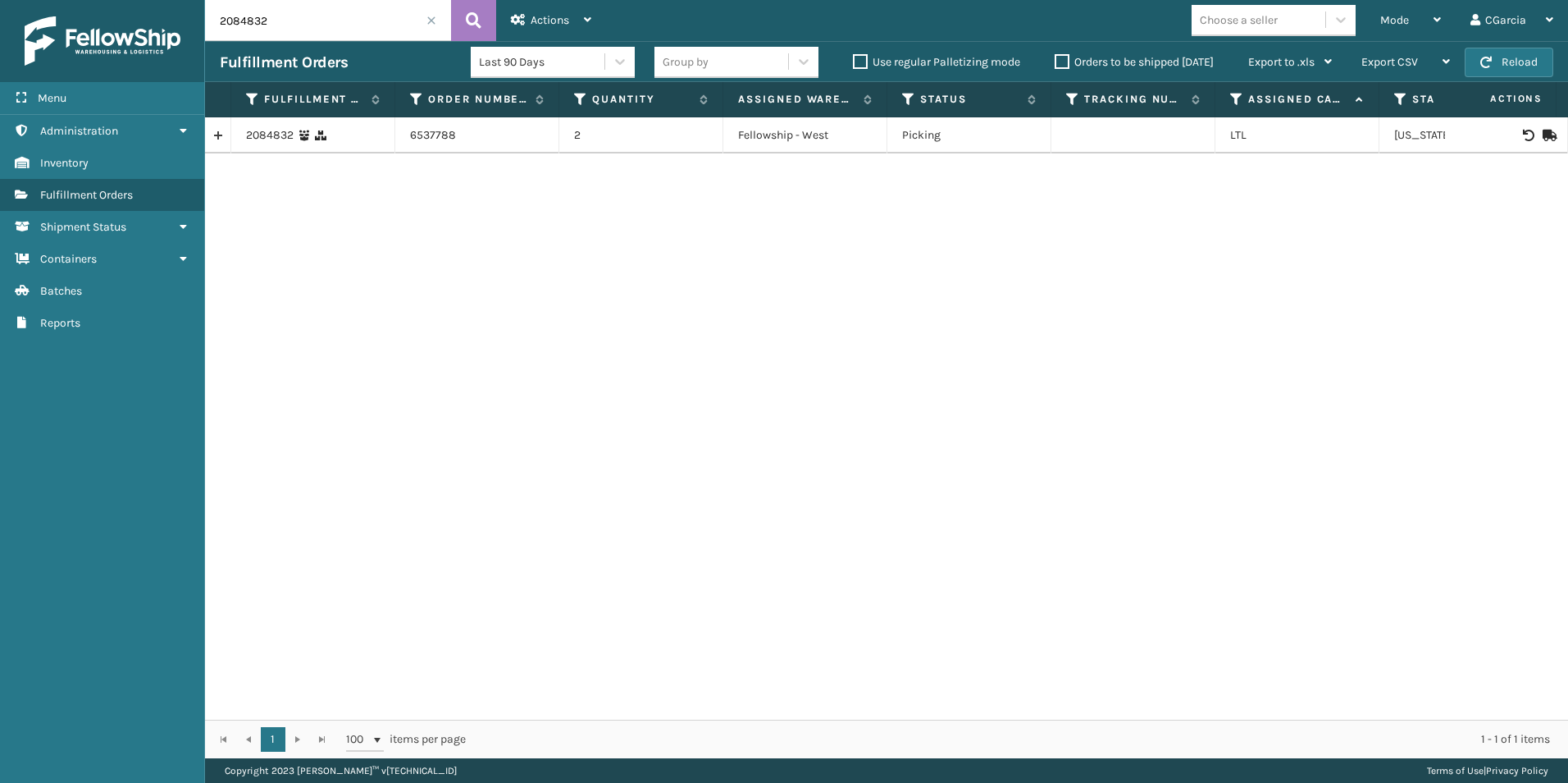
click at [1273, 30] on div "Choose a seller" at bounding box center [1257, 20] width 133 height 27
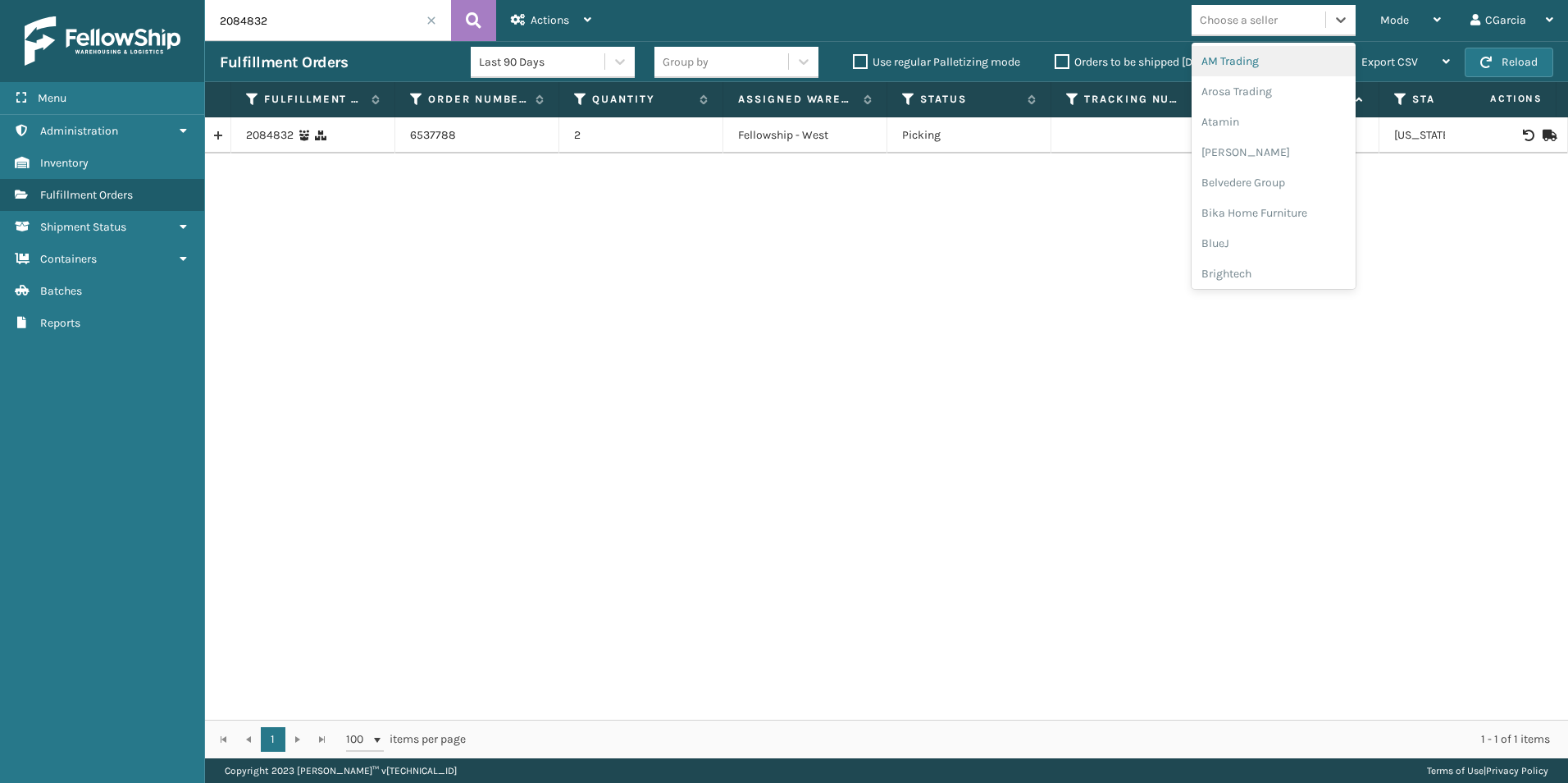
paste input "2084977"
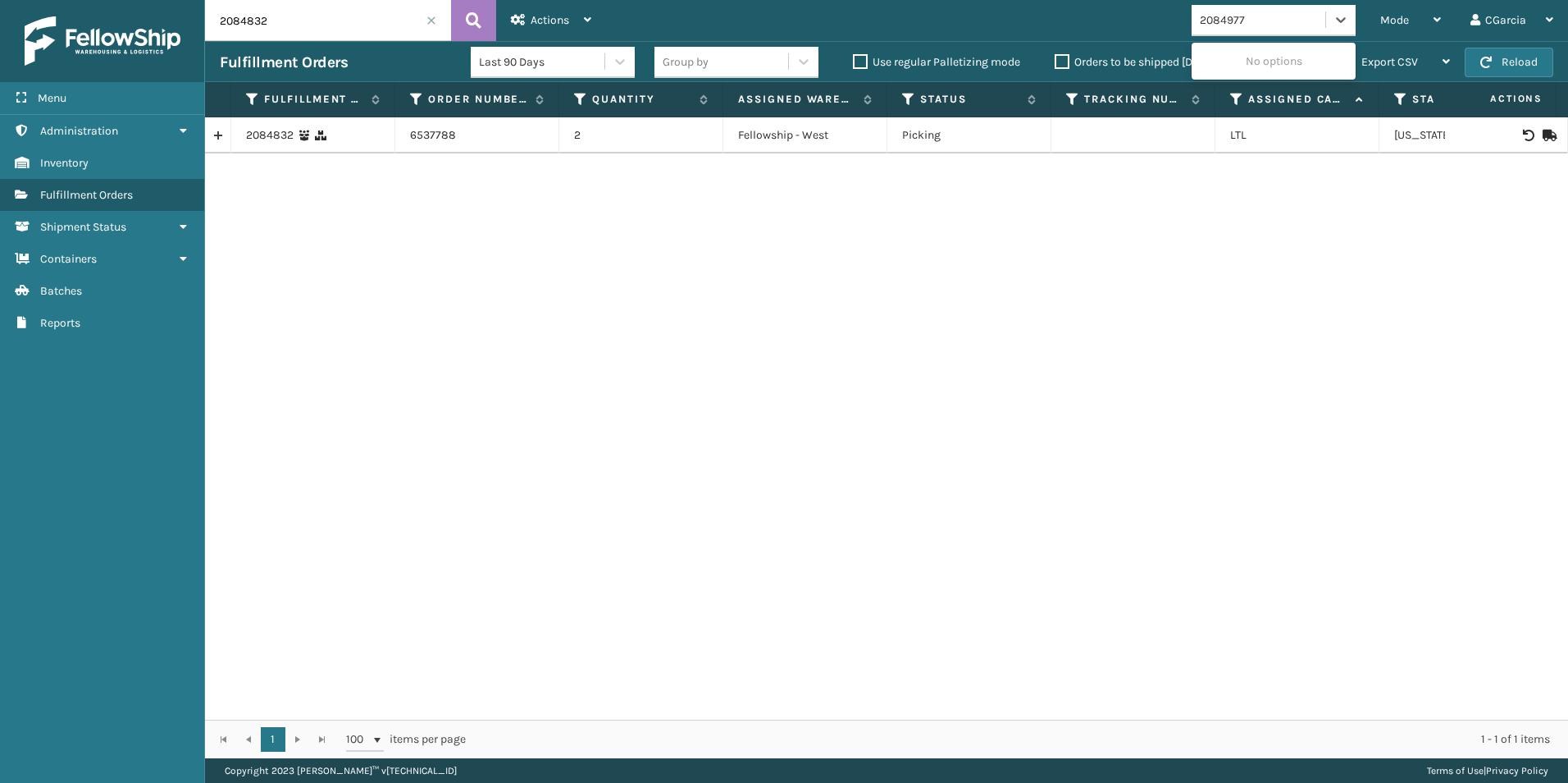
type input "2084977"
click at [256, 131] on link "2084832" at bounding box center [269, 135] width 47 height 17
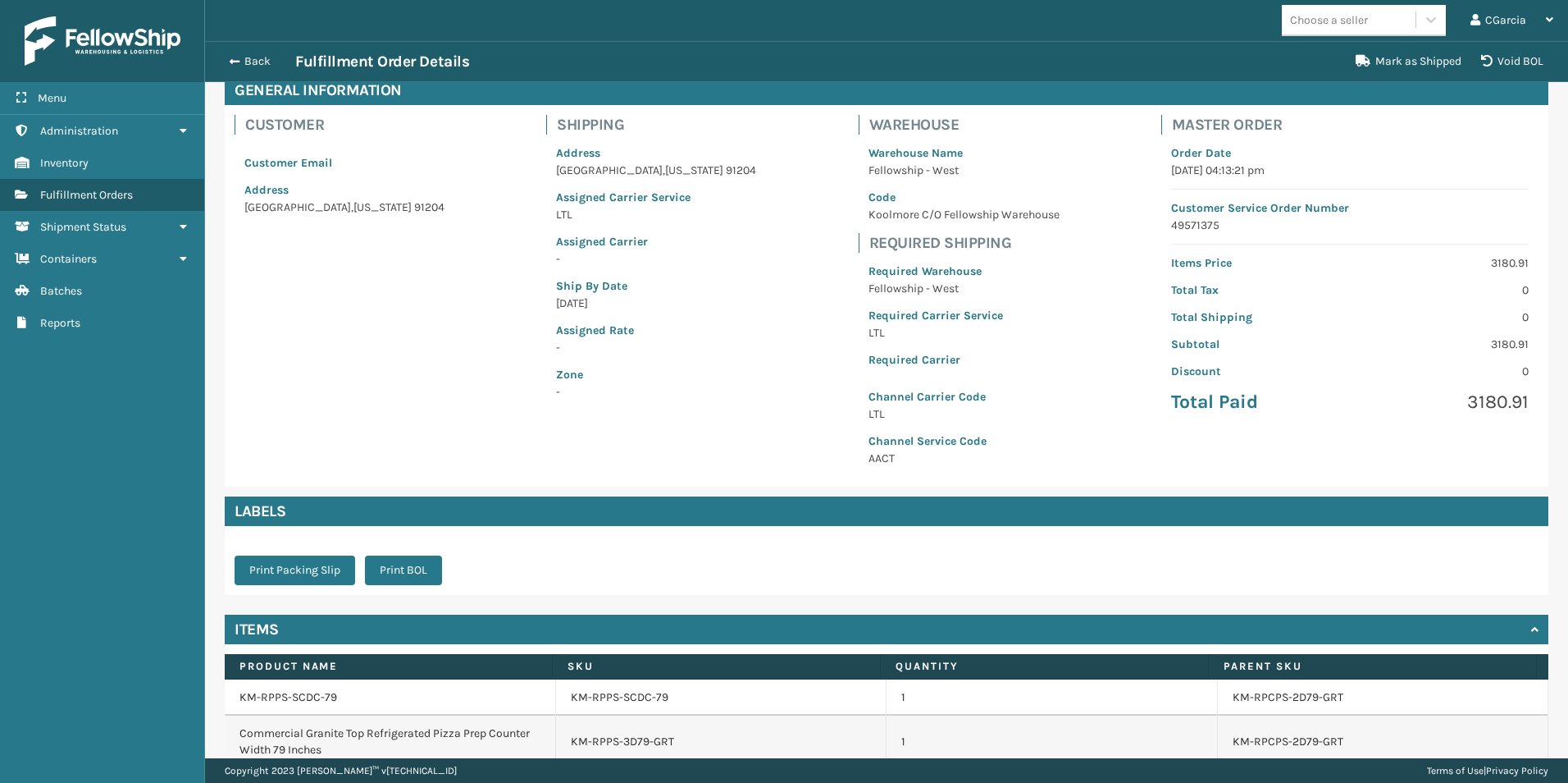
scroll to position [162, 0]
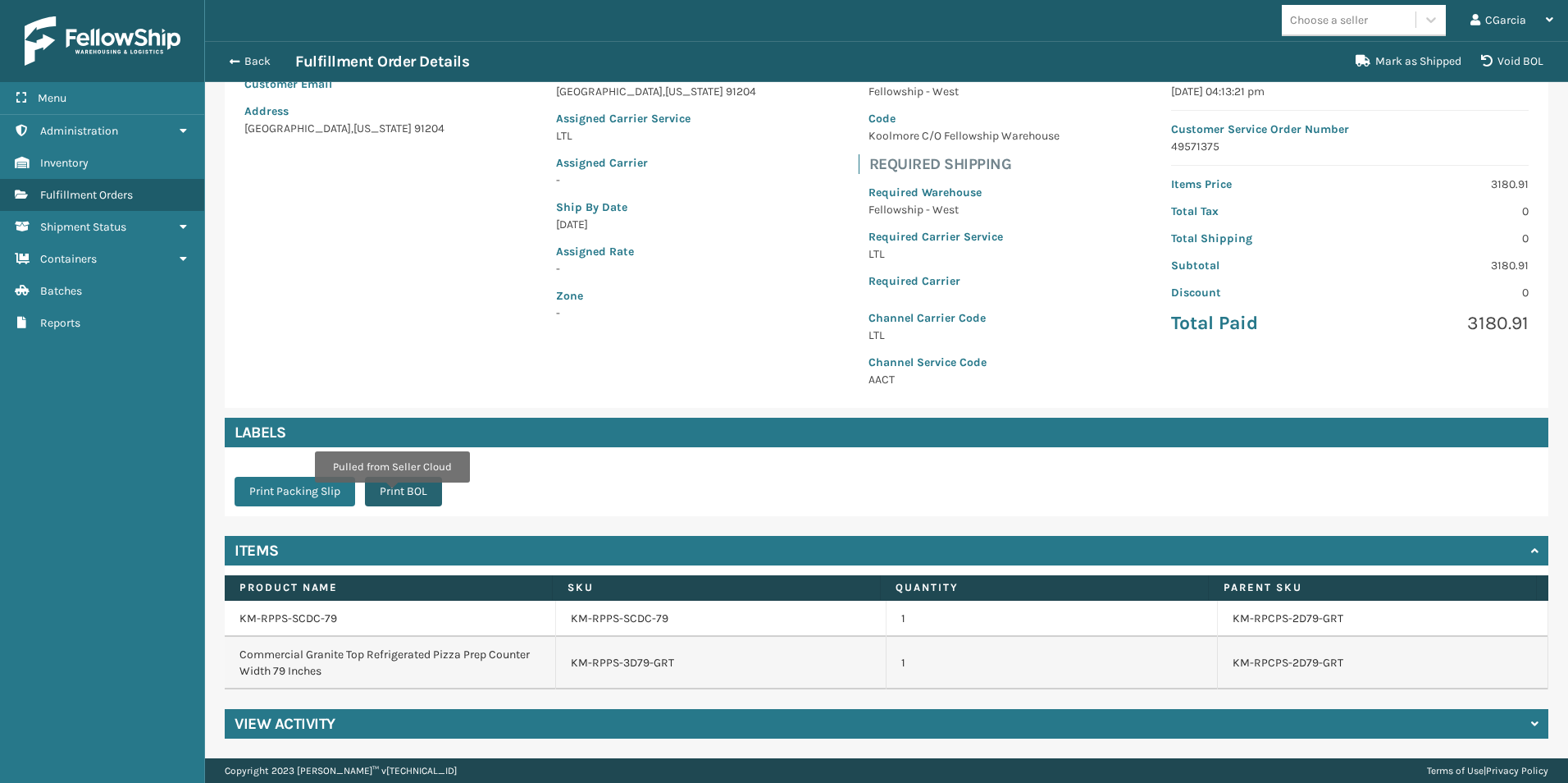
click at [391, 494] on button "Print BOL" at bounding box center [404, 492] width 77 height 30
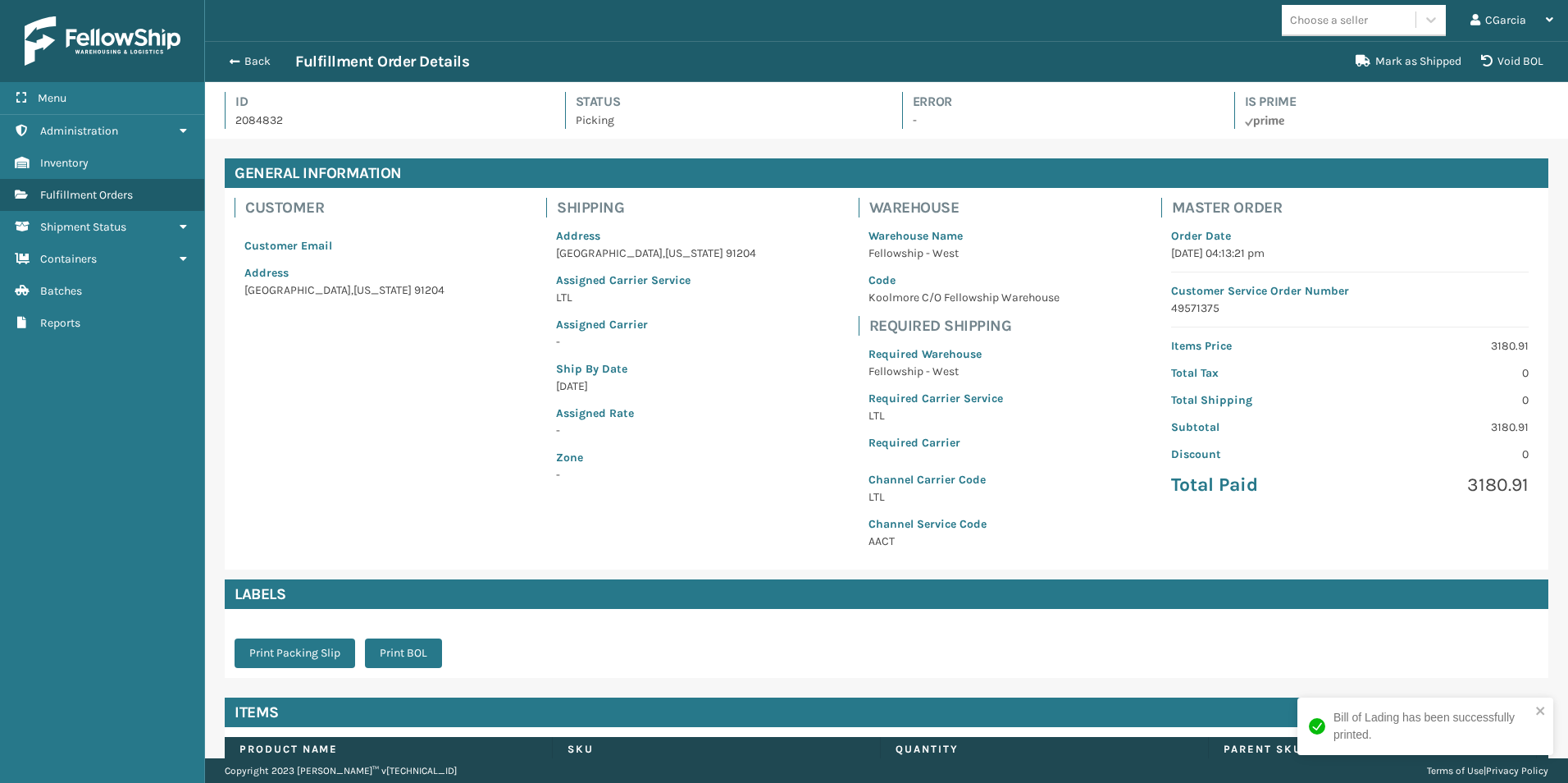
scroll to position [39, 1363]
click at [253, 68] on button "Back" at bounding box center [258, 61] width 75 height 15
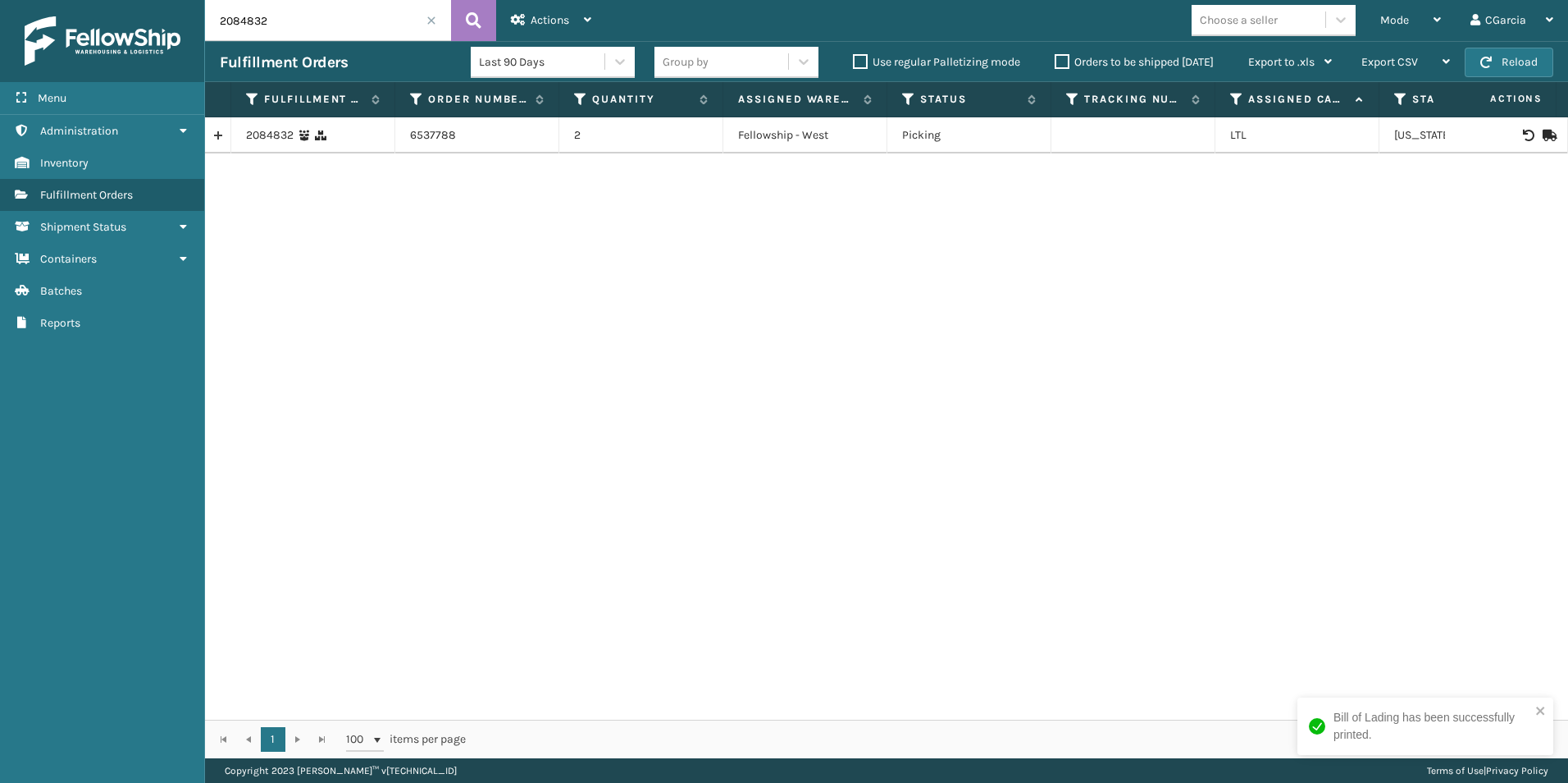
click at [350, 27] on input "2084832" at bounding box center [328, 21] width 246 height 41
paste input "977"
type input "2084977"
click at [279, 19] on input "2084977" at bounding box center [328, 21] width 246 height 41
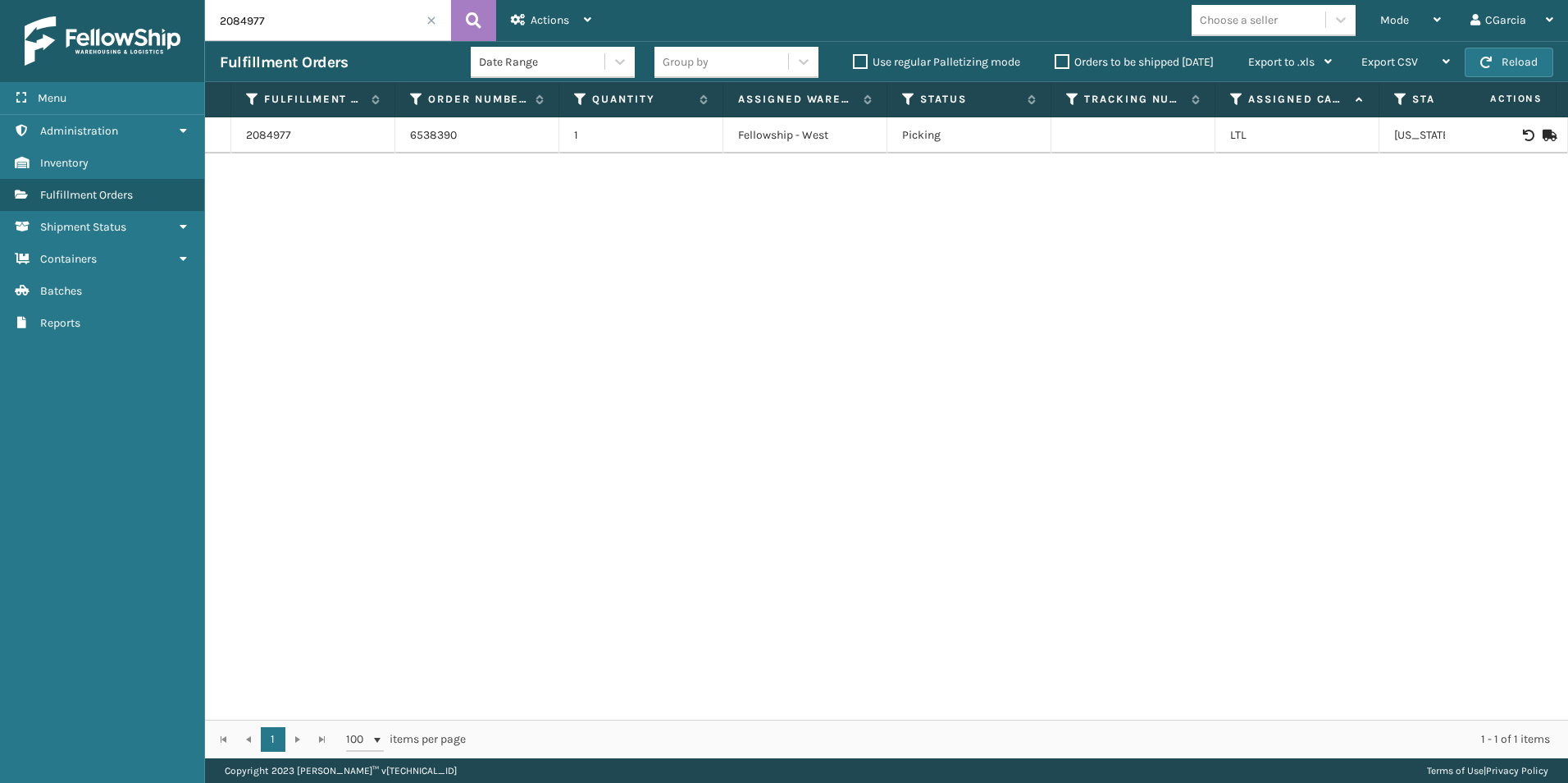
click at [279, 19] on input "2084977" at bounding box center [328, 21] width 246 height 41
click at [306, 36] on input "2084977" at bounding box center [328, 21] width 246 height 41
click at [268, 123] on td "2084977" at bounding box center [313, 135] width 164 height 37
click at [268, 125] on td "2084977" at bounding box center [313, 135] width 164 height 37
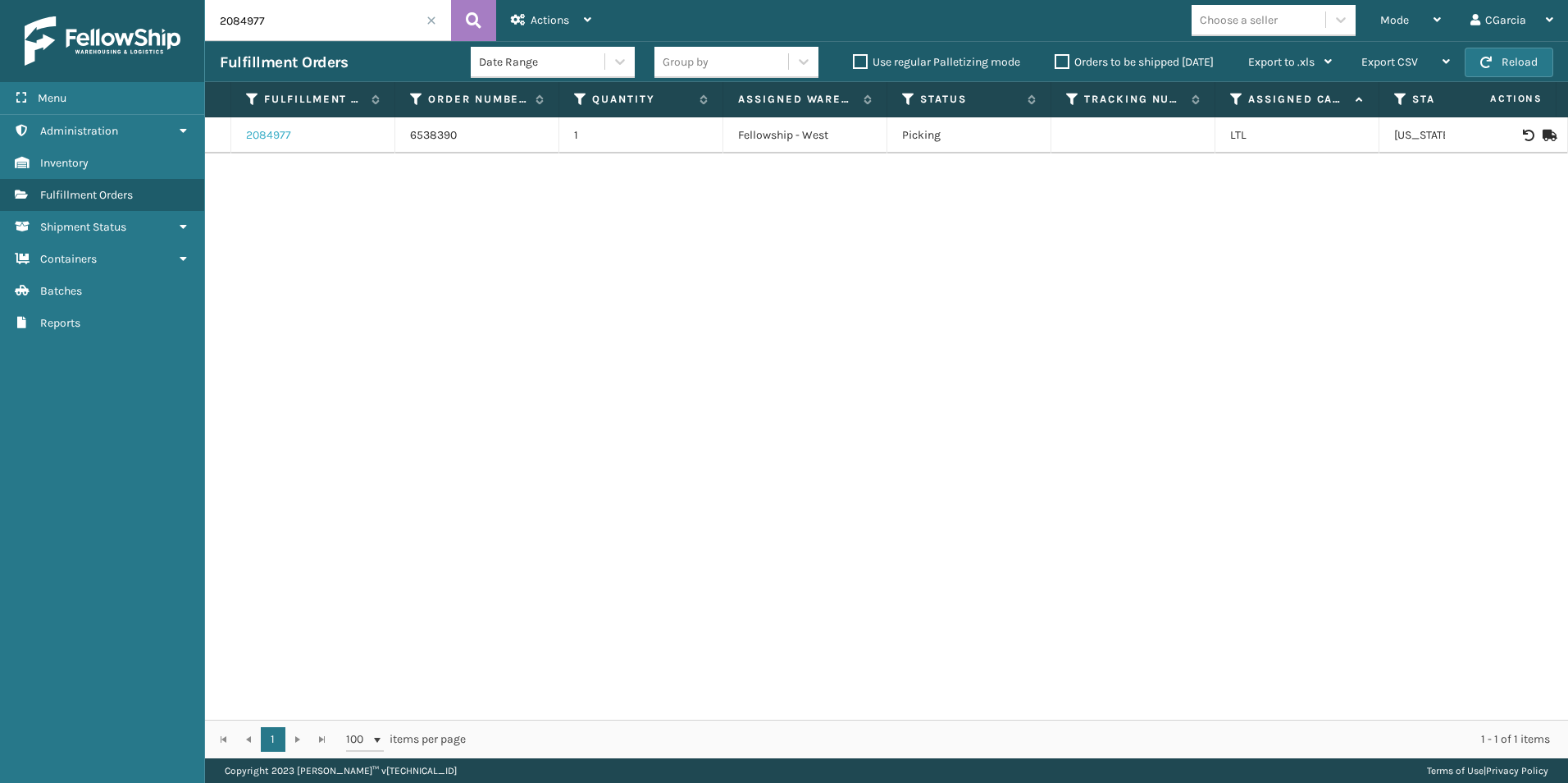
click at [268, 138] on link "2084977" at bounding box center [268, 135] width 45 height 17
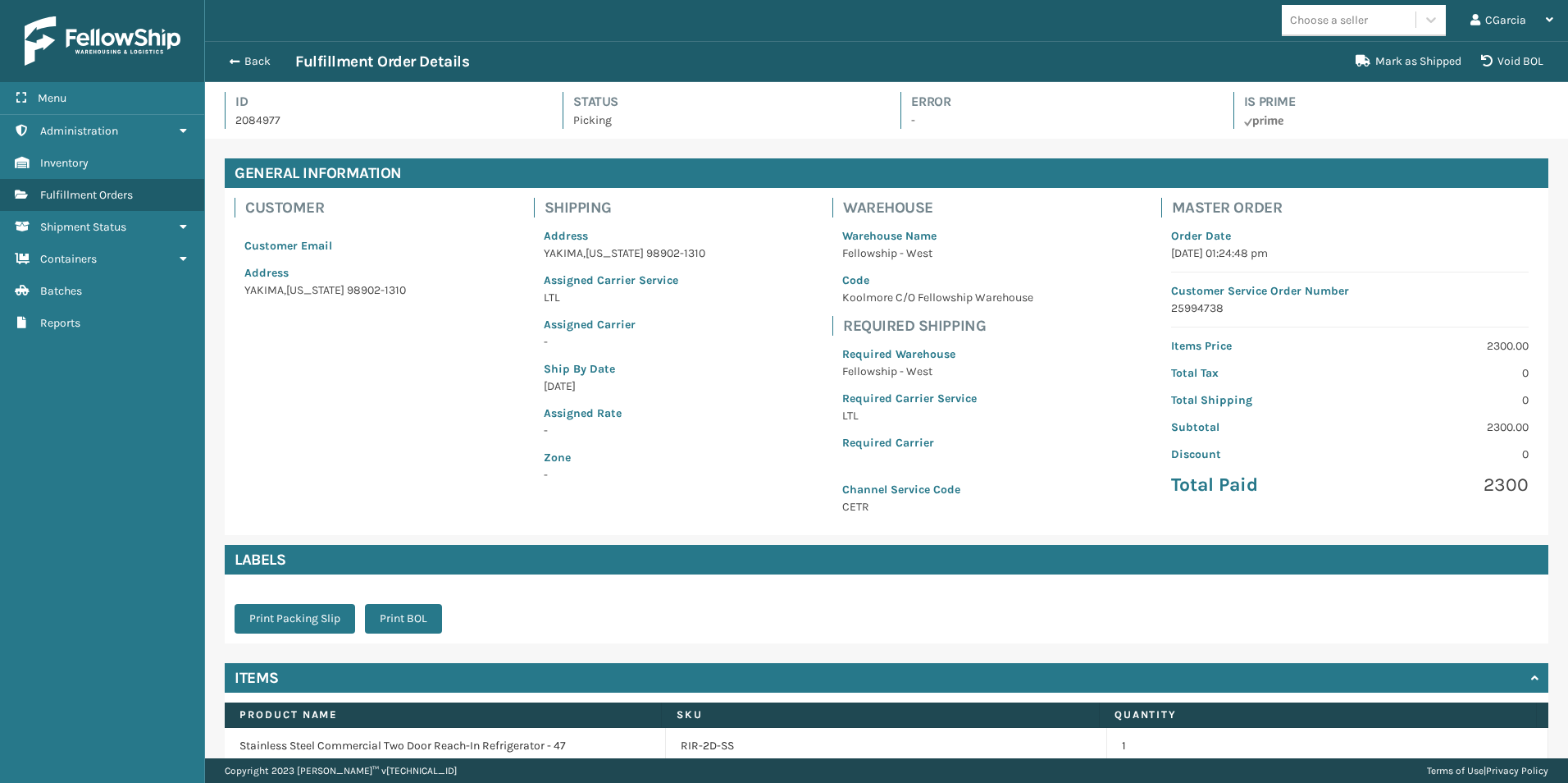
scroll to position [39, 1363]
click at [416, 610] on button "Print BOL" at bounding box center [404, 619] width 77 height 30
click at [247, 48] on div "Back Fulfillment Order Details Mark as Shipped Void BOL" at bounding box center [886, 62] width 1363 height 41
click at [244, 59] on button "Back" at bounding box center [258, 61] width 75 height 15
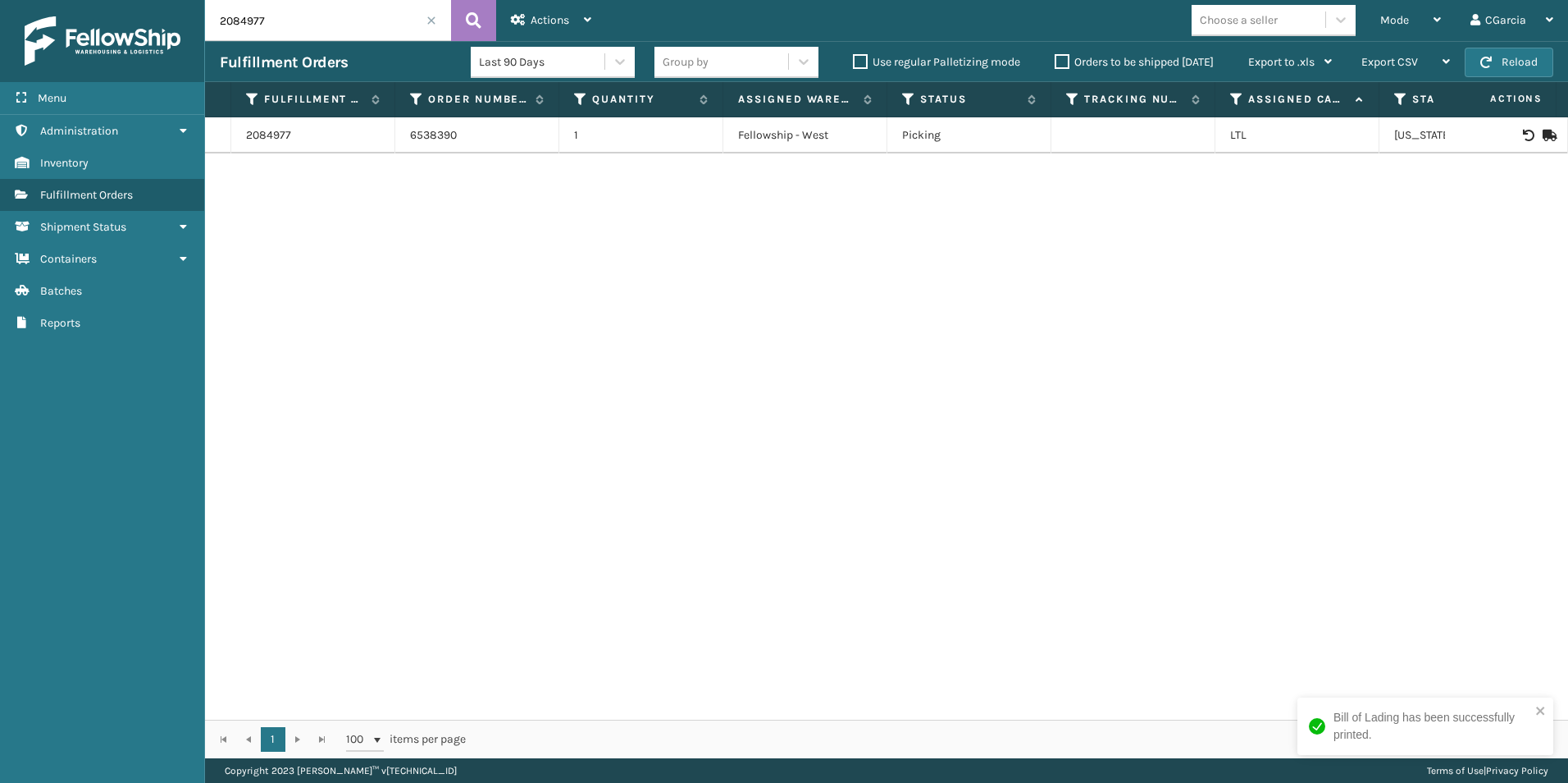
click at [341, 22] on input "2084977" at bounding box center [328, 21] width 246 height 41
paste input "5"
type input "2084957"
click at [257, 135] on link "2084957" at bounding box center [268, 135] width 46 height 17
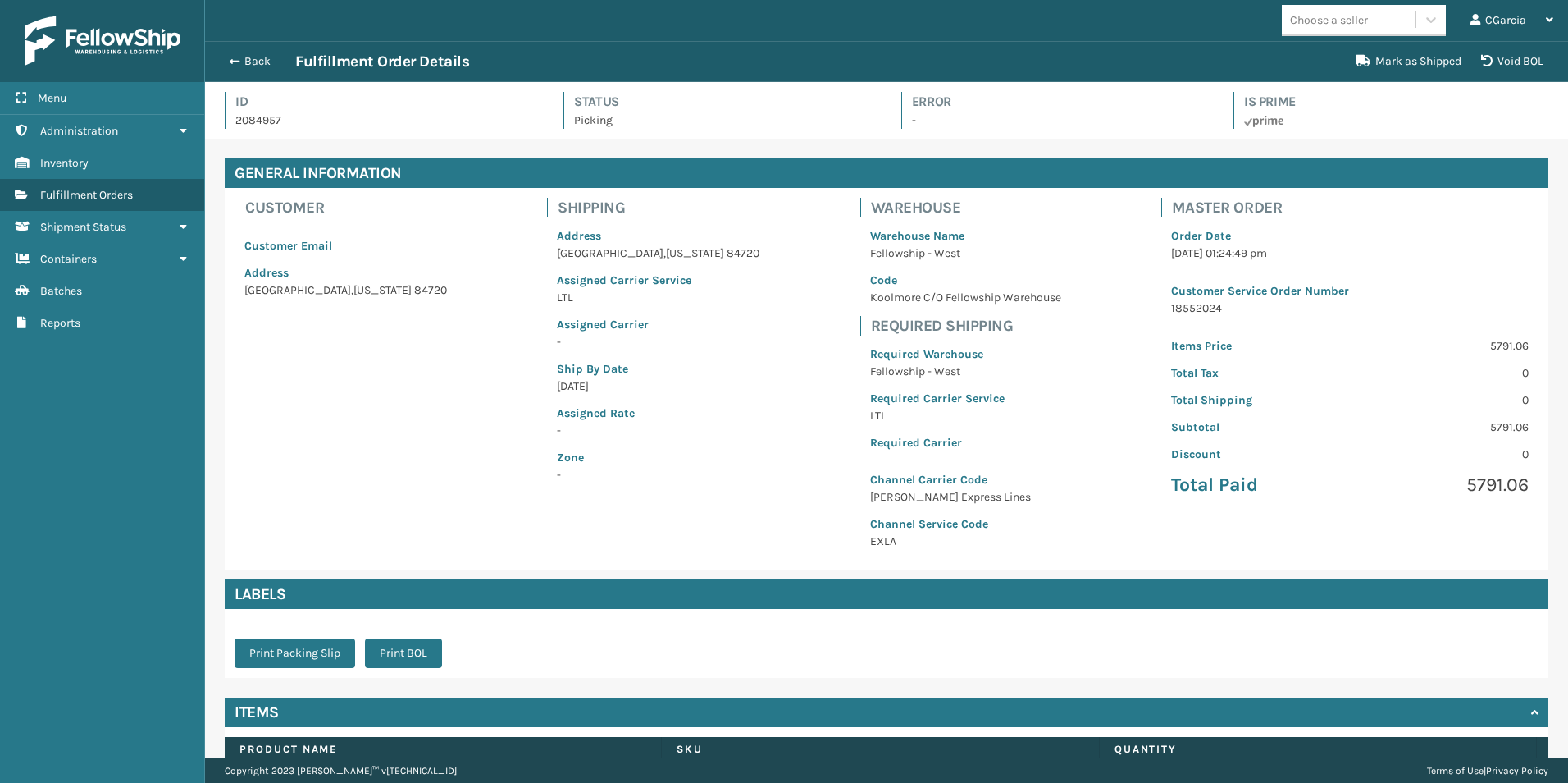
scroll to position [39, 1363]
click at [401, 654] on button "Print BOL" at bounding box center [404, 653] width 77 height 30
click at [262, 52] on div "Back Fulfillment Order Details" at bounding box center [783, 61] width 1126 height 20
click at [250, 60] on button "Back" at bounding box center [258, 61] width 75 height 15
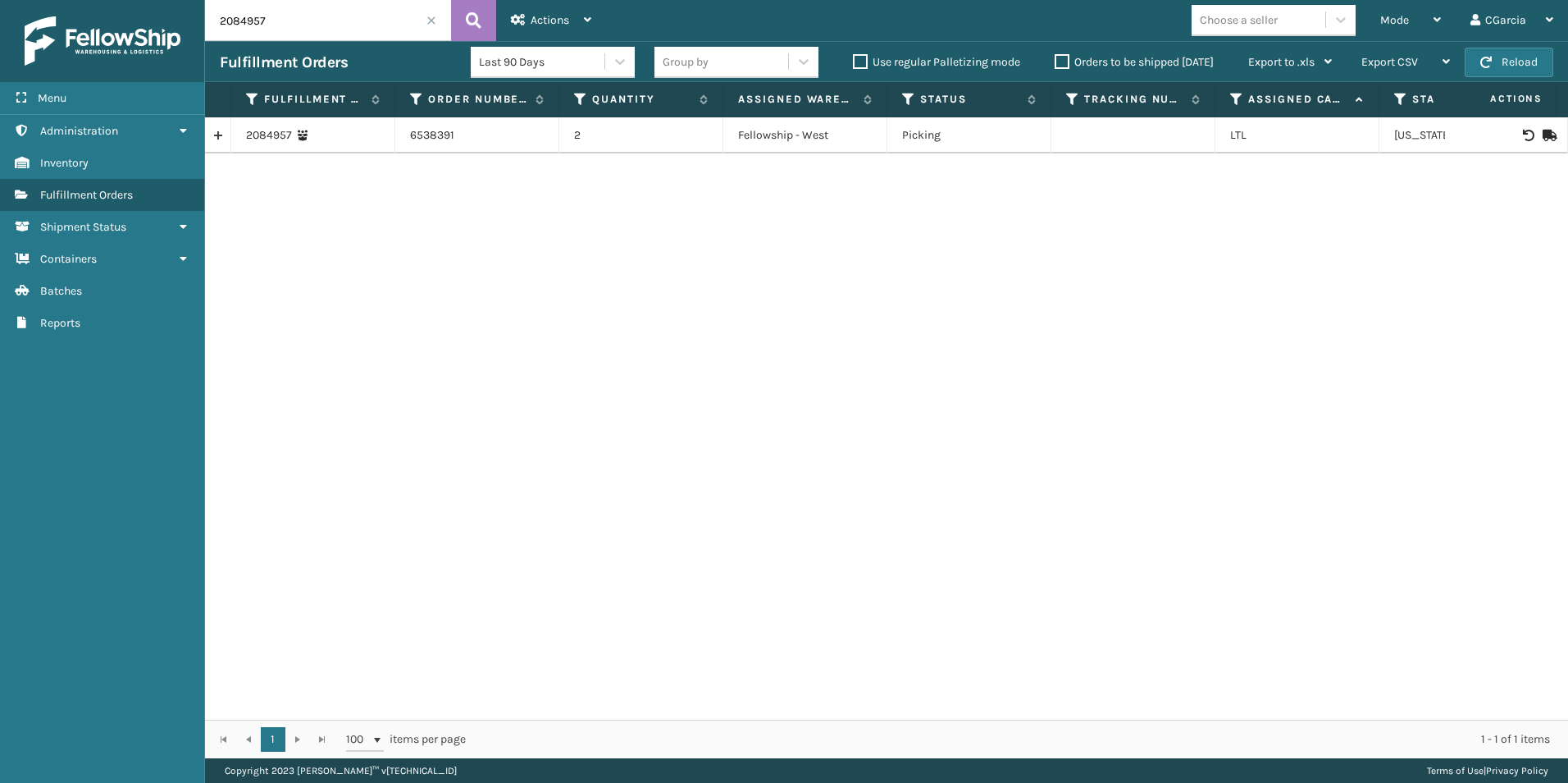
click at [429, 32] on input "2084957" at bounding box center [328, 21] width 246 height 41
click at [429, 22] on span at bounding box center [431, 21] width 10 height 10
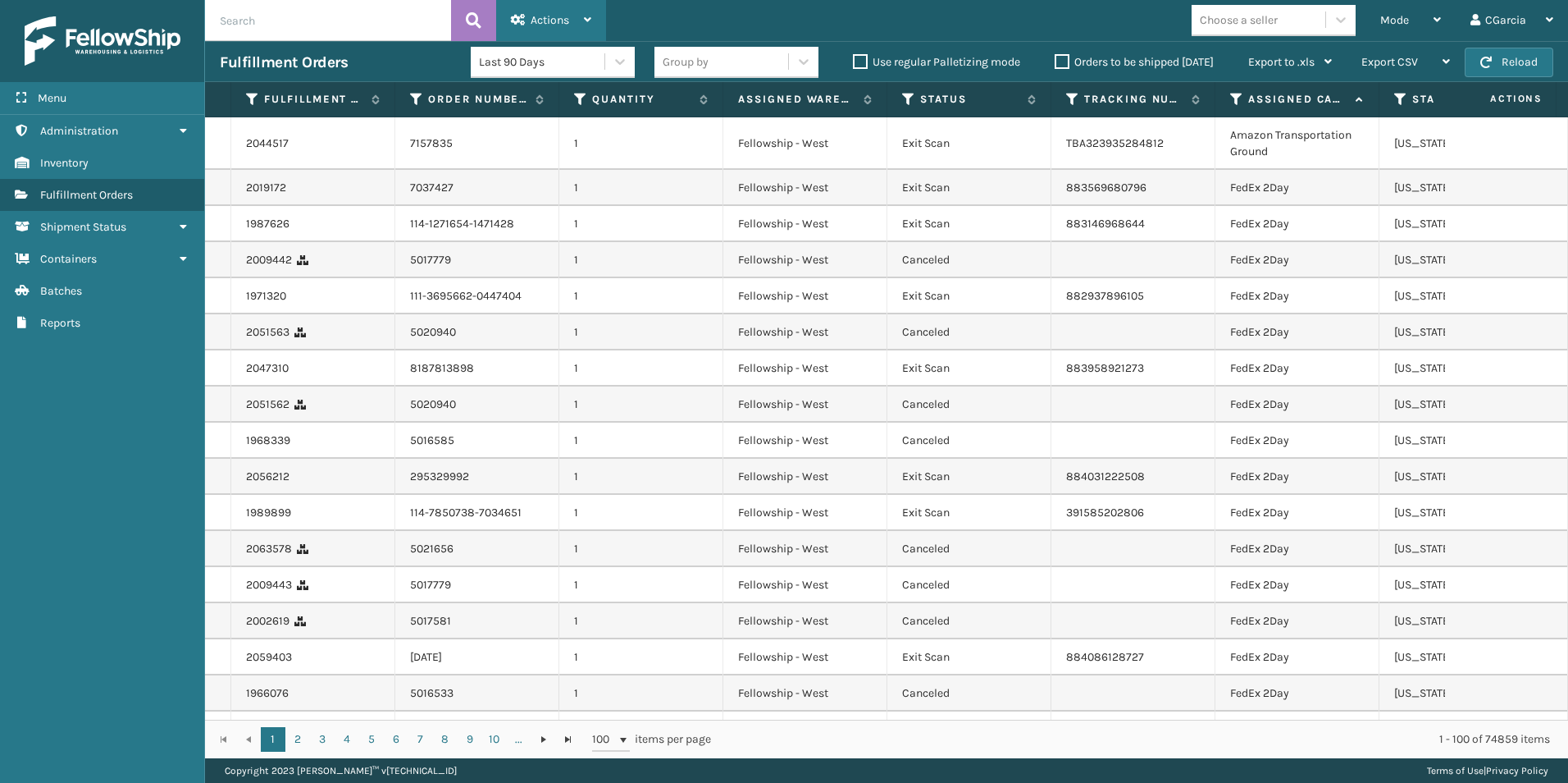
click at [581, 12] on div "Actions" at bounding box center [551, 21] width 80 height 41
click at [1386, 22] on span "Mode" at bounding box center [1394, 20] width 29 height 14
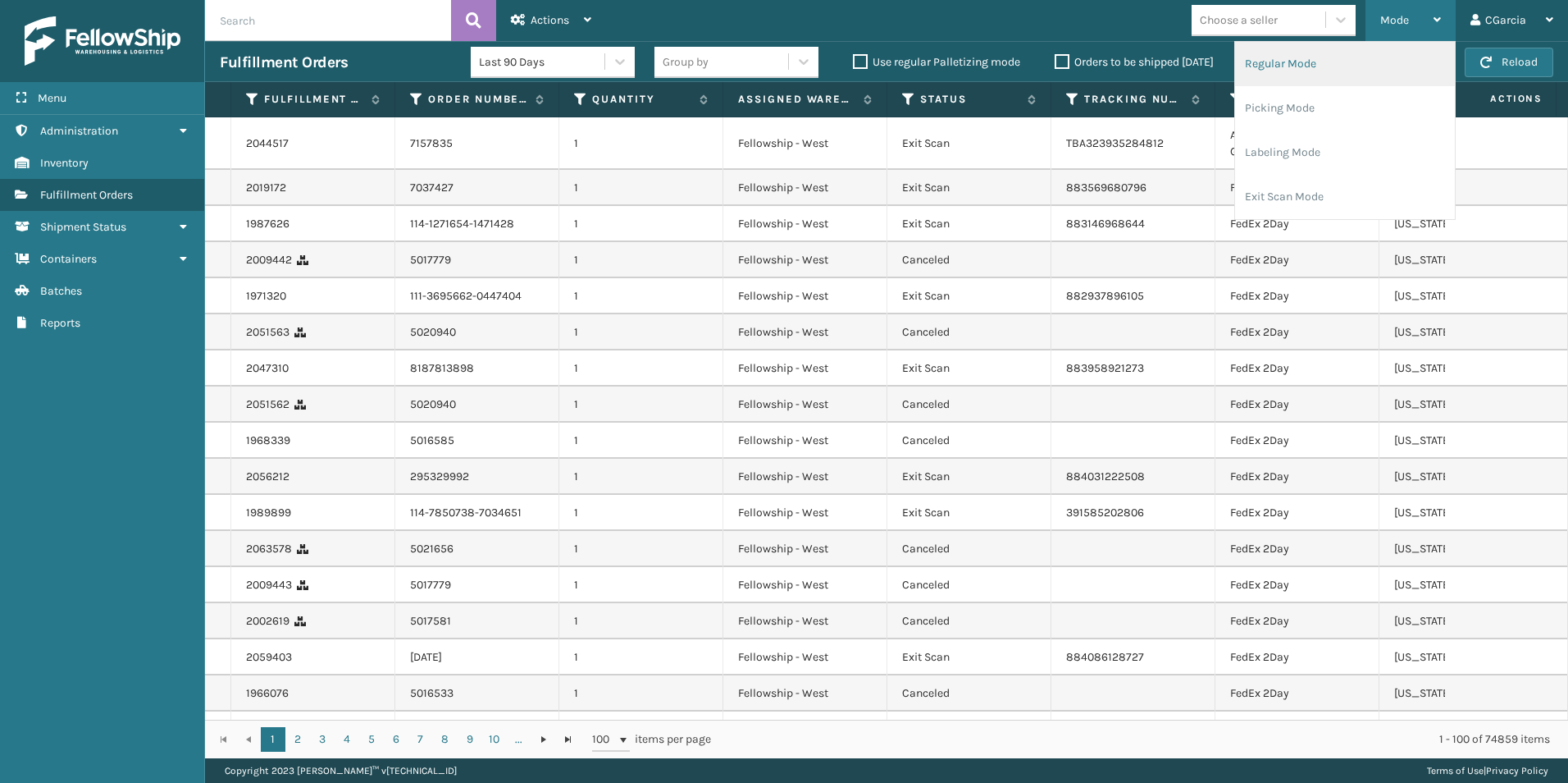
click at [1264, 65] on li "Regular Mode" at bounding box center [1344, 63] width 220 height 44
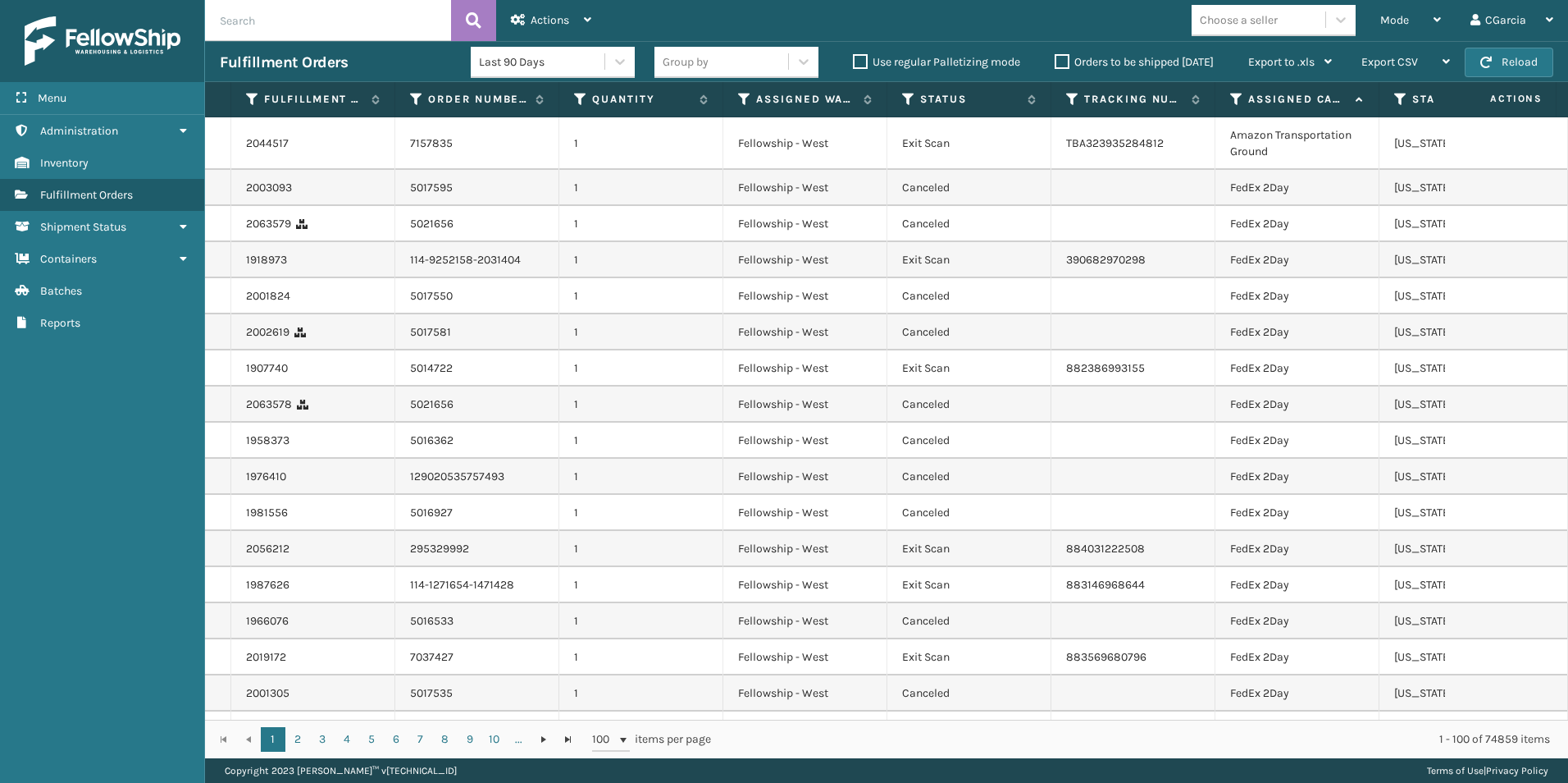
click at [1271, 29] on div "Choose a seller" at bounding box center [1257, 20] width 133 height 27
click at [1423, 19] on div "Mode" at bounding box center [1410, 21] width 60 height 41
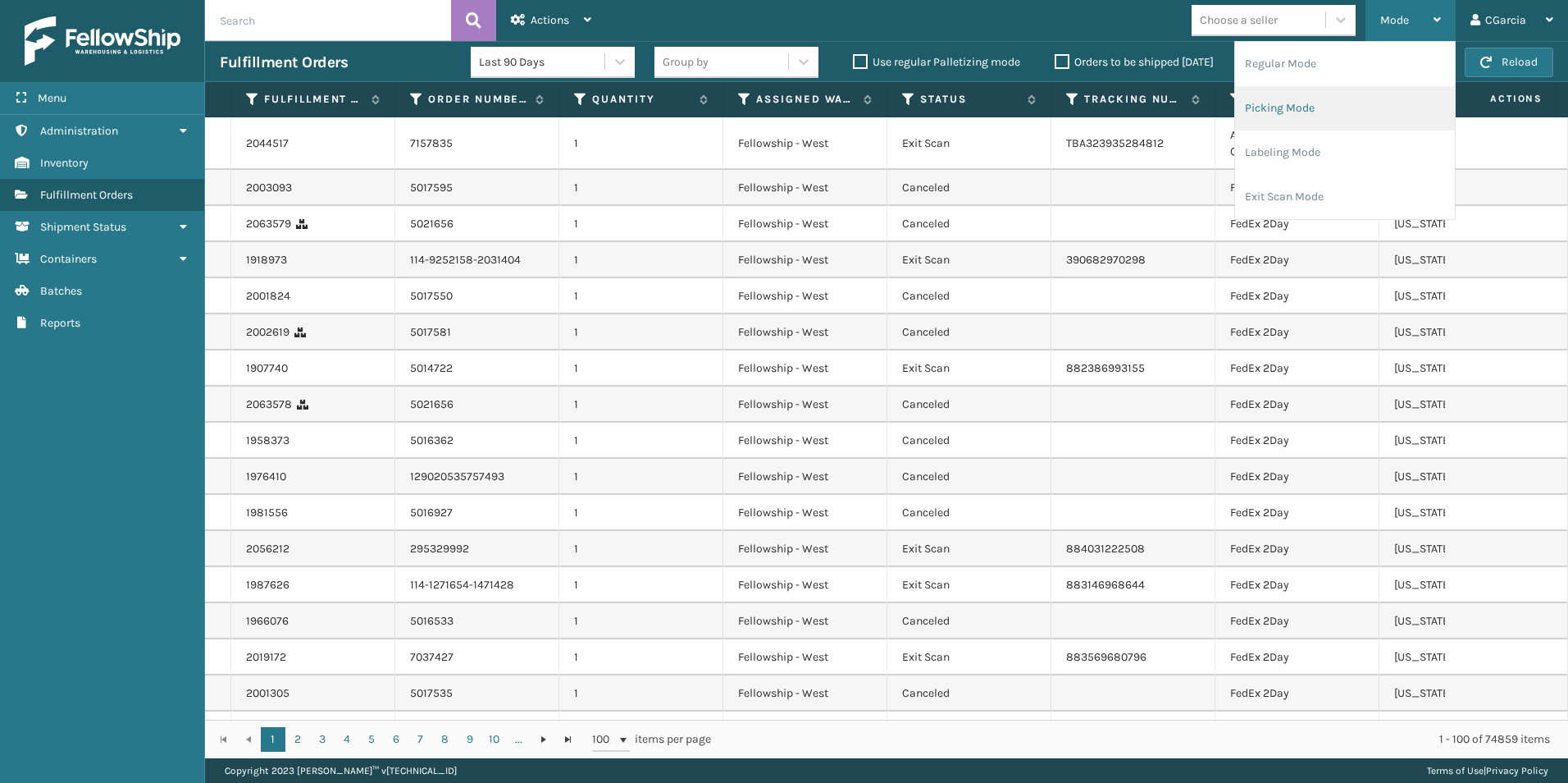
click at [1268, 103] on li "Picking Mode" at bounding box center [1344, 108] width 220 height 44
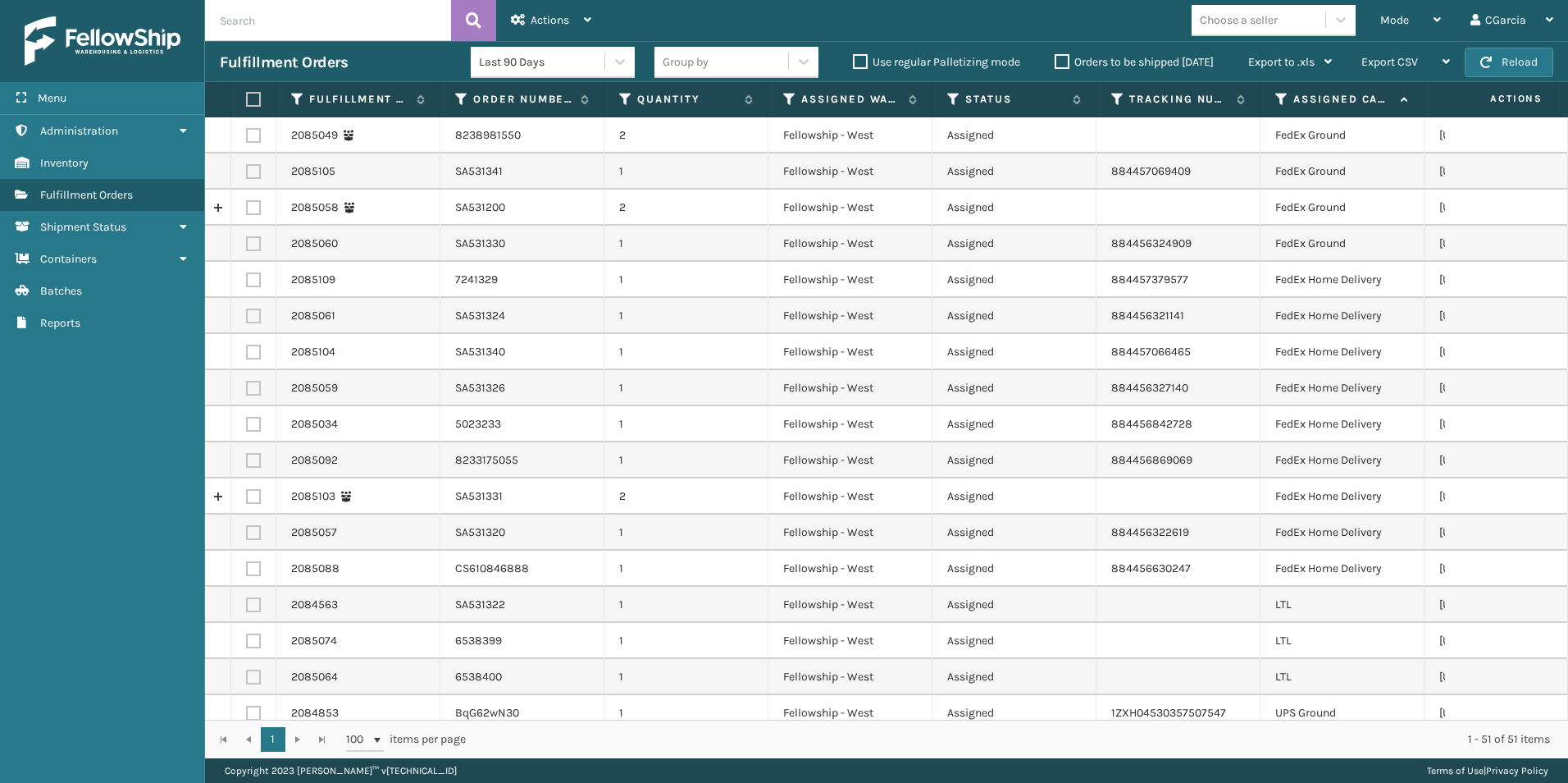
click at [1264, 24] on div "Choose a seller" at bounding box center [1238, 20] width 78 height 17
type input "SLEEP"
click at [1209, 63] on div "SleepGeekz" at bounding box center [1273, 61] width 164 height 31
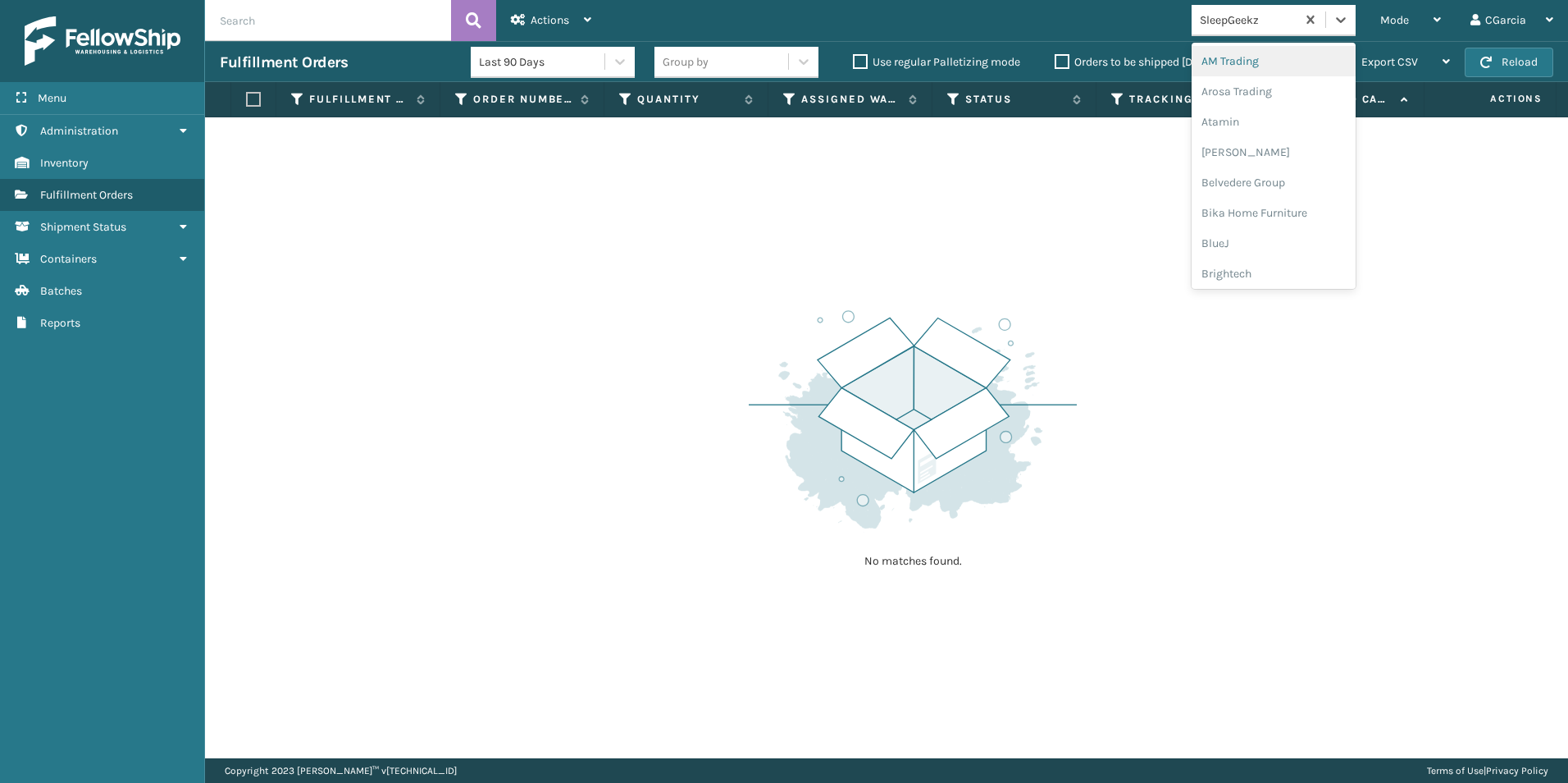
click at [1260, 24] on div "SleepGeekz" at bounding box center [1248, 20] width 98 height 17
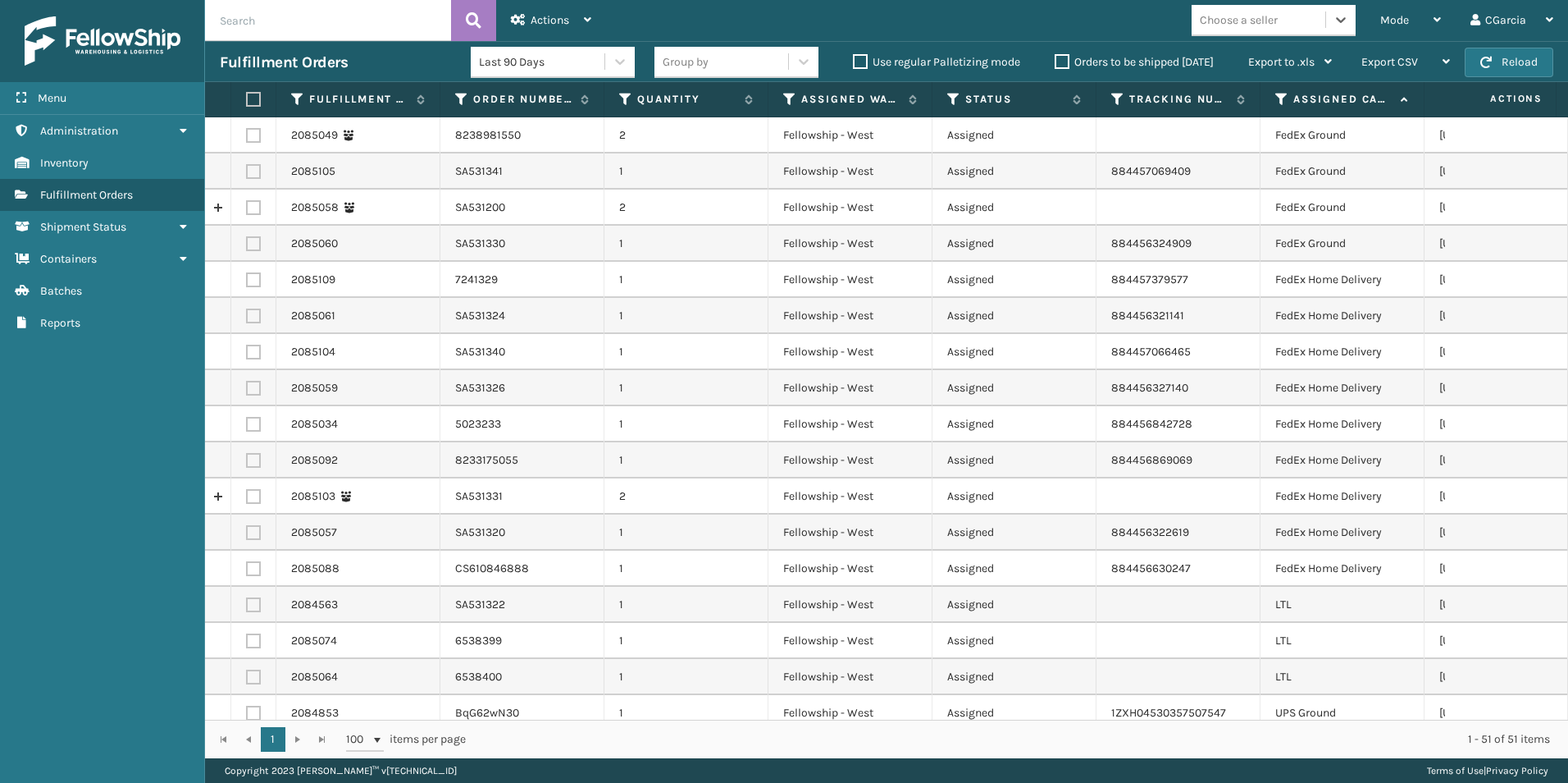
click at [1260, 24] on div "Choose a seller" at bounding box center [1238, 20] width 78 height 17
type input "KOOL"
click at [1225, 71] on div "Koolmore" at bounding box center [1273, 61] width 164 height 31
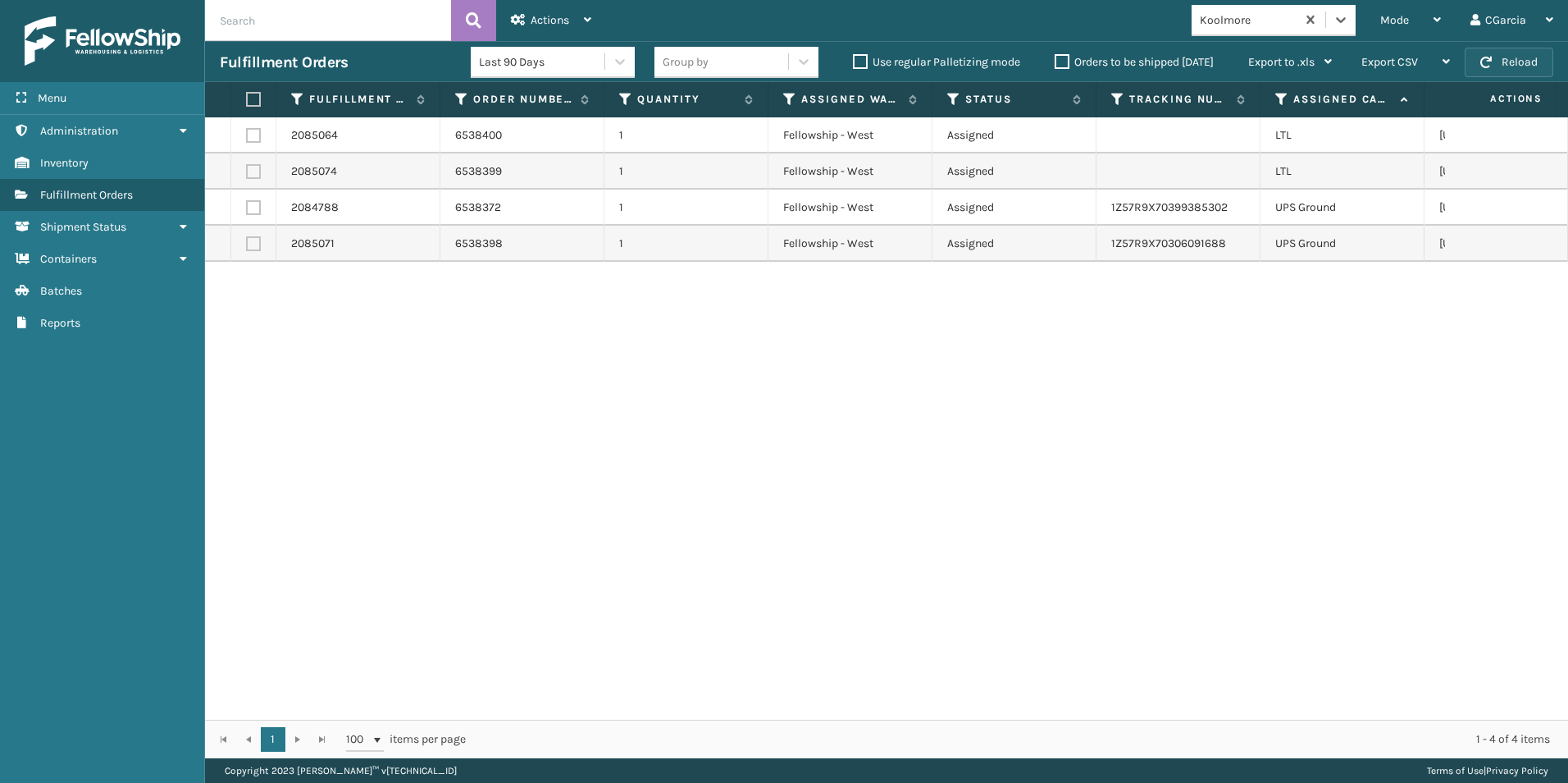
click at [1492, 61] on span "button" at bounding box center [1486, 62] width 12 height 12
